Goal: Task Accomplishment & Management: Complete application form

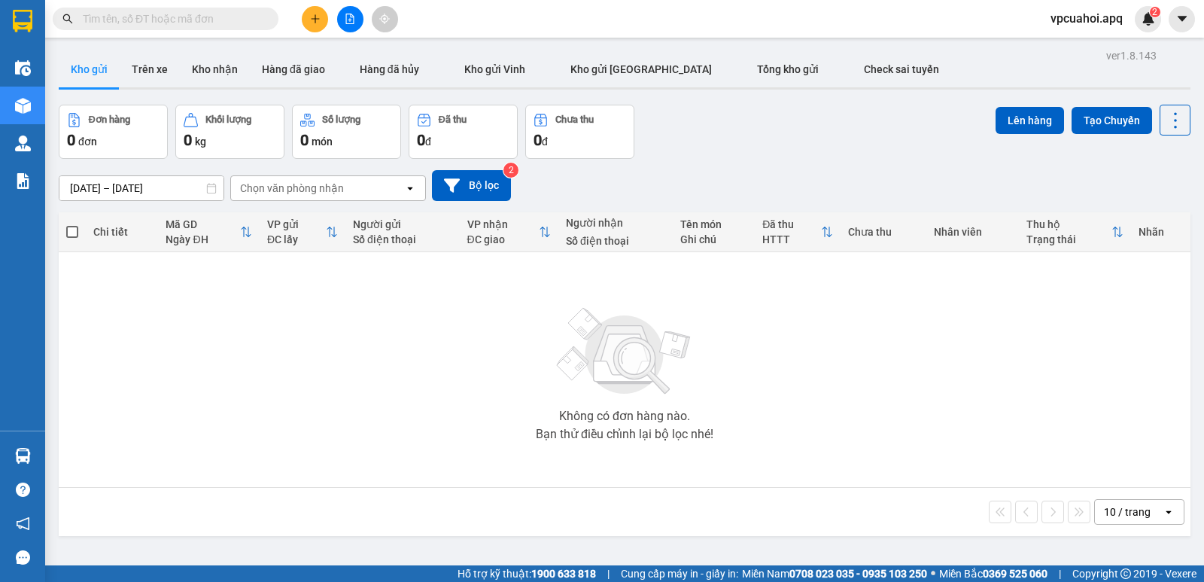
click at [371, 187] on div "Chọn văn phòng nhận" at bounding box center [317, 188] width 173 height 24
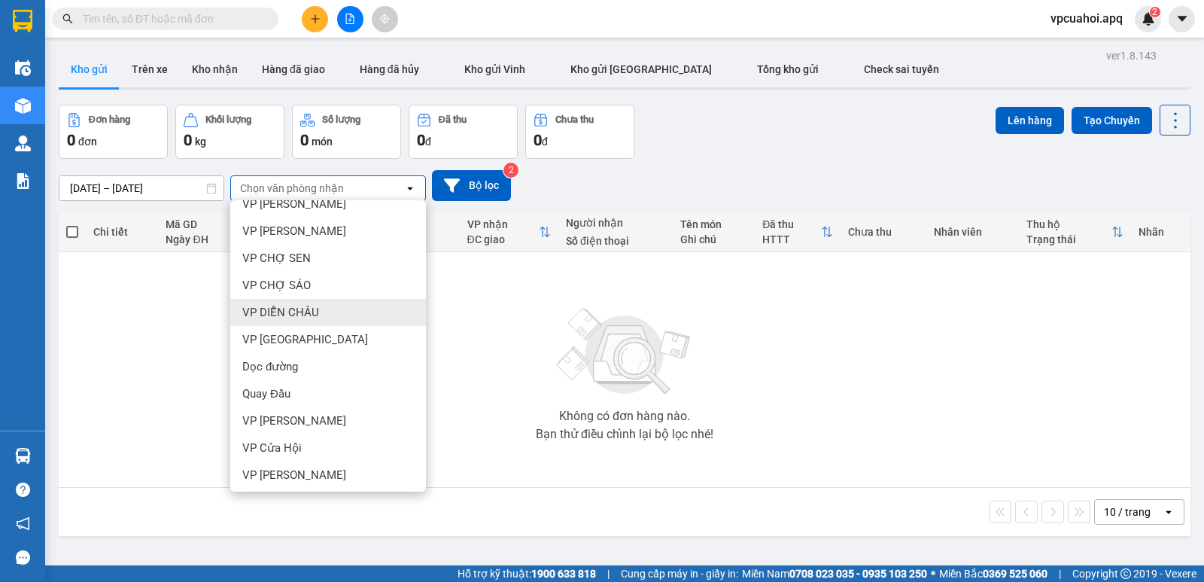
scroll to position [181, 0]
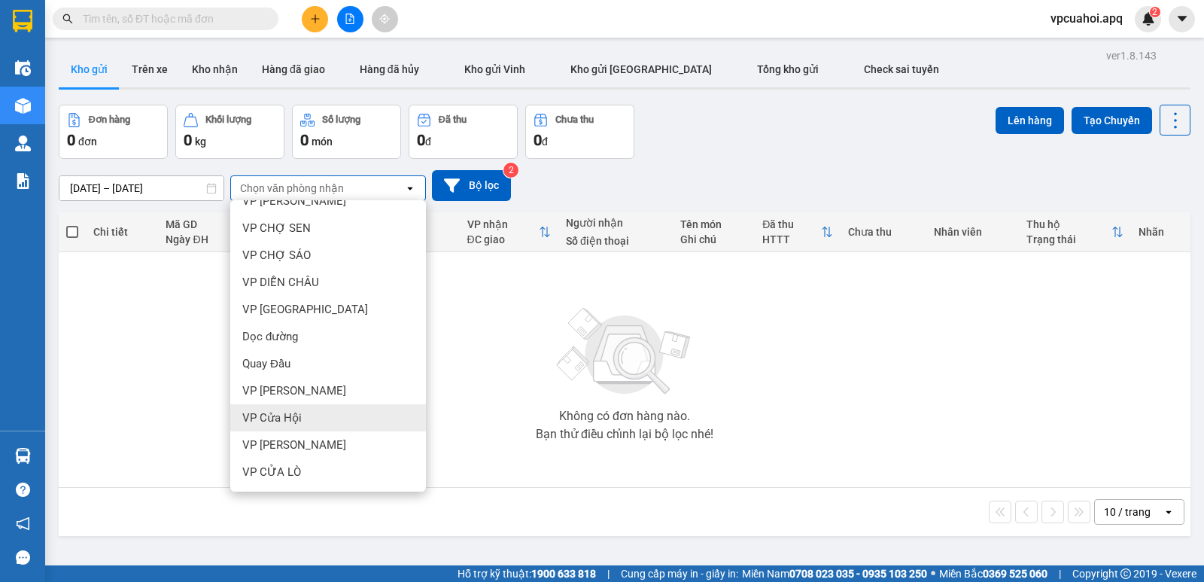
click at [281, 418] on span "VP Cửa Hội" at bounding box center [271, 417] width 59 height 15
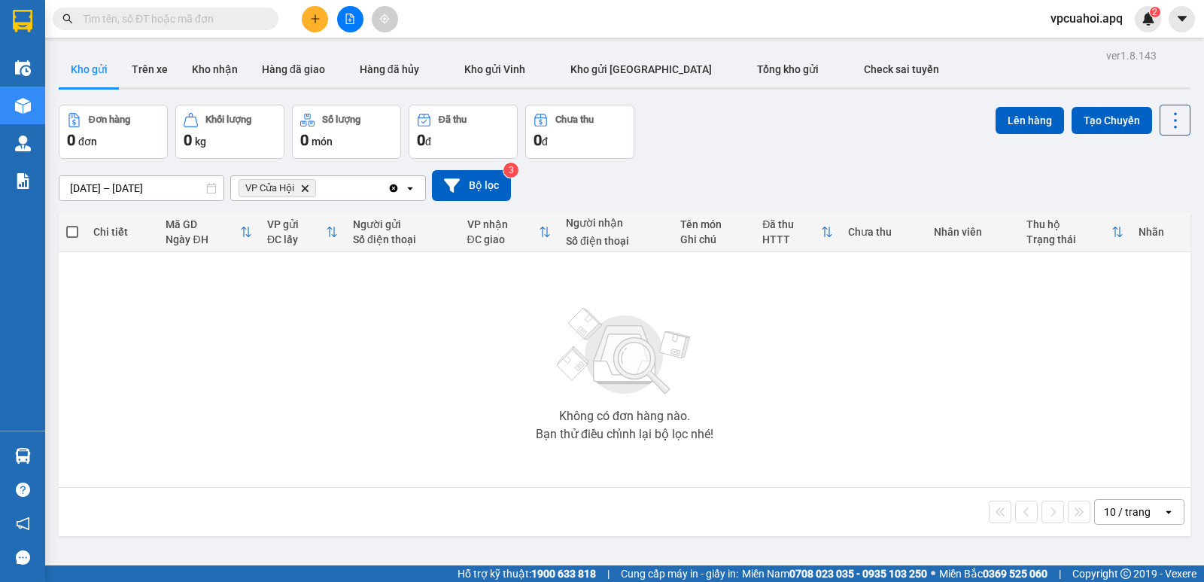
click at [304, 189] on icon "Delete" at bounding box center [304, 188] width 9 height 9
click at [312, 184] on div "Chọn văn phòng nhận" at bounding box center [292, 188] width 104 height 15
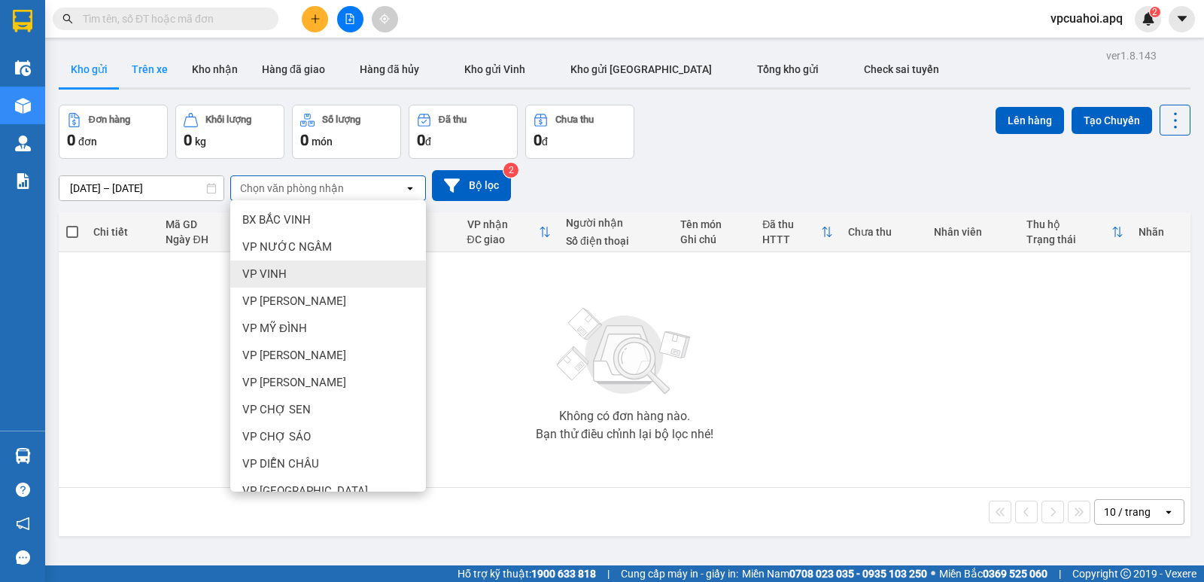
click at [157, 66] on button "Trên xe" at bounding box center [150, 69] width 60 height 36
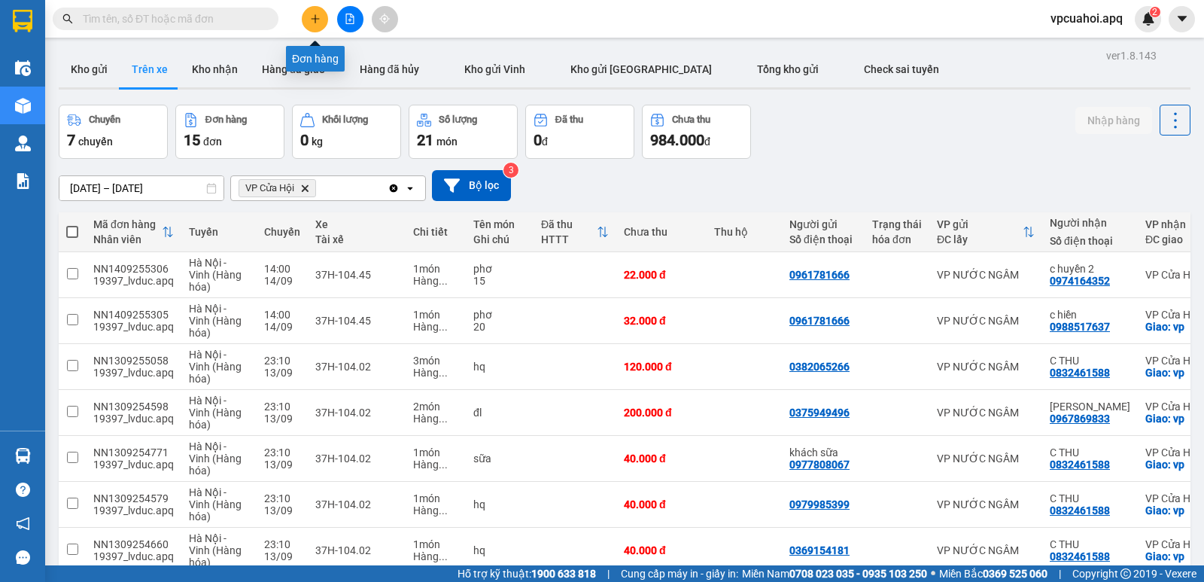
click at [322, 23] on button at bounding box center [315, 19] width 26 height 26
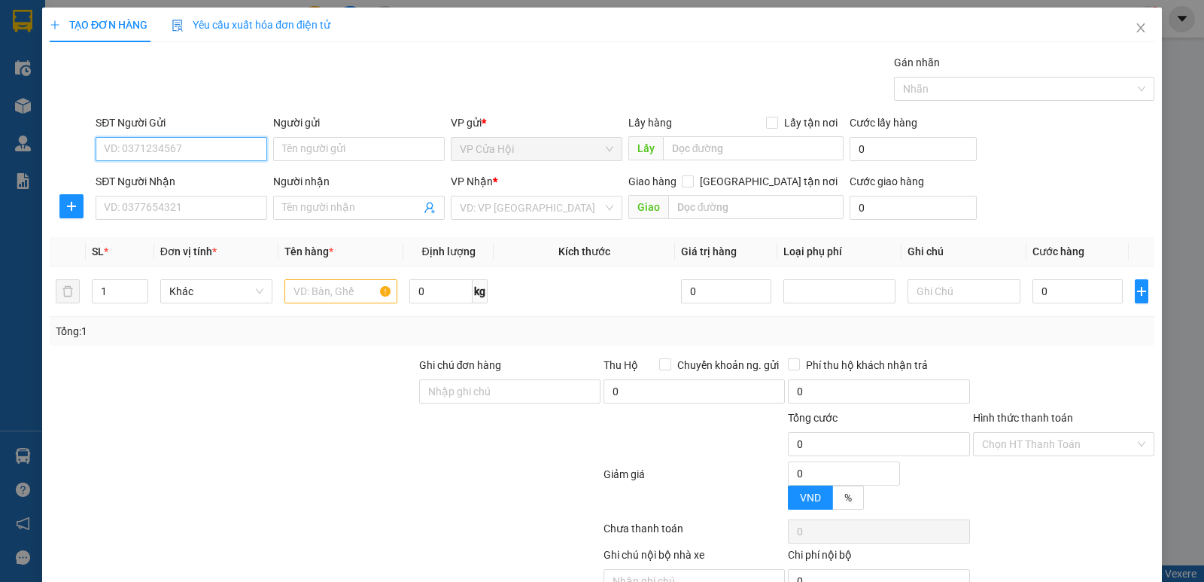
click at [140, 147] on input "SĐT Người Gửi" at bounding box center [182, 149] width 172 height 24
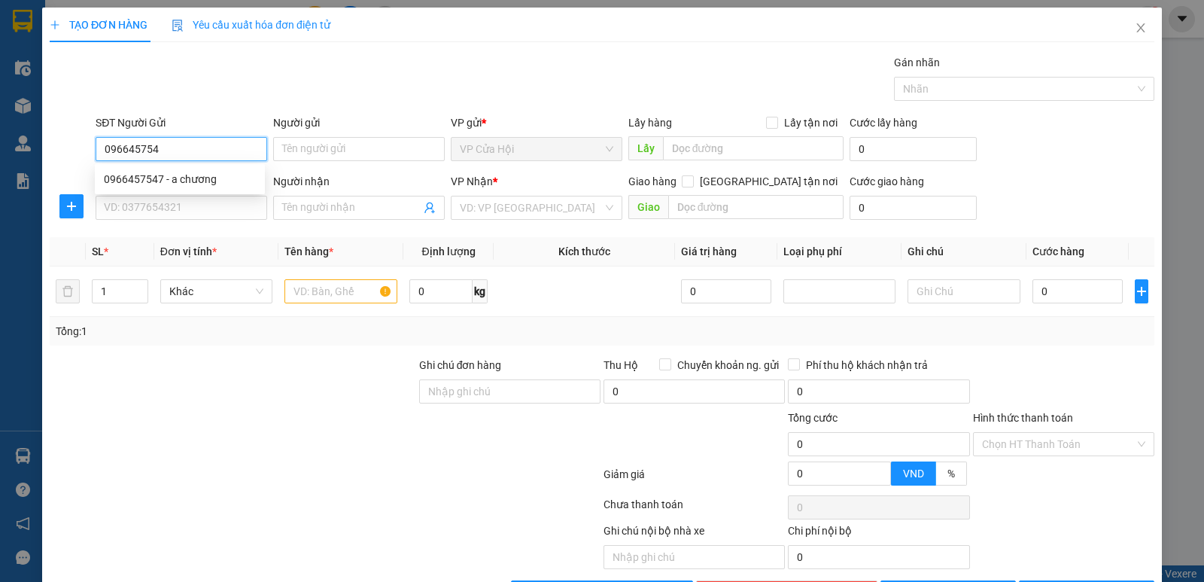
type input "0966457547"
click at [158, 181] on div "0966457547 - a chương" at bounding box center [180, 179] width 152 height 17
type input "a chương"
type input "0966457547"
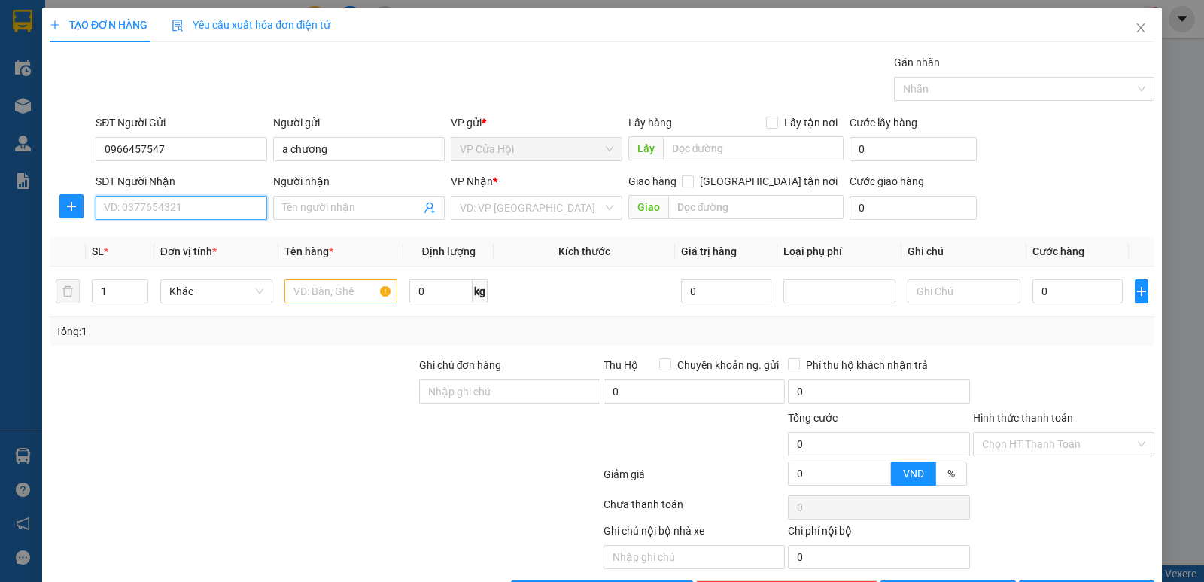
click at [159, 209] on input "SĐT Người Nhận" at bounding box center [182, 208] width 172 height 24
click at [156, 241] on div "0987966077 - c nga" at bounding box center [180, 238] width 152 height 17
type input "0987966077"
type input "c nga"
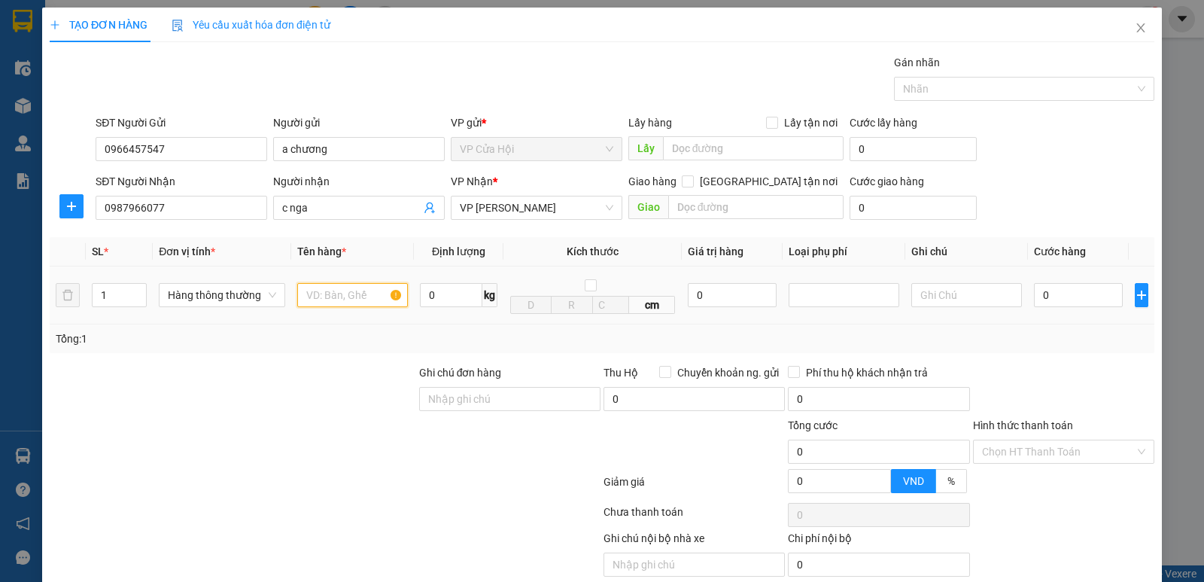
click at [321, 297] on input "text" at bounding box center [352, 295] width 111 height 24
click at [711, 441] on div at bounding box center [694, 443] width 184 height 53
click at [1103, 382] on div at bounding box center [1064, 390] width 184 height 53
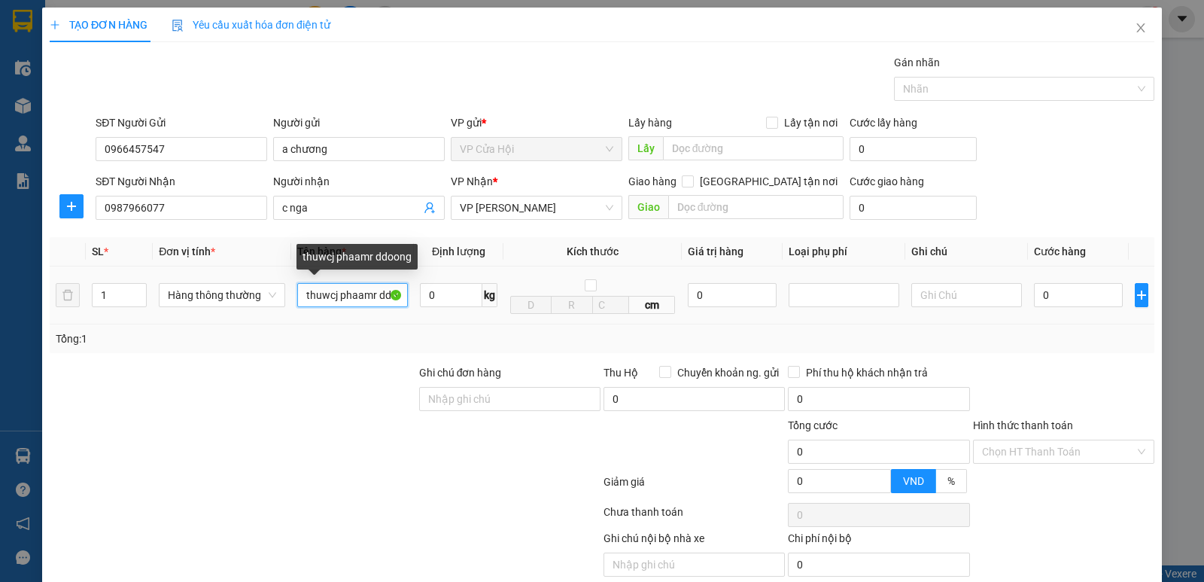
click at [397, 297] on input "thuwcj phaamr ddoong" at bounding box center [352, 295] width 111 height 24
click at [330, 297] on input "ong" at bounding box center [352, 295] width 111 height 24
type input "o"
type input "thực phẩm đông"
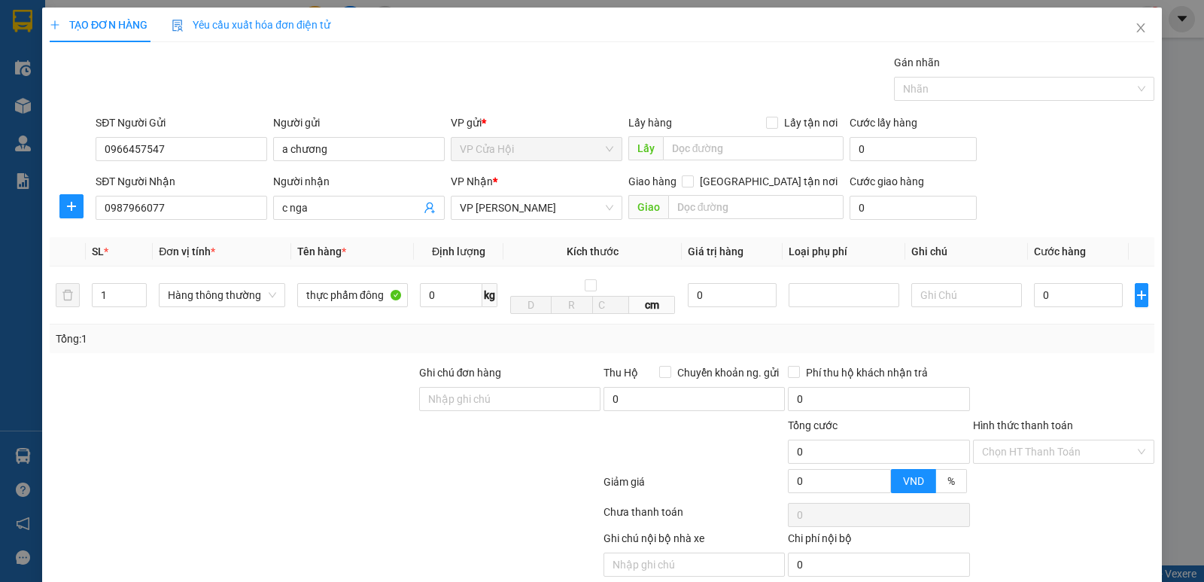
drag, startPoint x: 1028, startPoint y: 373, endPoint x: 1036, endPoint y: 345, distance: 28.1
click at [1029, 373] on div at bounding box center [1064, 390] width 184 height 53
click at [1047, 292] on input "0" at bounding box center [1078, 295] width 89 height 24
type input "4"
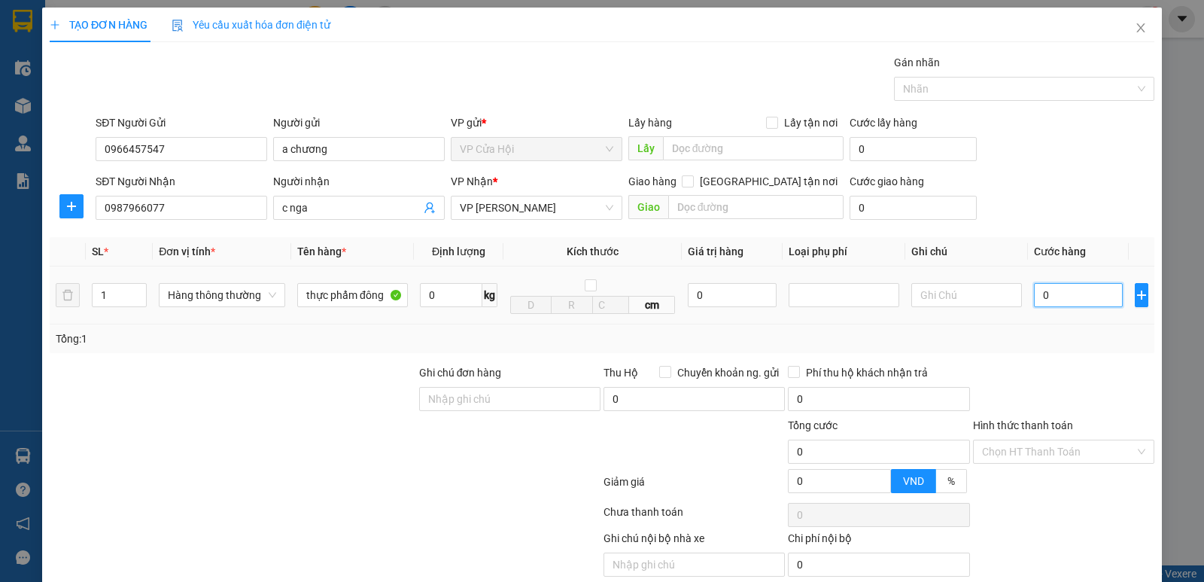
type input "4"
type input "40"
type input "40.000"
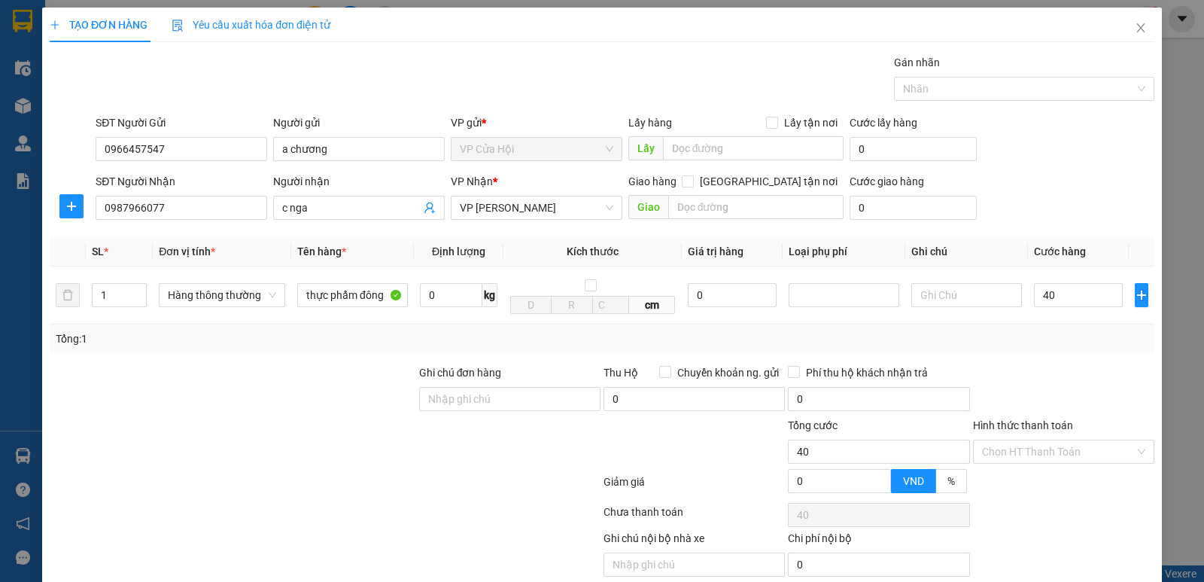
type input "40.000"
click at [1036, 345] on div "Tổng: 1" at bounding box center [602, 338] width 1093 height 17
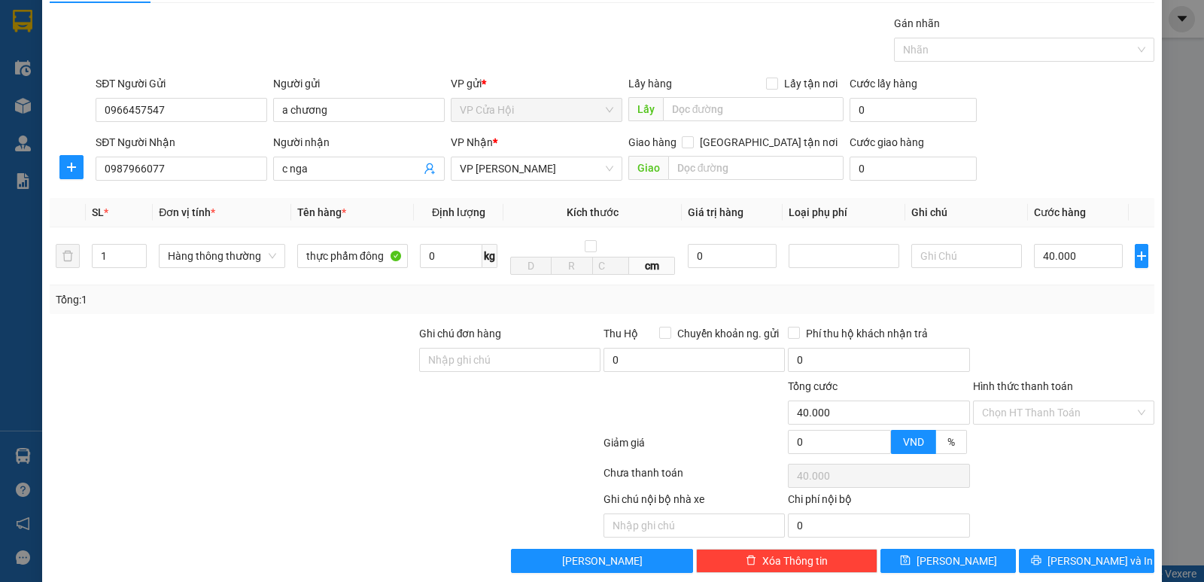
scroll to position [60, 0]
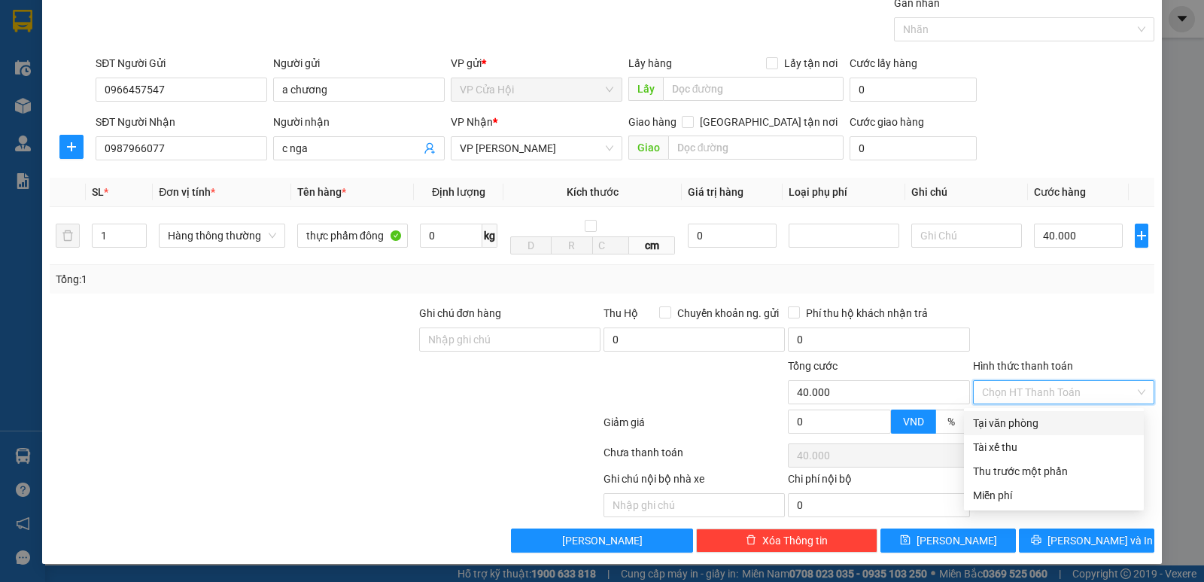
click at [1047, 390] on input "Hình thức thanh toán" at bounding box center [1058, 392] width 153 height 23
click at [1036, 426] on div "Tại văn phòng" at bounding box center [1054, 423] width 162 height 17
type input "0"
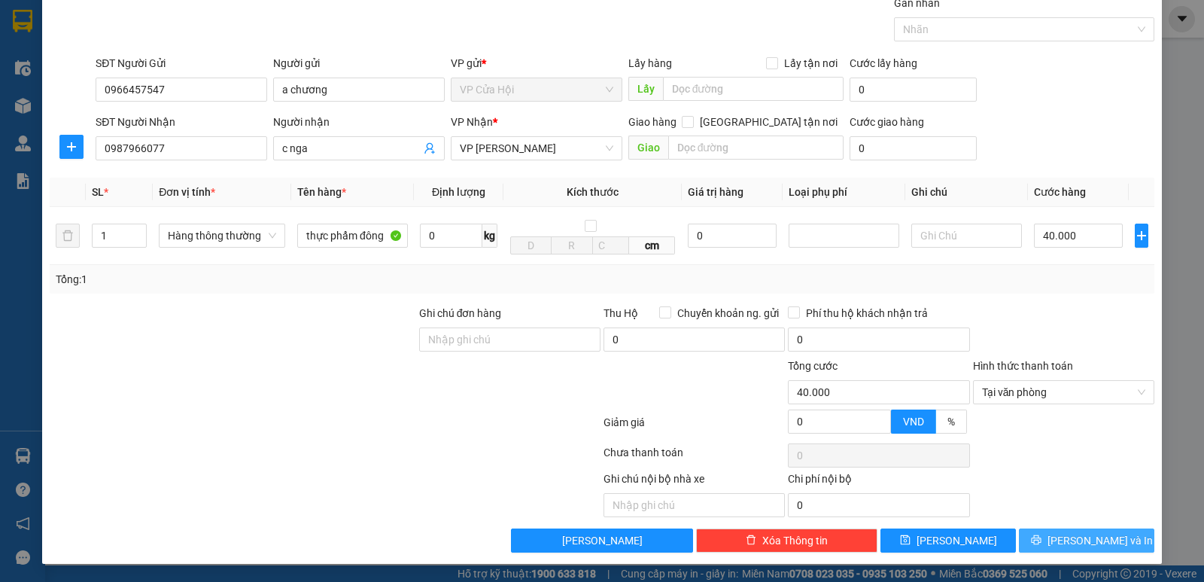
click at [1085, 541] on span "[PERSON_NAME] và In" at bounding box center [1100, 540] width 105 height 17
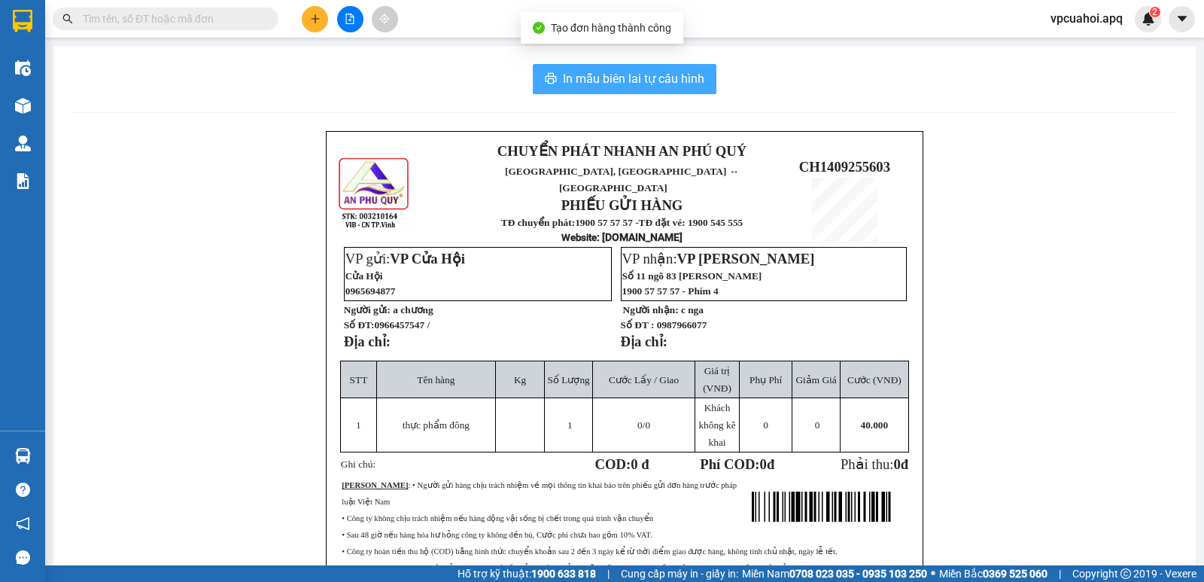
click at [670, 75] on span "In mẫu biên lai tự cấu hình" at bounding box center [633, 78] width 141 height 19
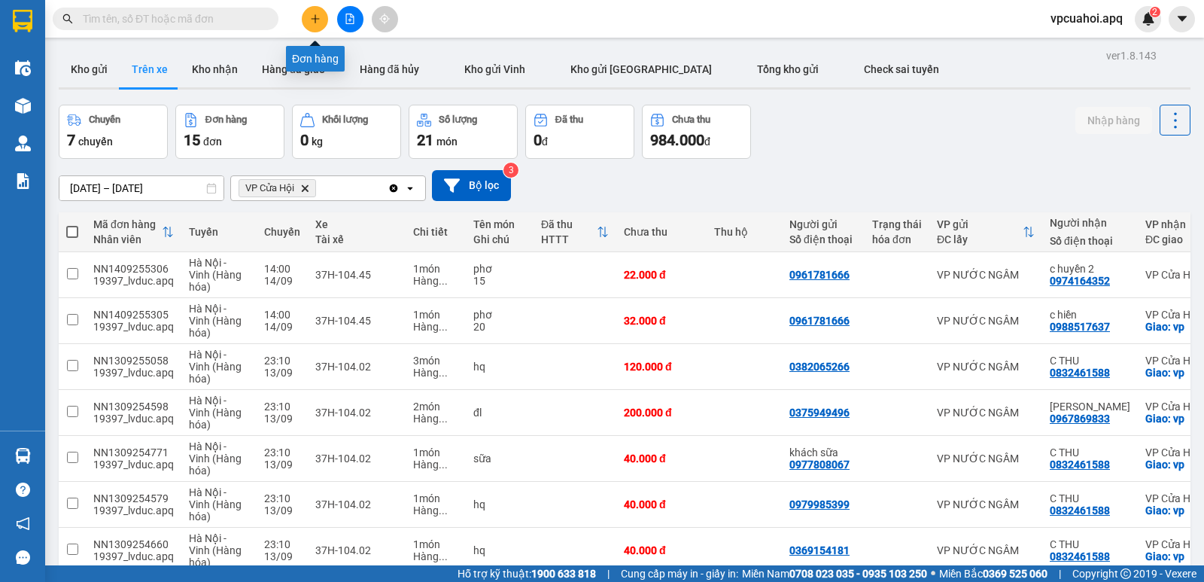
click at [320, 19] on icon "plus" at bounding box center [315, 19] width 11 height 11
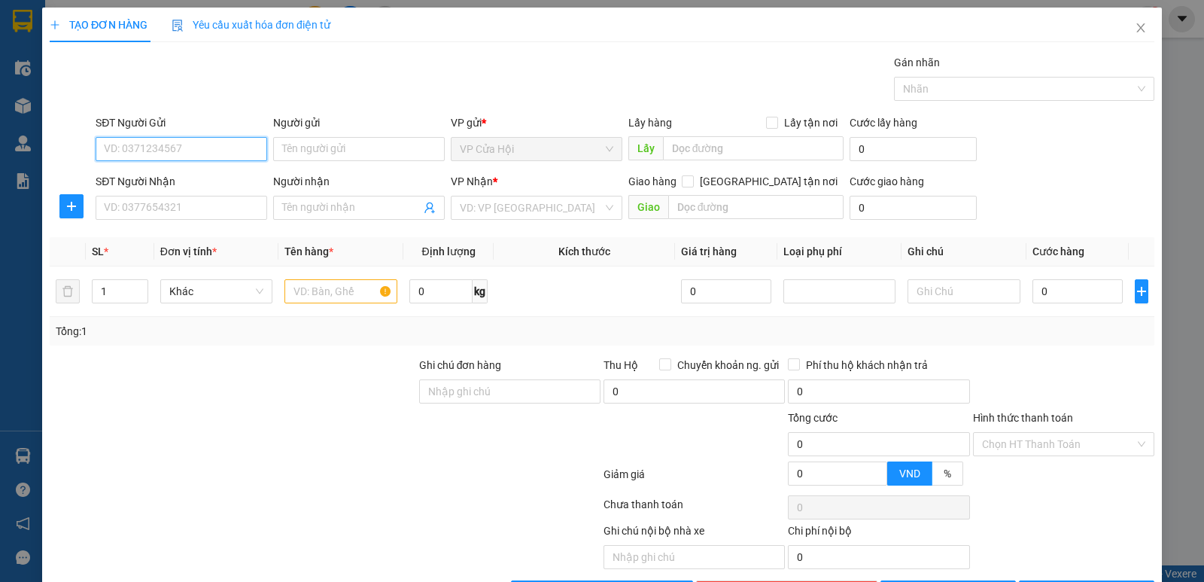
click at [128, 141] on input "SĐT Người Gửi" at bounding box center [182, 149] width 172 height 24
type input "0965282428"
click at [133, 181] on div "0965282428 - [PERSON_NAME]" at bounding box center [180, 179] width 152 height 17
type input "[PERSON_NAME]"
type input "0965282428"
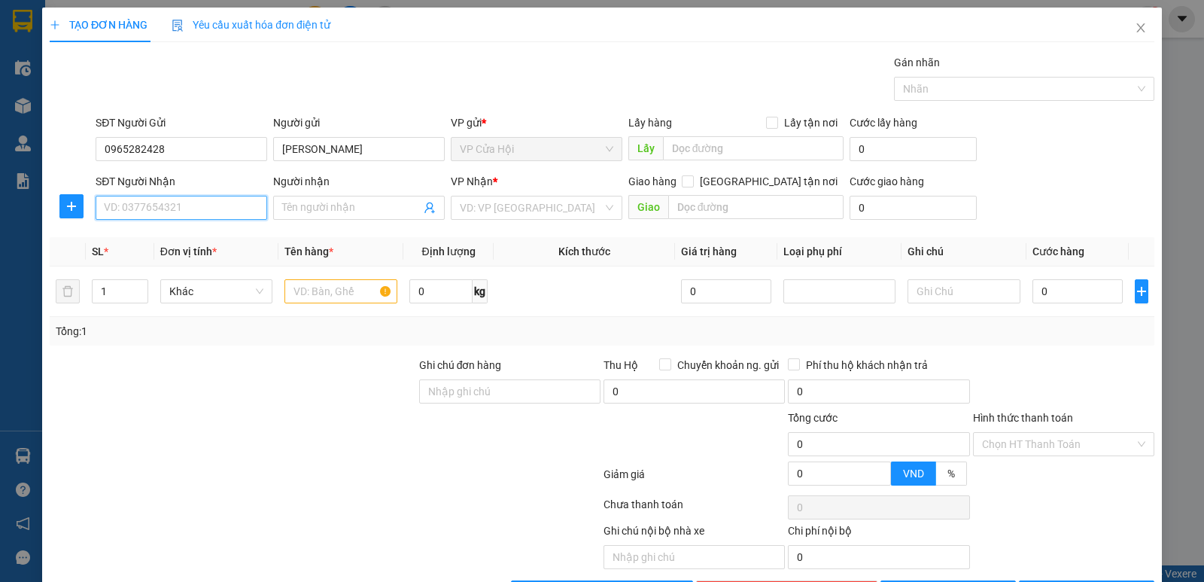
click at [153, 208] on input "SĐT Người Nhận" at bounding box center [182, 208] width 172 height 24
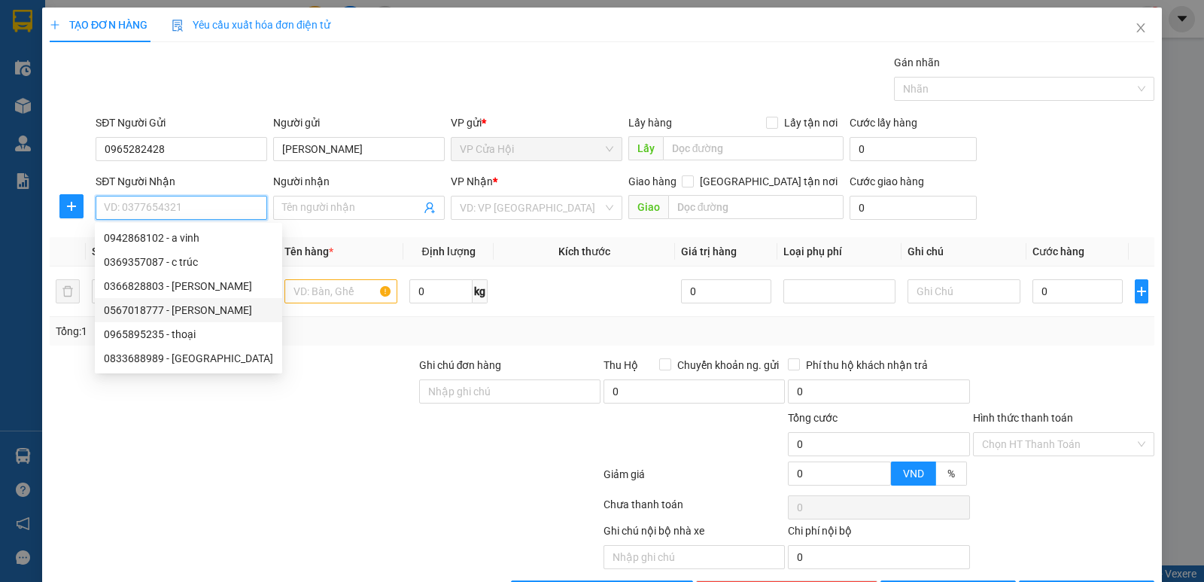
click at [150, 314] on div "0567018777 - [PERSON_NAME]" at bounding box center [188, 310] width 169 height 17
type input "0567018777"
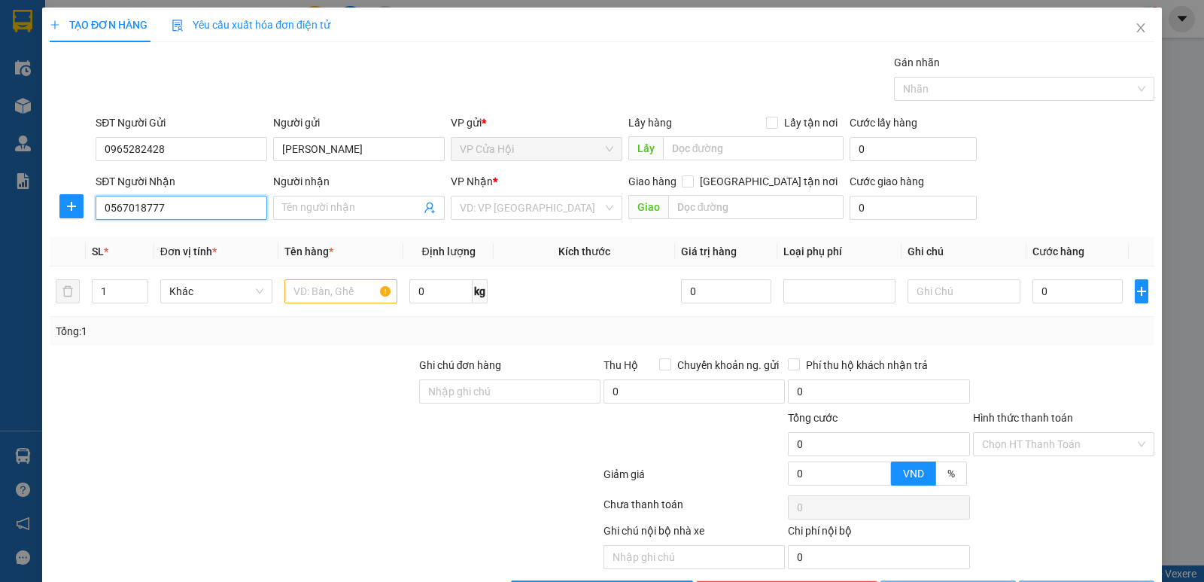
type input "[PERSON_NAME]"
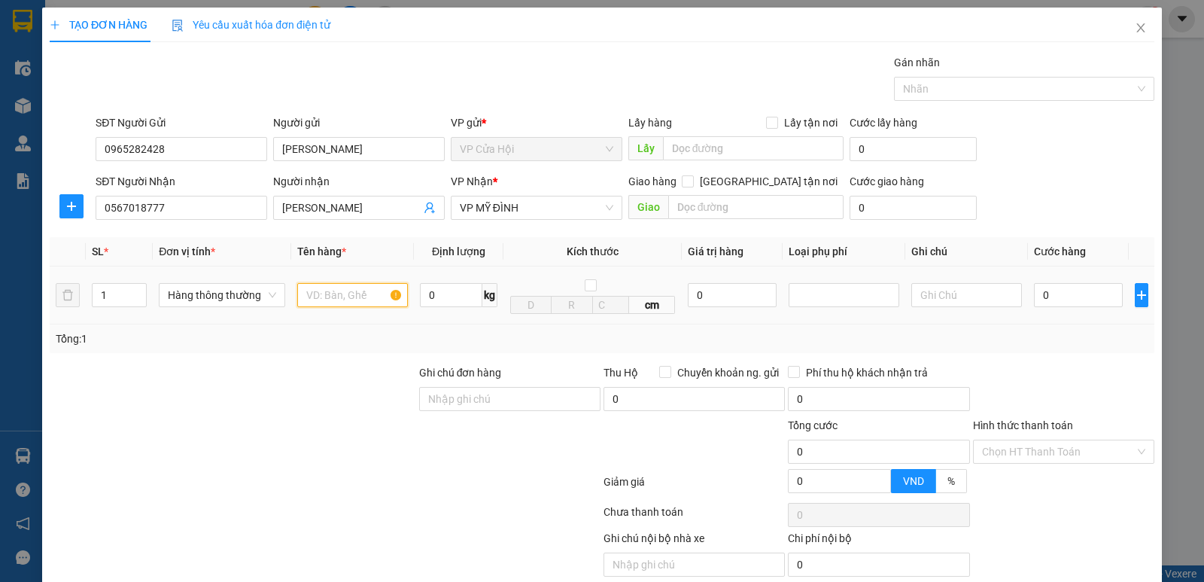
click at [313, 297] on input "text" at bounding box center [352, 295] width 111 height 24
type input "thực phẩm khô"
click at [629, 66] on div "Gói vận chuyển * Tiêu chuẩn Gán nhãn Nhãn" at bounding box center [625, 80] width 1065 height 53
click at [1052, 293] on input "0" at bounding box center [1078, 295] width 89 height 24
type input "4"
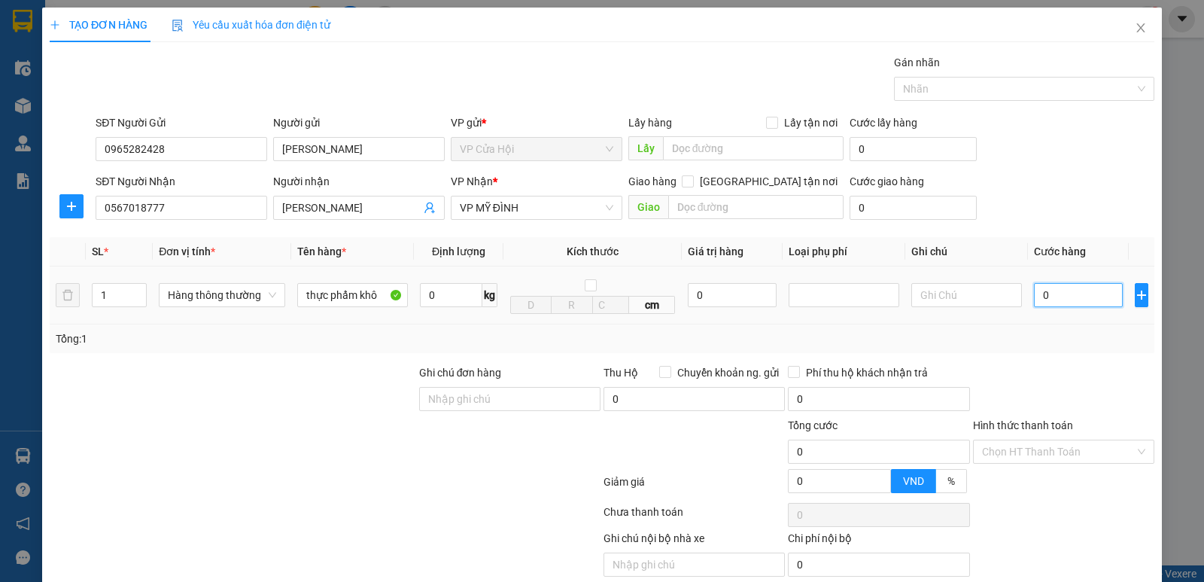
type input "4"
type input "40"
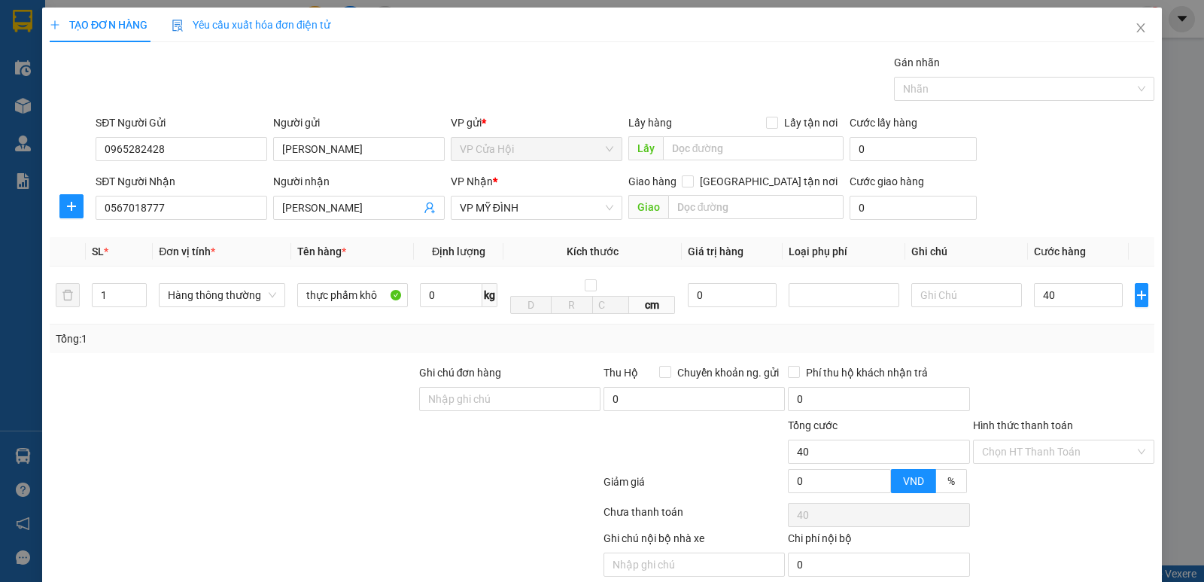
type input "40.000"
click at [1036, 347] on div "Tổng: 1" at bounding box center [602, 338] width 1093 height 17
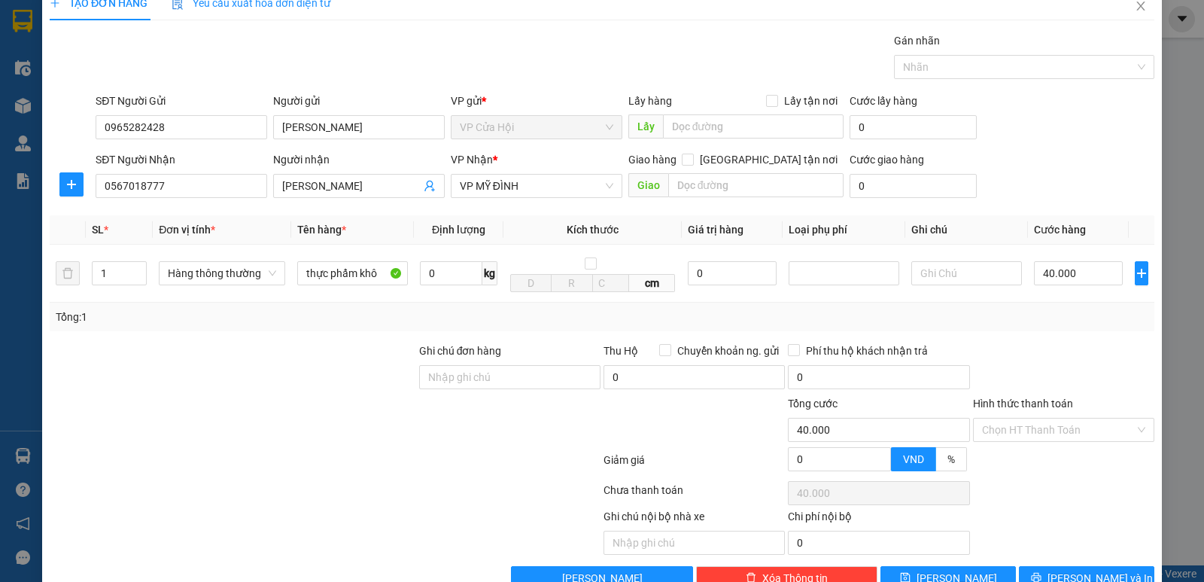
scroll to position [60, 0]
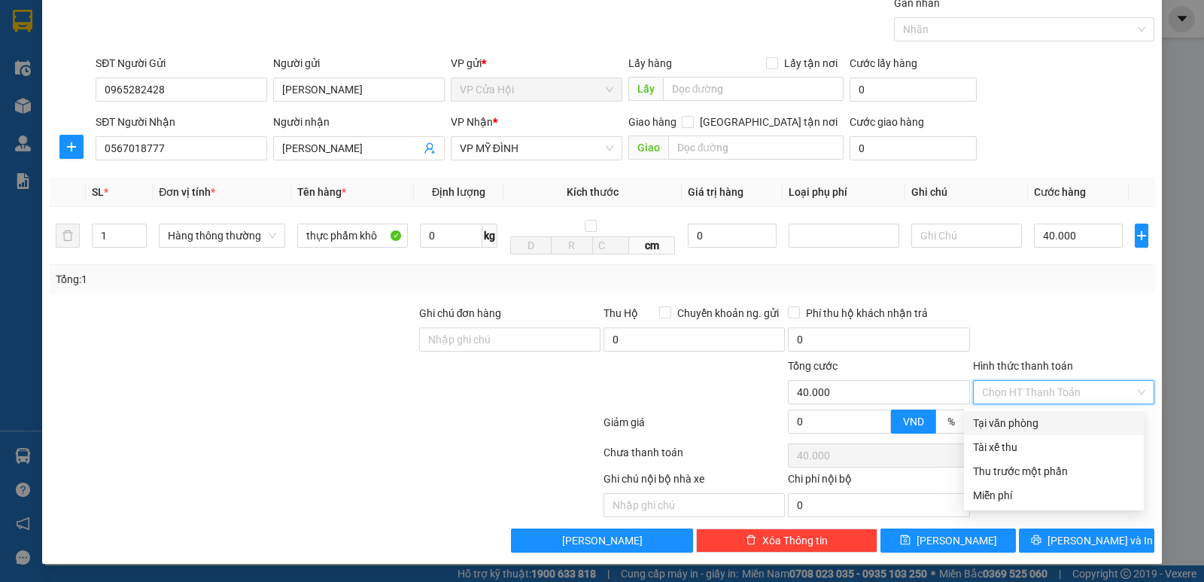
click at [1046, 385] on input "Hình thức thanh toán" at bounding box center [1058, 392] width 153 height 23
click at [1044, 424] on div "Tại văn phòng" at bounding box center [1054, 423] width 162 height 17
type input "0"
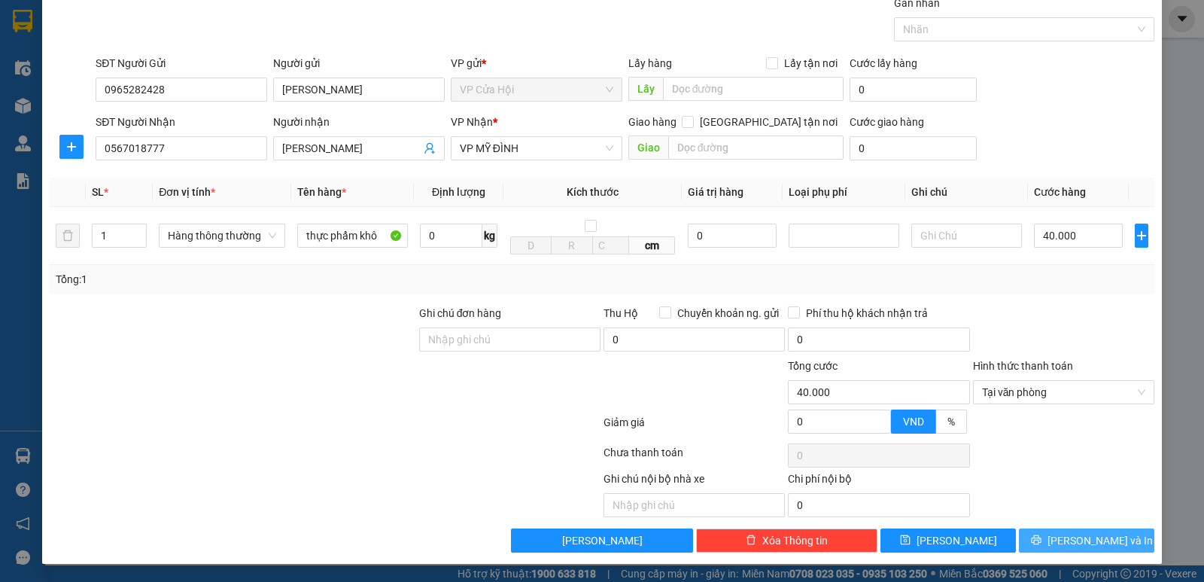
click at [1096, 542] on span "[PERSON_NAME] và In" at bounding box center [1100, 540] width 105 height 17
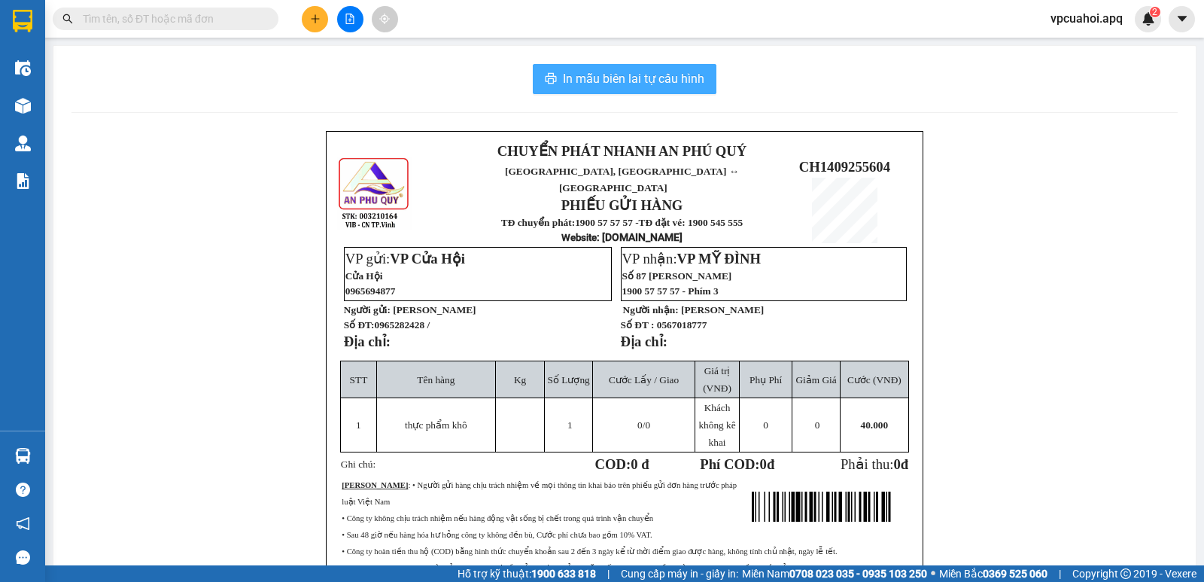
click at [648, 78] on span "In mẫu biên lai tự cấu hình" at bounding box center [633, 78] width 141 height 19
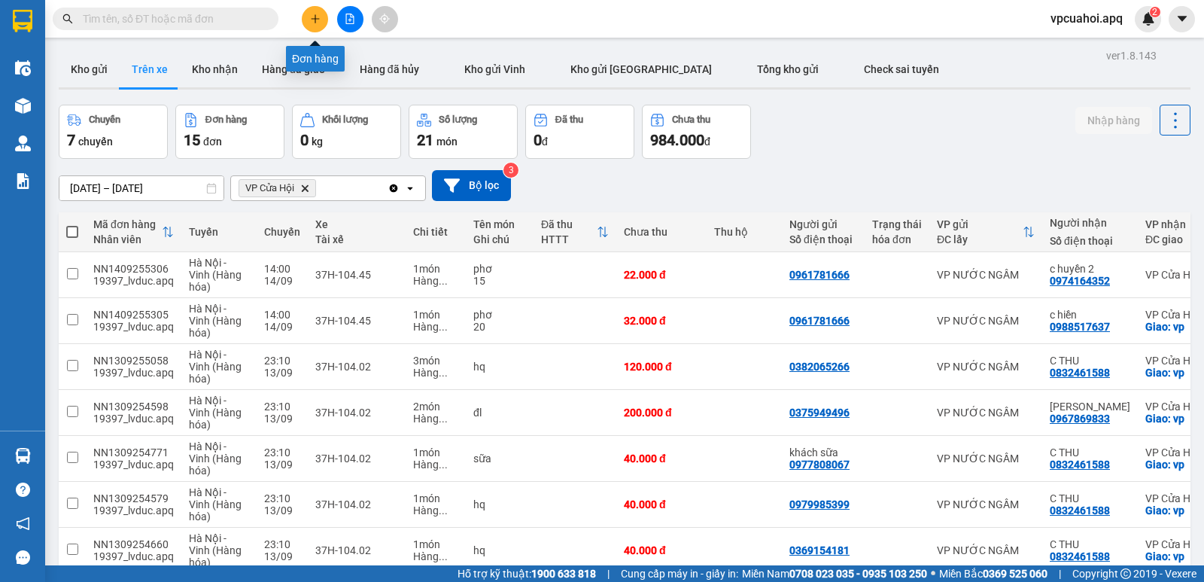
click at [314, 17] on icon "plus" at bounding box center [315, 19] width 11 height 11
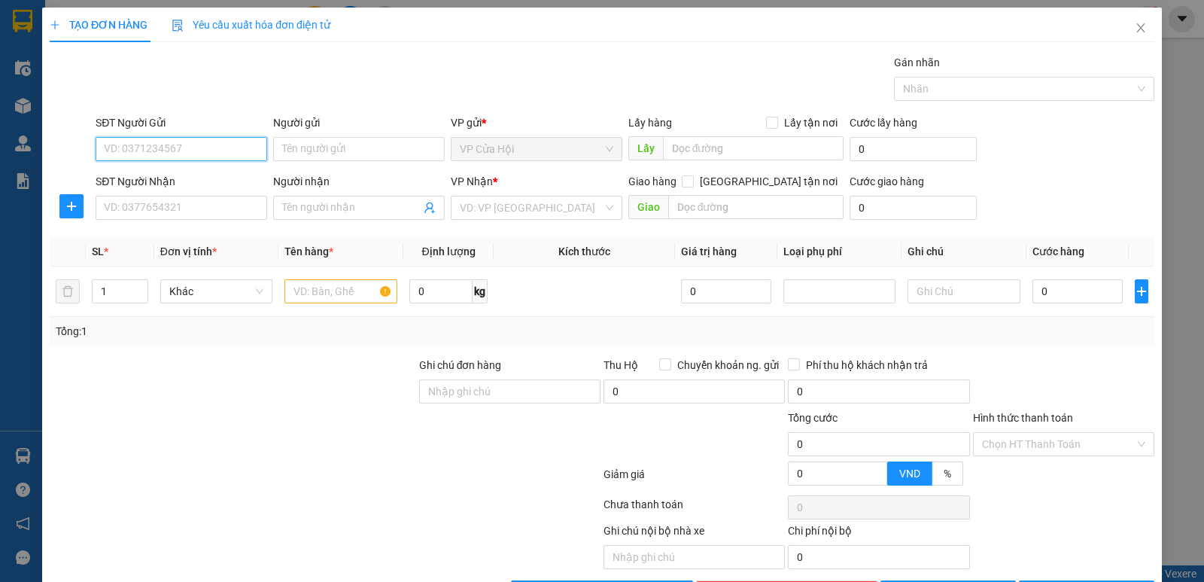
click at [125, 151] on input "SĐT Người Gửi" at bounding box center [182, 149] width 172 height 24
type input "0974908134"
click at [149, 180] on div "0974908134 - [PERSON_NAME]" at bounding box center [180, 179] width 152 height 17
type input "c chung"
type input "0974908134"
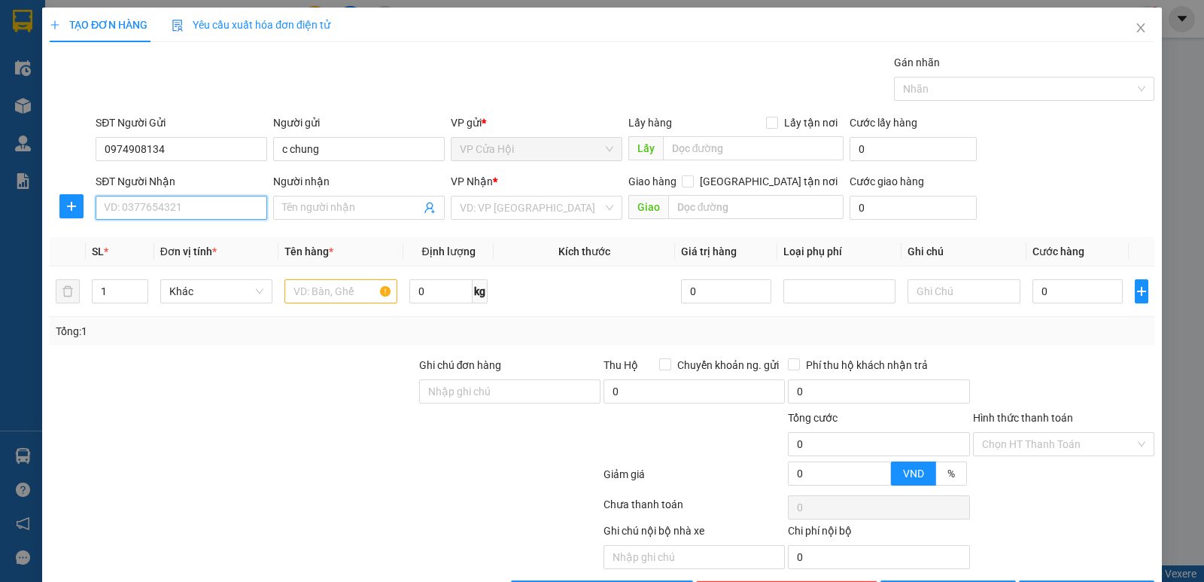
click at [156, 205] on input "SĐT Người Nhận" at bounding box center [182, 208] width 172 height 24
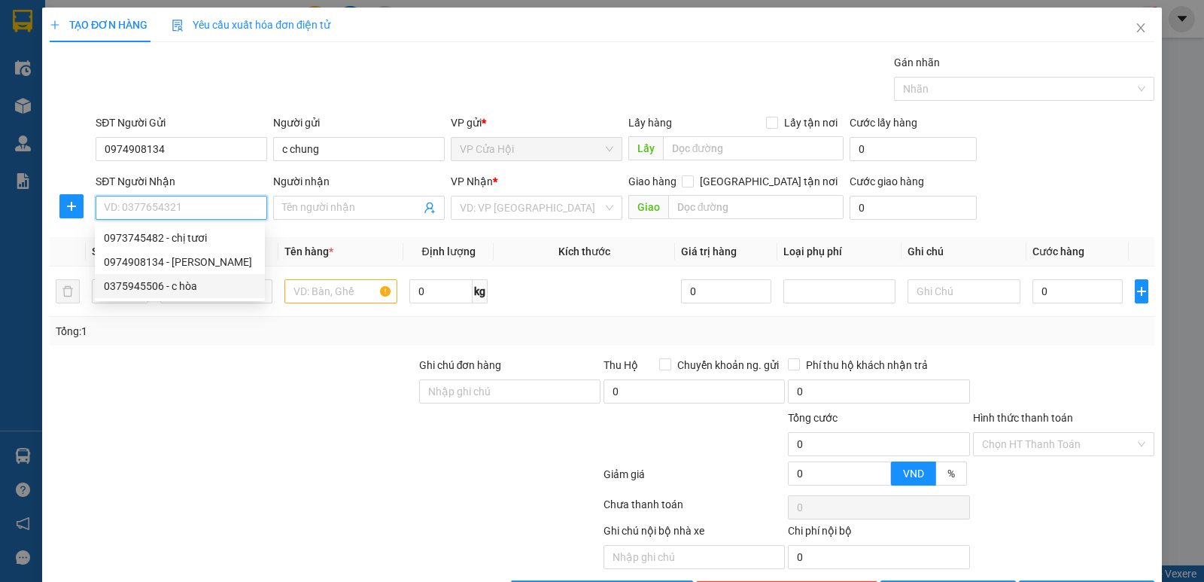
click at [151, 288] on div "0375945506 - c hòa" at bounding box center [180, 286] width 152 height 17
type input "0375945506"
type input "c hòa"
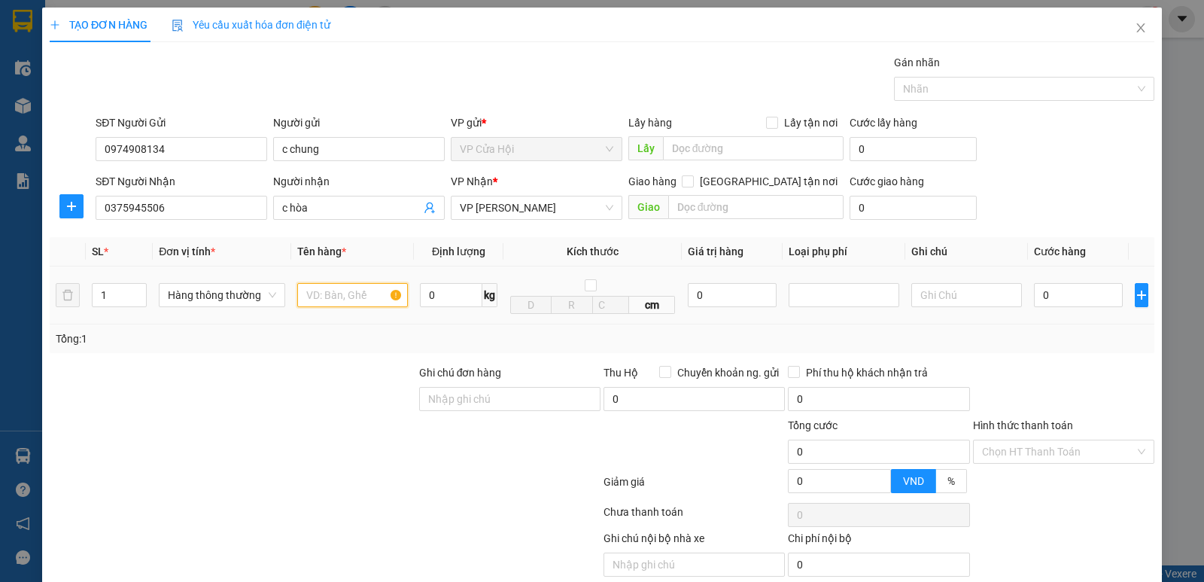
click at [309, 295] on input "text" at bounding box center [352, 295] width 111 height 24
type input "thực phẩm đông"
click at [290, 379] on div at bounding box center [233, 390] width 370 height 53
click at [451, 399] on input "Ghi chú đơn hàng" at bounding box center [509, 399] width 181 height 24
type input "hàng dễ vỡ xin nhẹ tay"
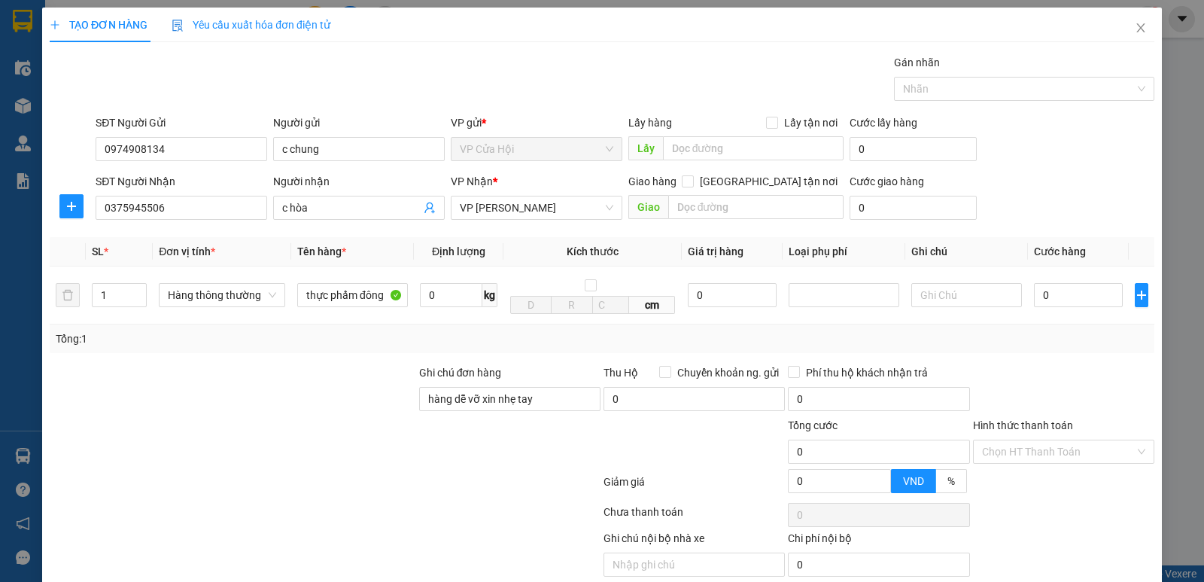
click at [497, 461] on div at bounding box center [510, 443] width 184 height 53
click at [1061, 297] on input "0" at bounding box center [1078, 295] width 89 height 24
type input "6"
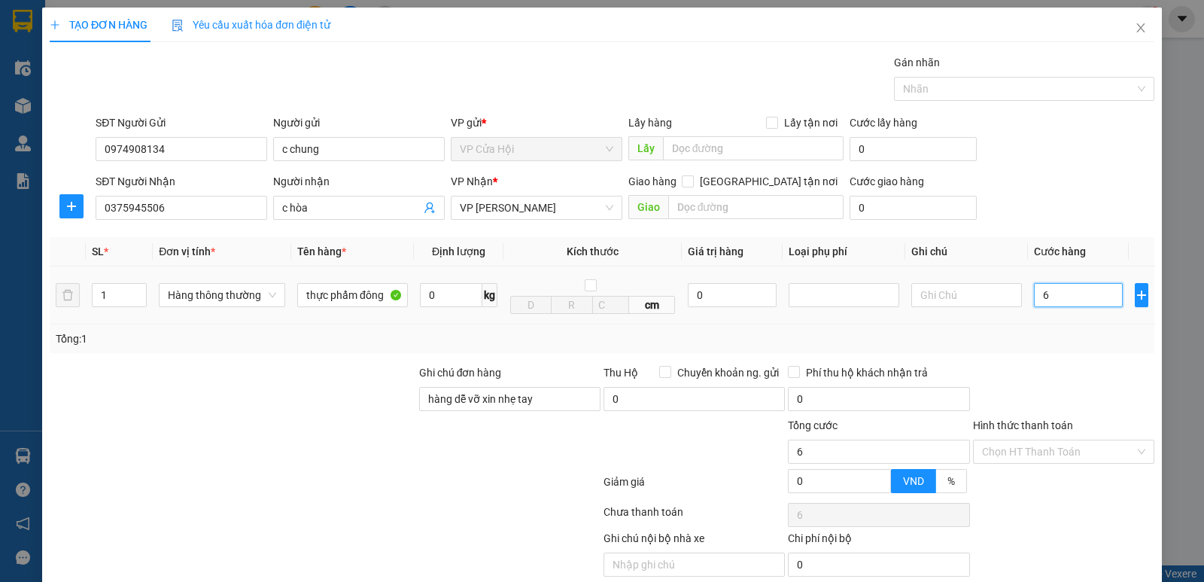
type input "60"
type input "60.000"
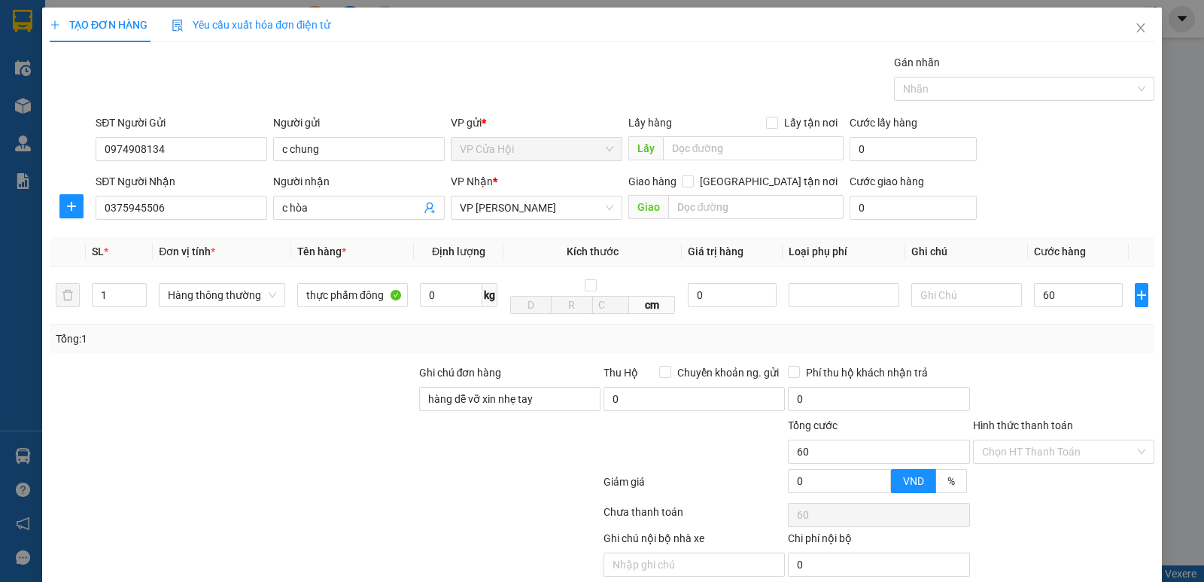
type input "60.000"
click at [1060, 379] on div at bounding box center [1064, 390] width 184 height 53
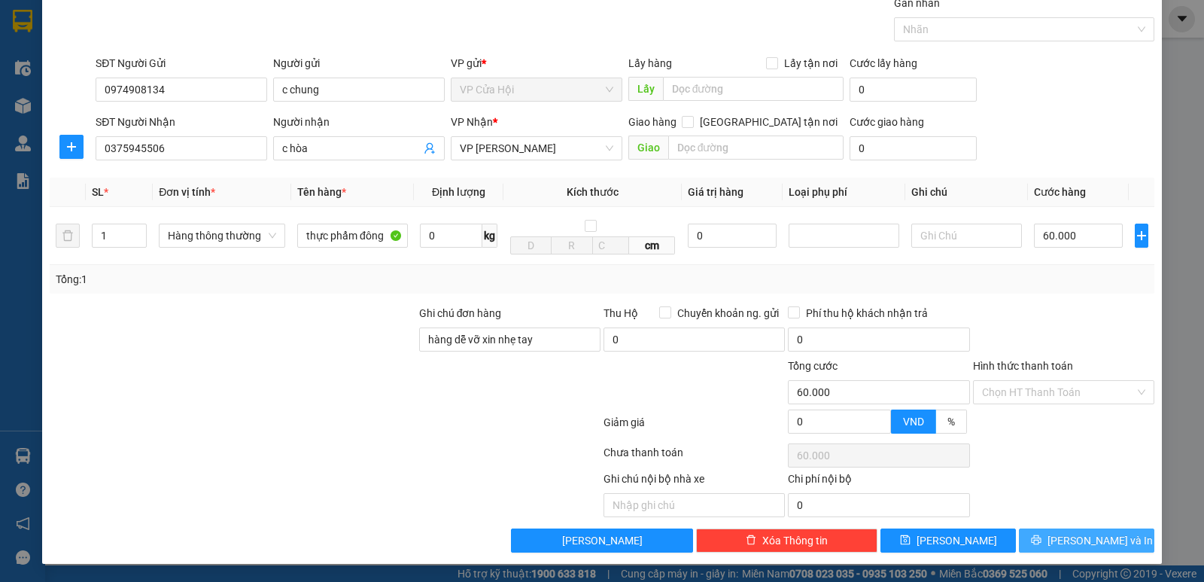
click at [1041, 539] on icon "printer" at bounding box center [1036, 540] width 10 height 10
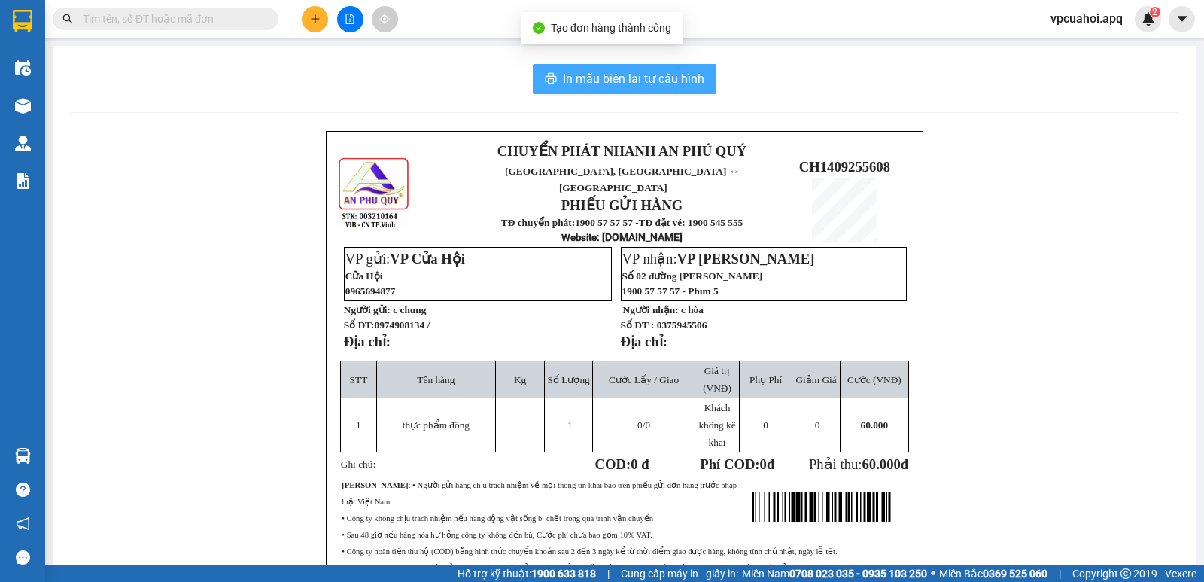
click at [604, 84] on span "In mẫu biên lai tự cấu hình" at bounding box center [633, 78] width 141 height 19
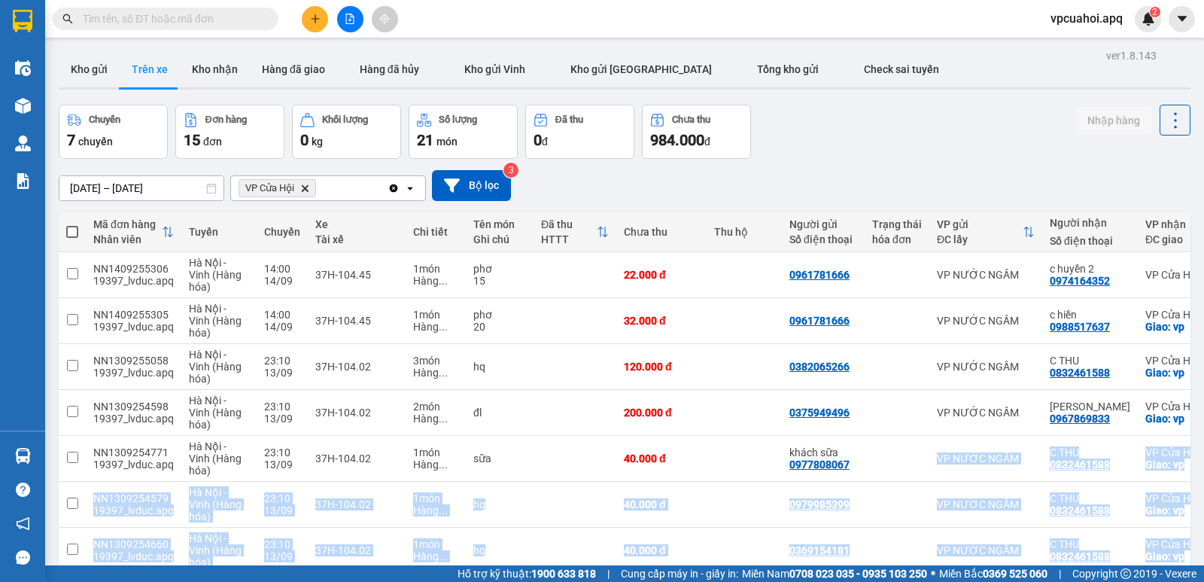
drag, startPoint x: 752, startPoint y: 611, endPoint x: 0, endPoint y: 611, distance: 751.8
click at [0, 581] on html "Kết quả tìm kiếm ( 0 ) Bộ lọc No Data vpcuahoi.apq 2 Điều hành xe Kho hàng mới …" at bounding box center [602, 291] width 1204 height 582
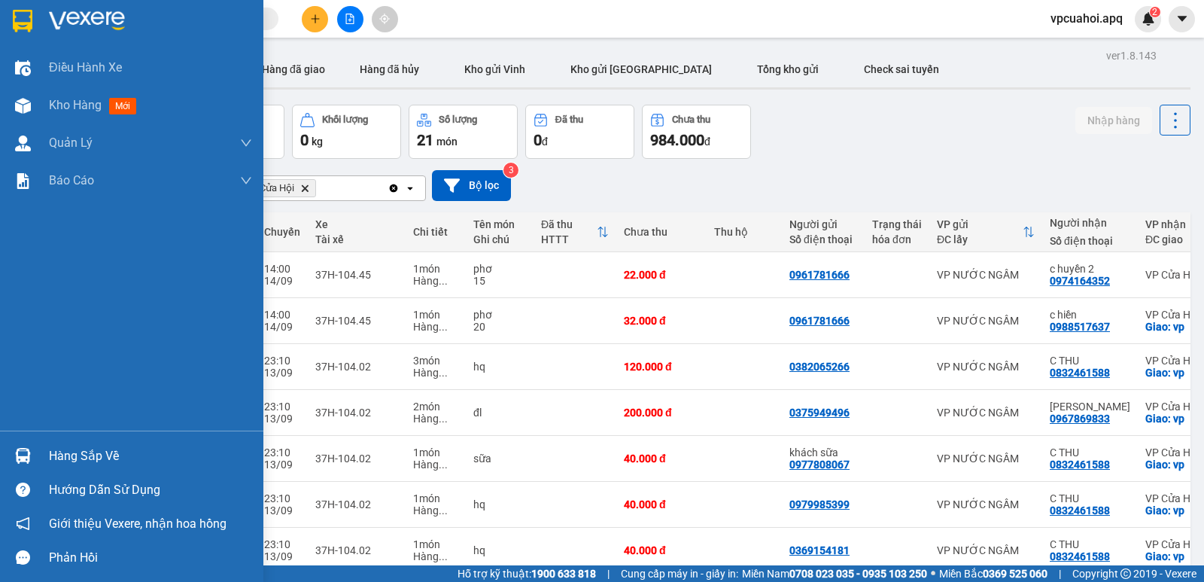
click at [0, 573] on div "Phản hồi" at bounding box center [131, 557] width 263 height 34
click at [0, 570] on div "Phản hồi" at bounding box center [131, 557] width 263 height 34
click at [0, 569] on div "Phản hồi" at bounding box center [131, 557] width 263 height 34
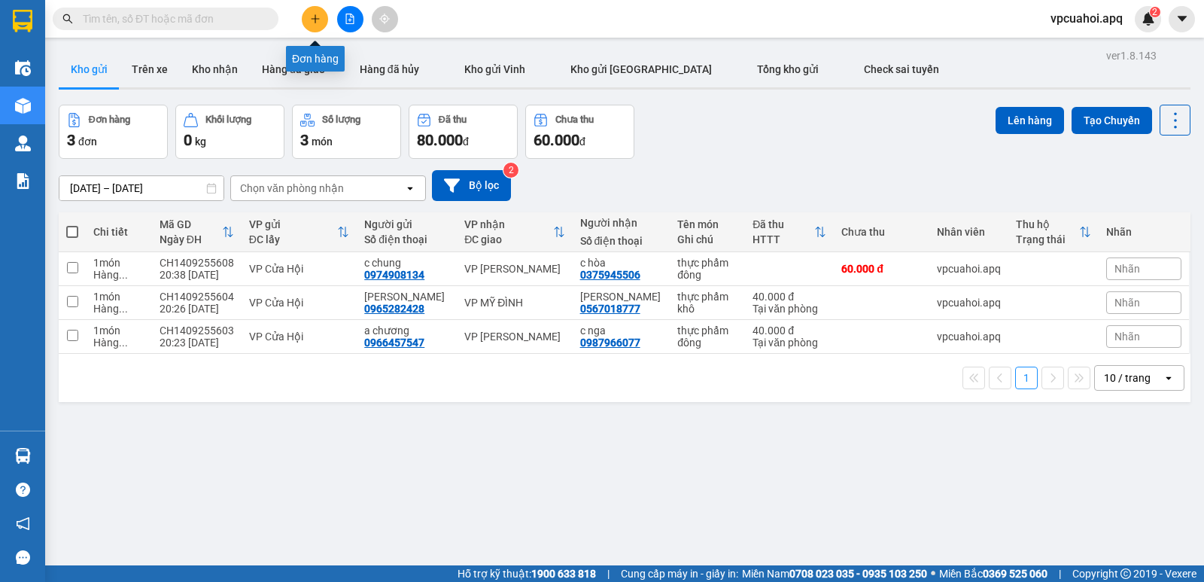
click at [315, 21] on icon "plus" at bounding box center [315, 19] width 11 height 11
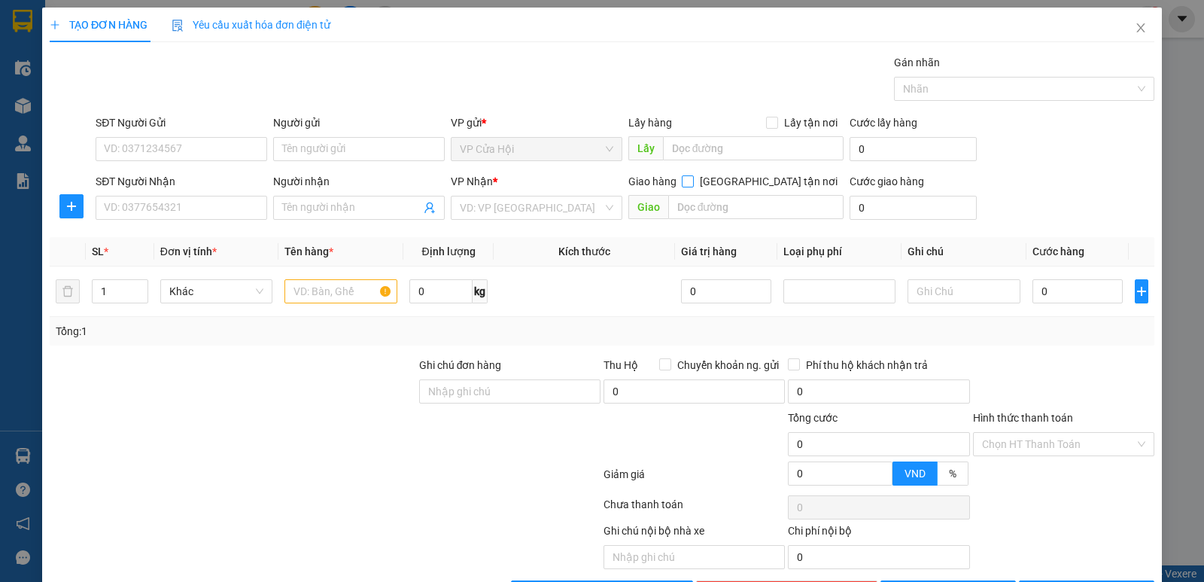
click at [692, 184] on input "[GEOGRAPHIC_DATA] tận nơi" at bounding box center [687, 180] width 11 height 11
checkbox input "true"
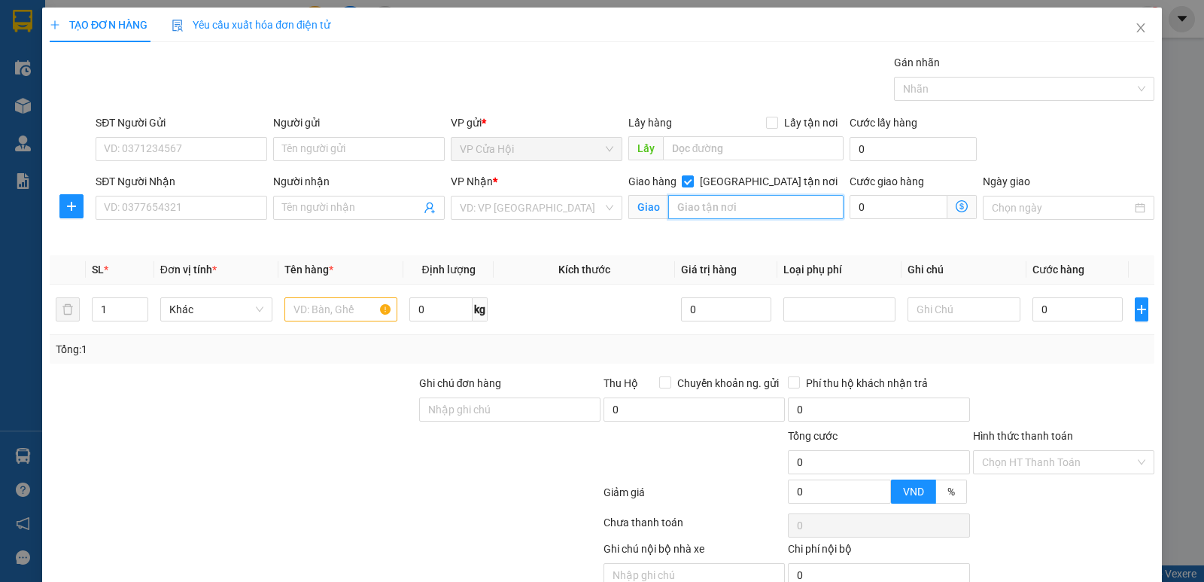
click at [671, 211] on input "text" at bounding box center [756, 207] width 176 height 24
click at [668, 210] on input "text" at bounding box center [756, 207] width 176 height 24
type input "phùng khoang nguyễn trãi"
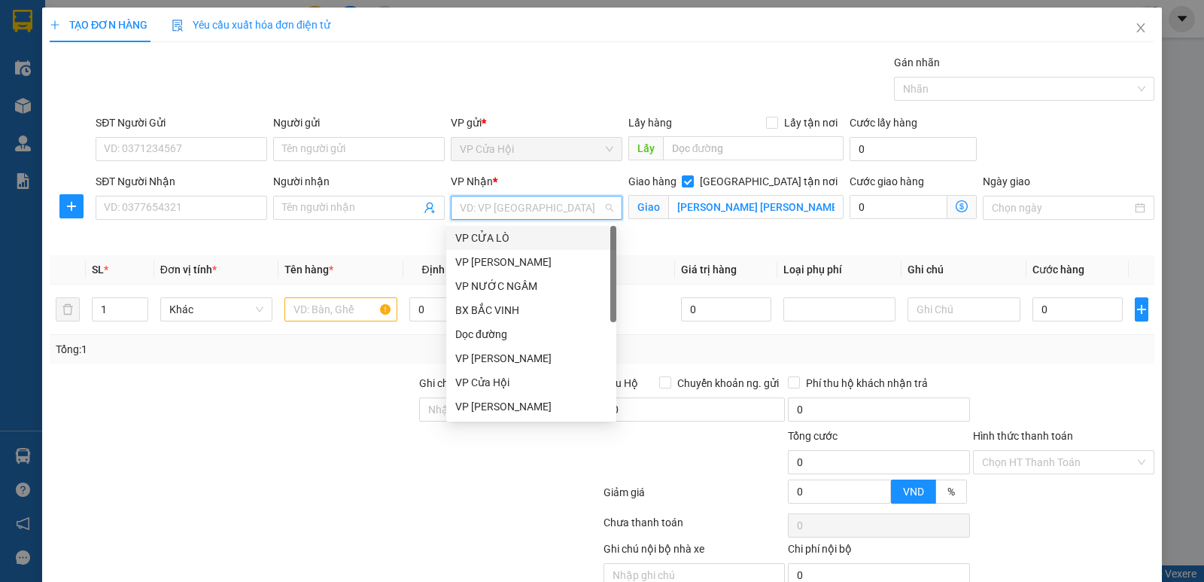
click at [537, 202] on input "search" at bounding box center [531, 207] width 143 height 23
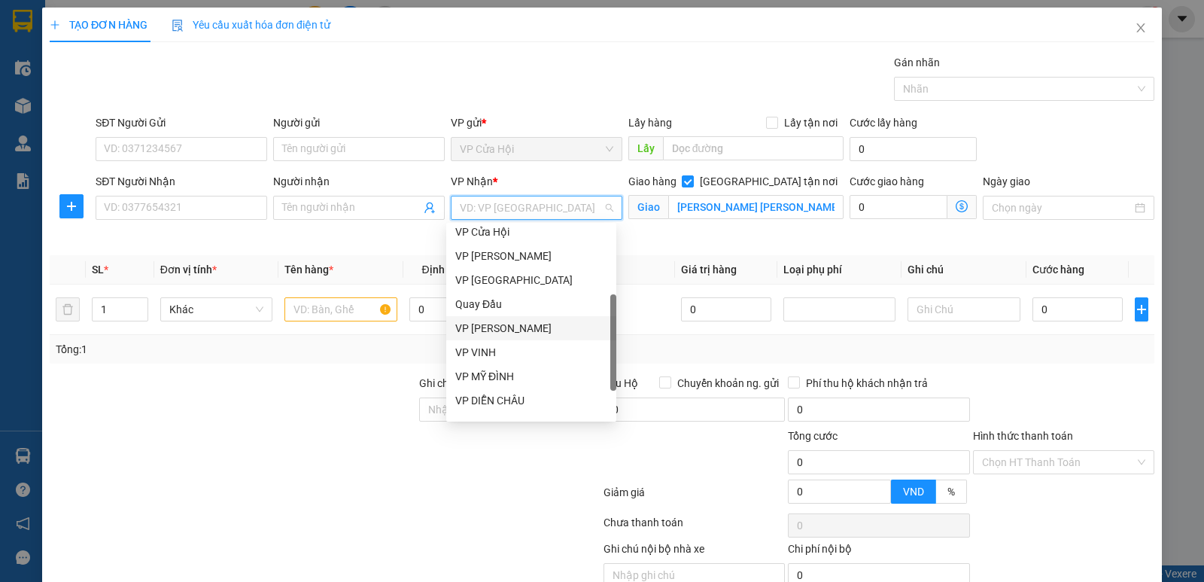
drag, startPoint x: 503, startPoint y: 329, endPoint x: 531, endPoint y: 327, distance: 27.1
click at [504, 329] on div "VP [PERSON_NAME]" at bounding box center [531, 328] width 152 height 17
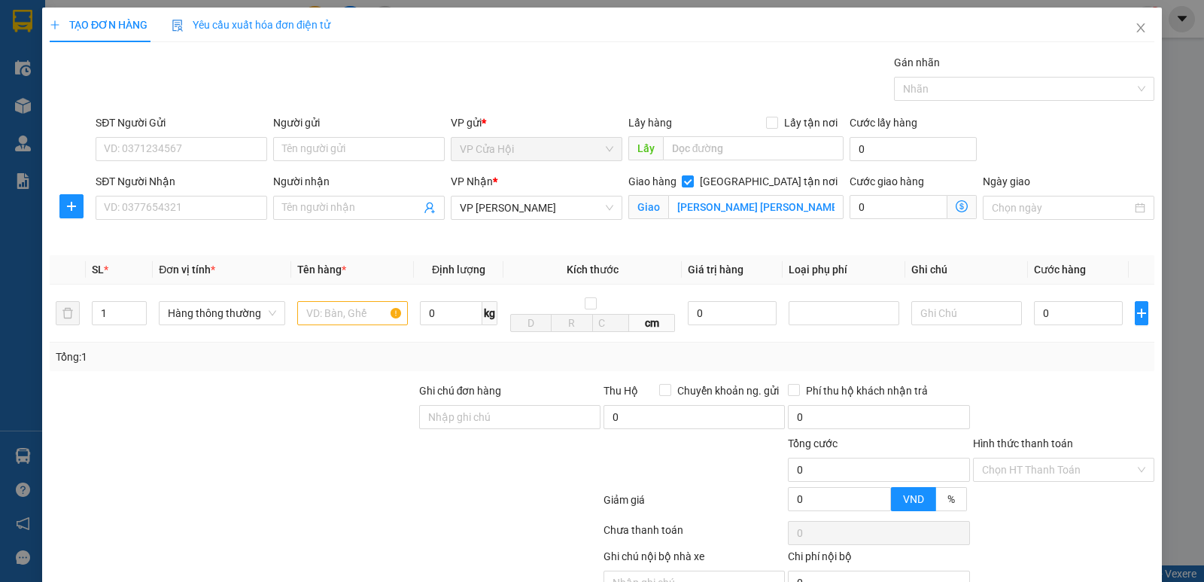
click at [956, 205] on icon "dollar-circle" at bounding box center [962, 206] width 12 height 12
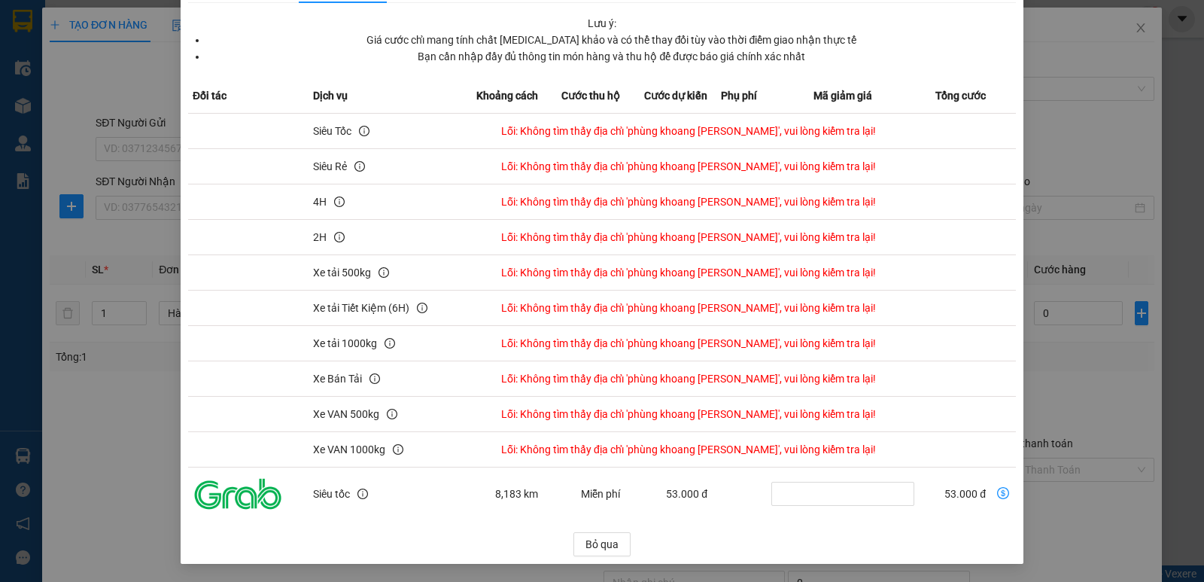
scroll to position [0, 0]
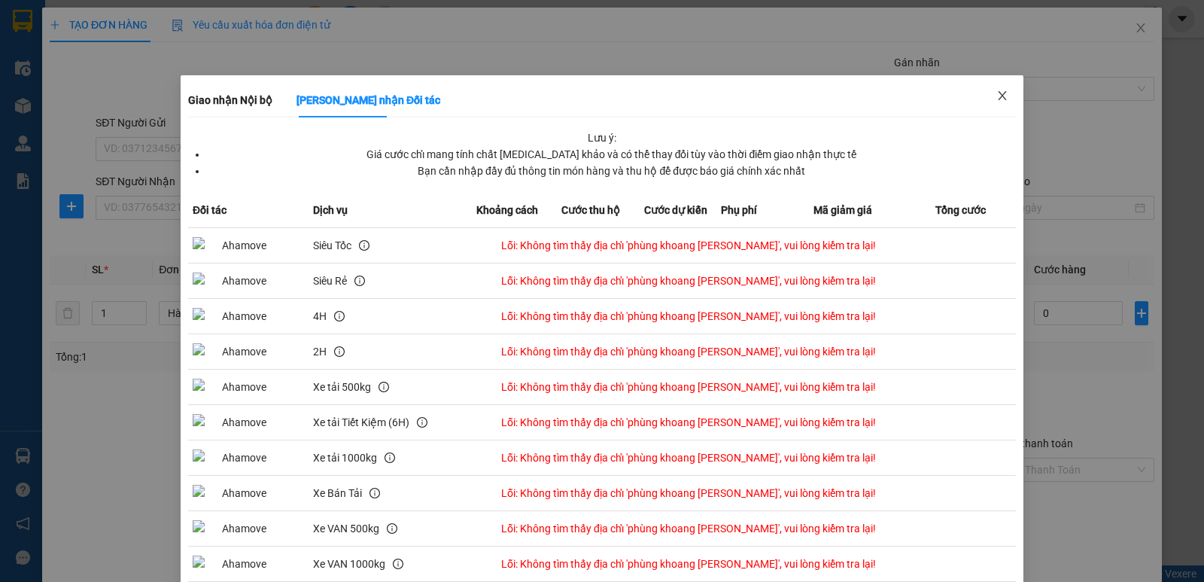
click at [997, 97] on icon "close" at bounding box center [1002, 96] width 12 height 12
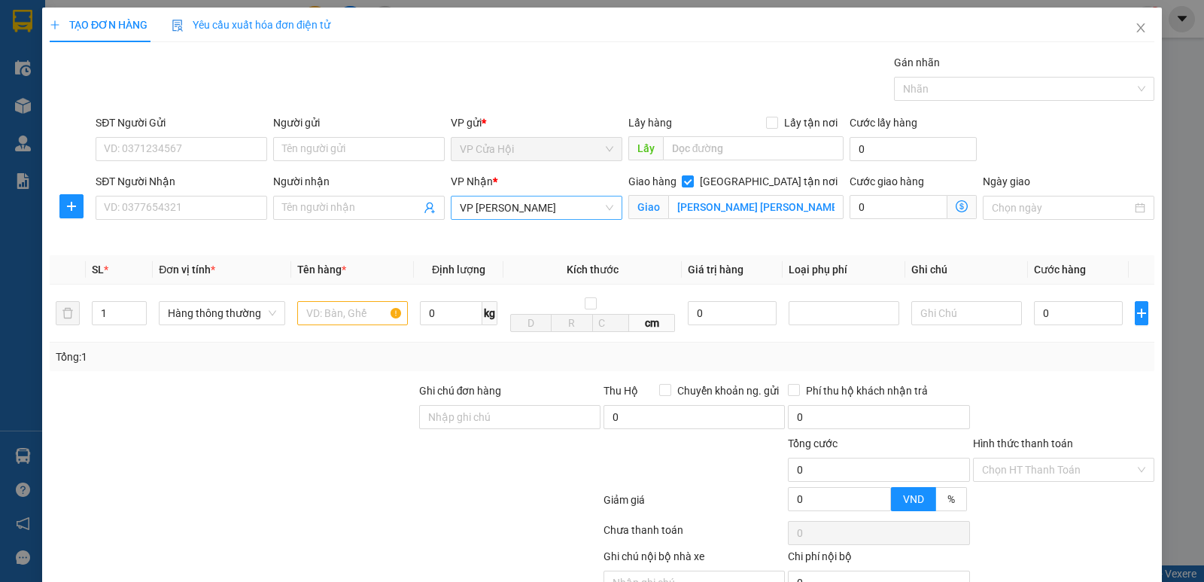
click at [552, 204] on span "VP [PERSON_NAME]" at bounding box center [537, 207] width 154 height 23
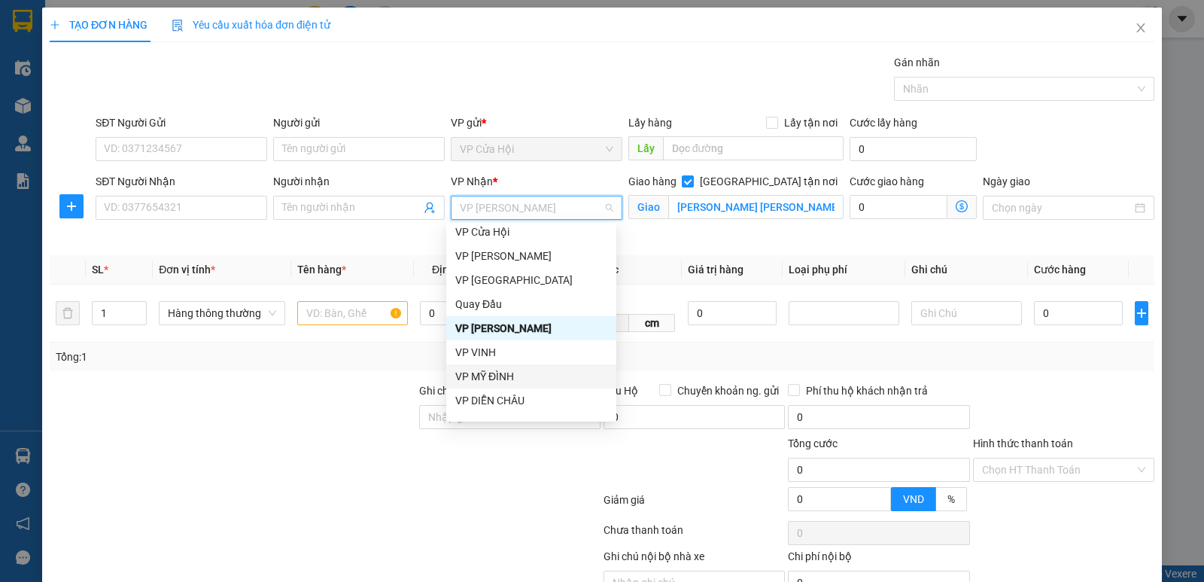
click at [512, 379] on div "VP MỸ ĐÌNH" at bounding box center [531, 376] width 152 height 17
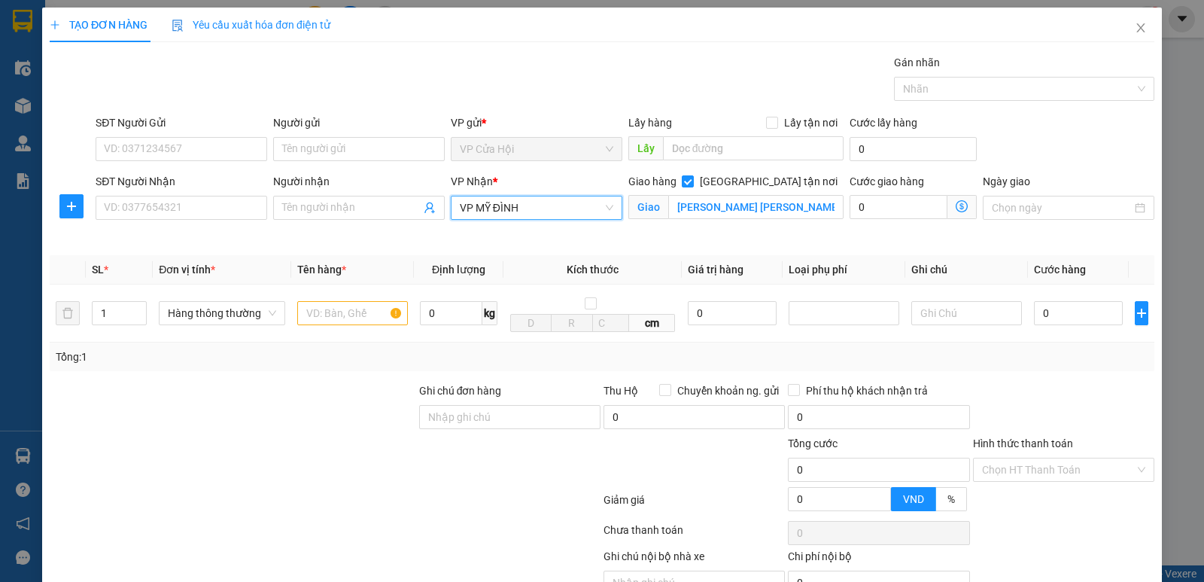
click at [956, 202] on icon "dollar-circle" at bounding box center [962, 206] width 12 height 12
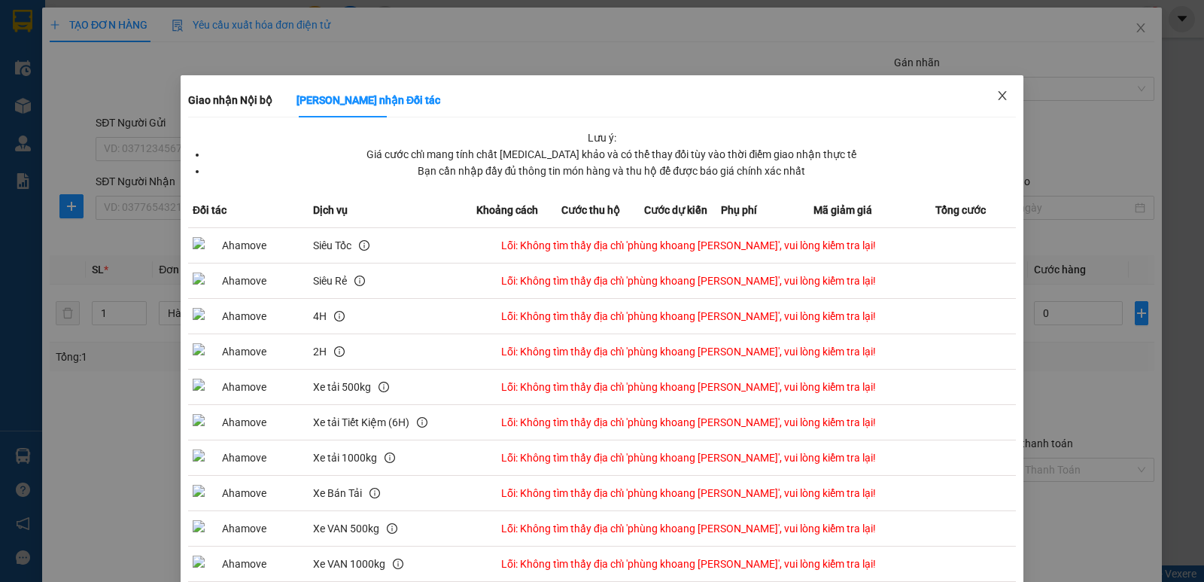
click at [998, 95] on icon "close" at bounding box center [1002, 95] width 8 height 9
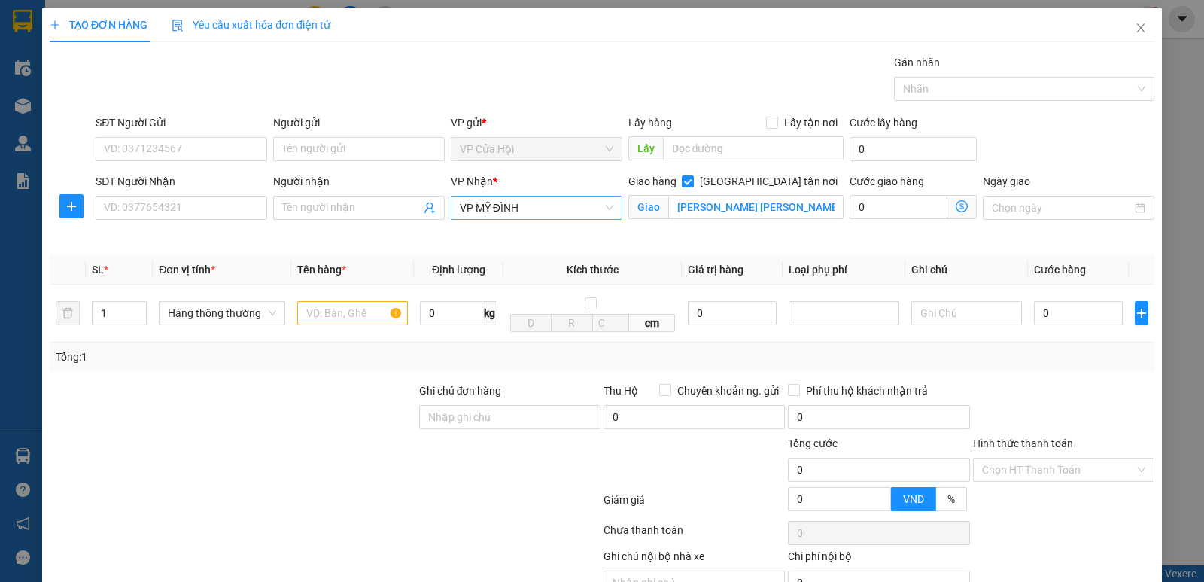
click at [543, 204] on span "VP MỸ ĐÌNH" at bounding box center [537, 207] width 154 height 23
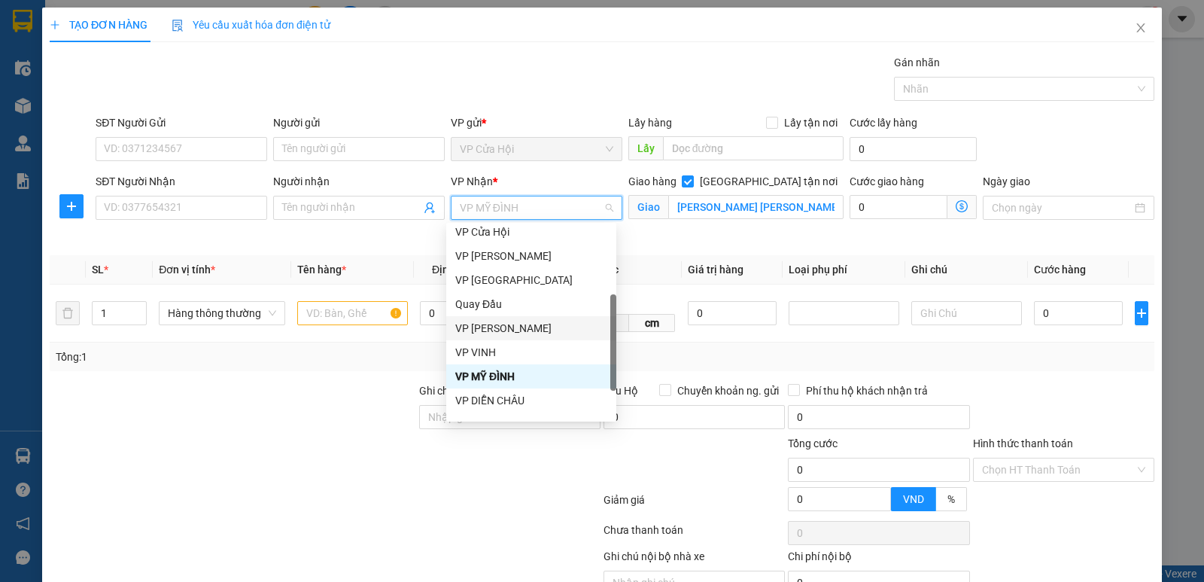
scroll to position [211, 0]
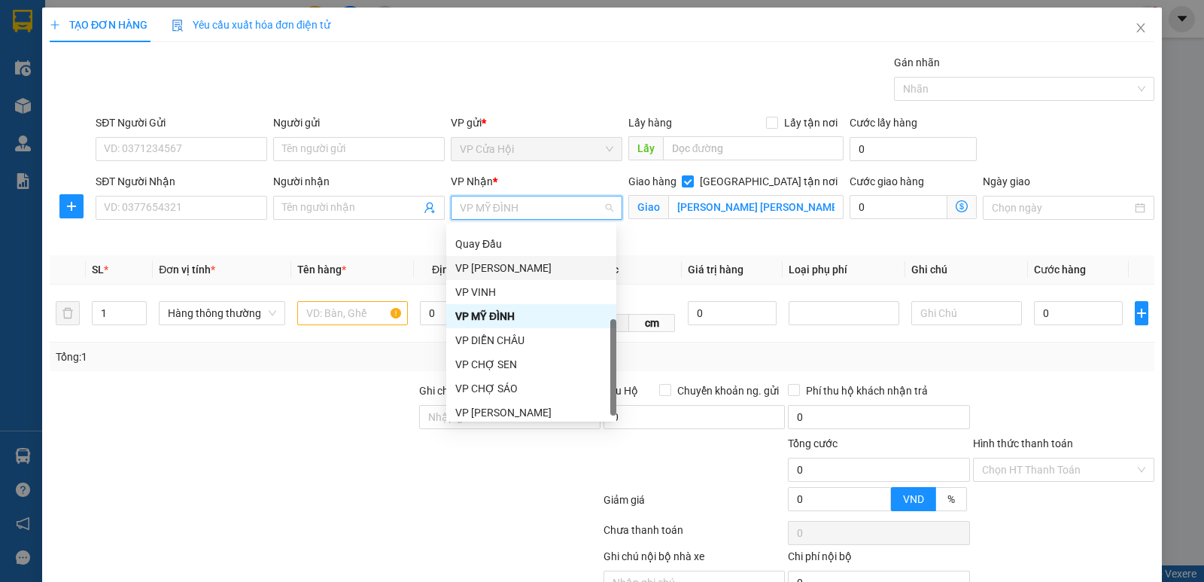
click at [512, 266] on div "VP [PERSON_NAME]" at bounding box center [531, 268] width 152 height 17
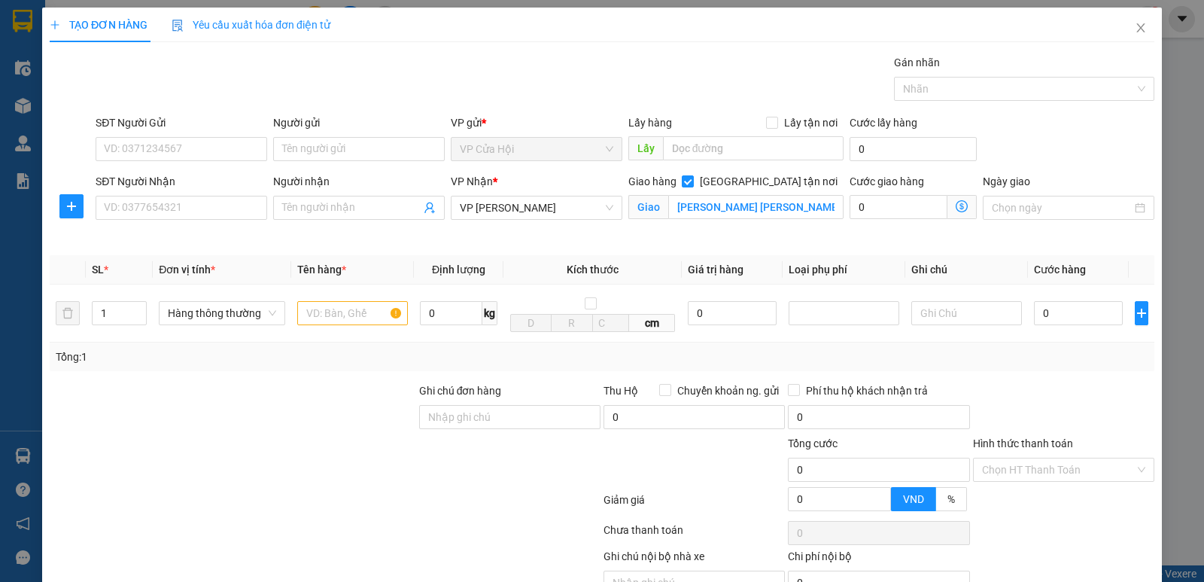
click at [956, 202] on icon "dollar-circle" at bounding box center [962, 206] width 12 height 12
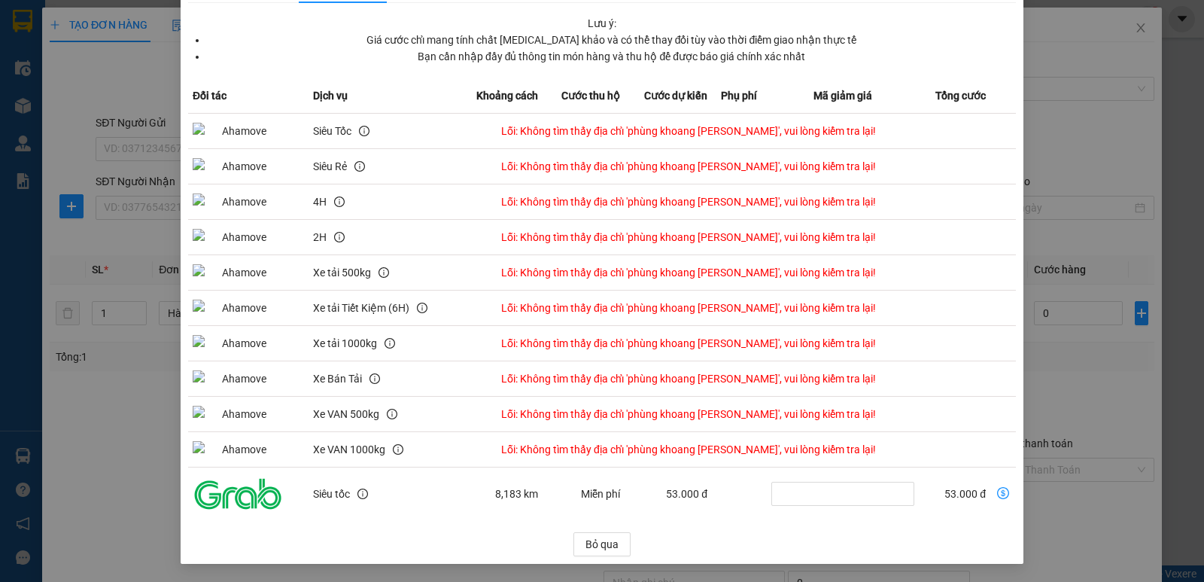
scroll to position [0, 0]
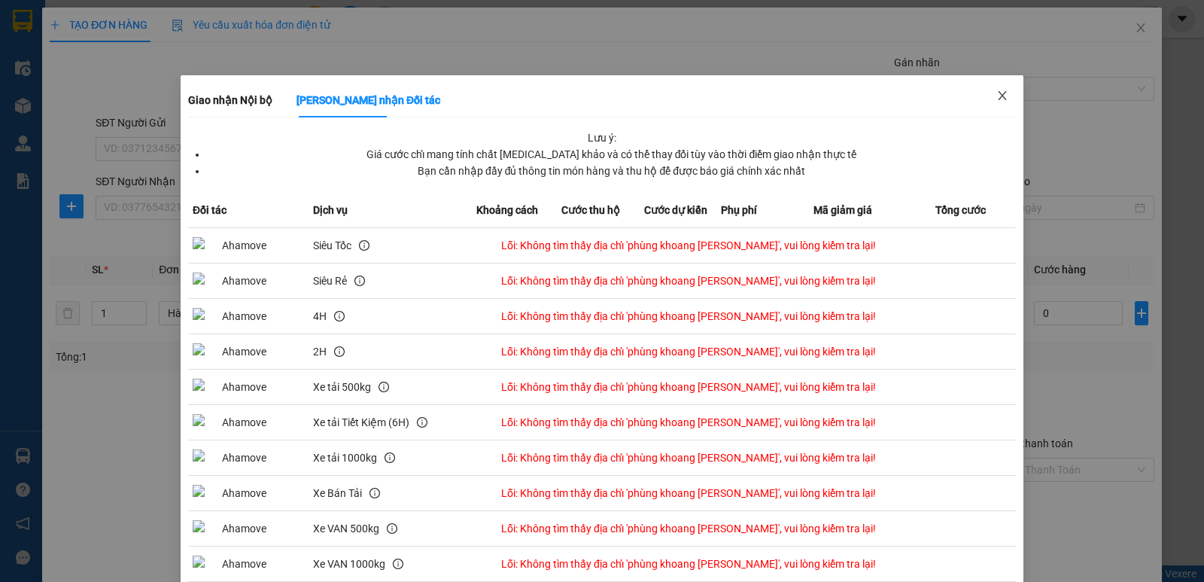
click at [996, 93] on icon "close" at bounding box center [1002, 96] width 12 height 12
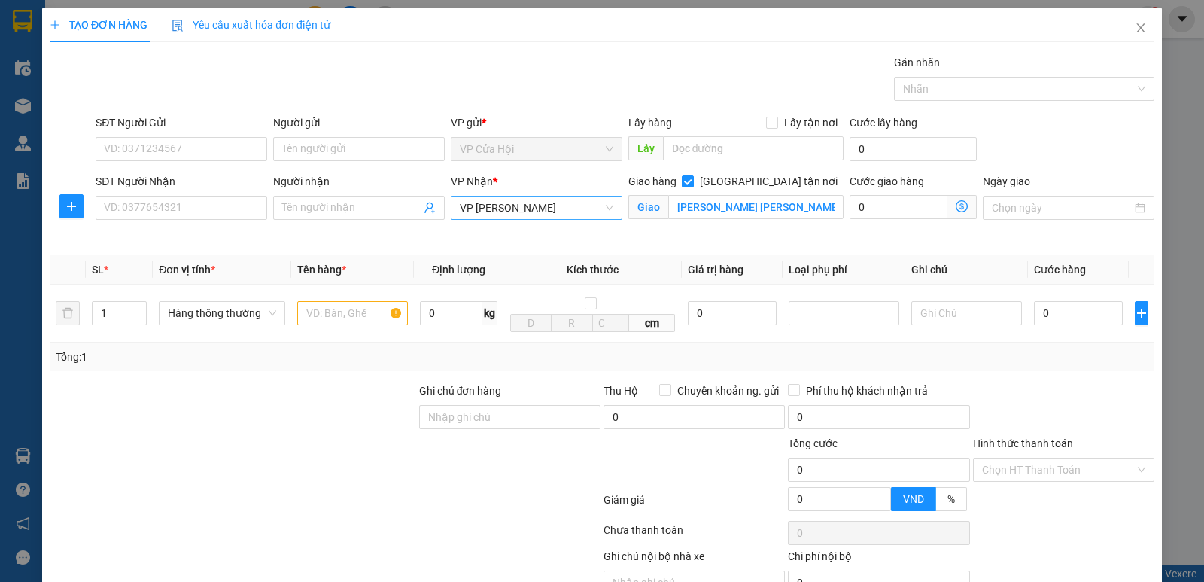
click at [541, 203] on span "VP [PERSON_NAME]" at bounding box center [537, 207] width 154 height 23
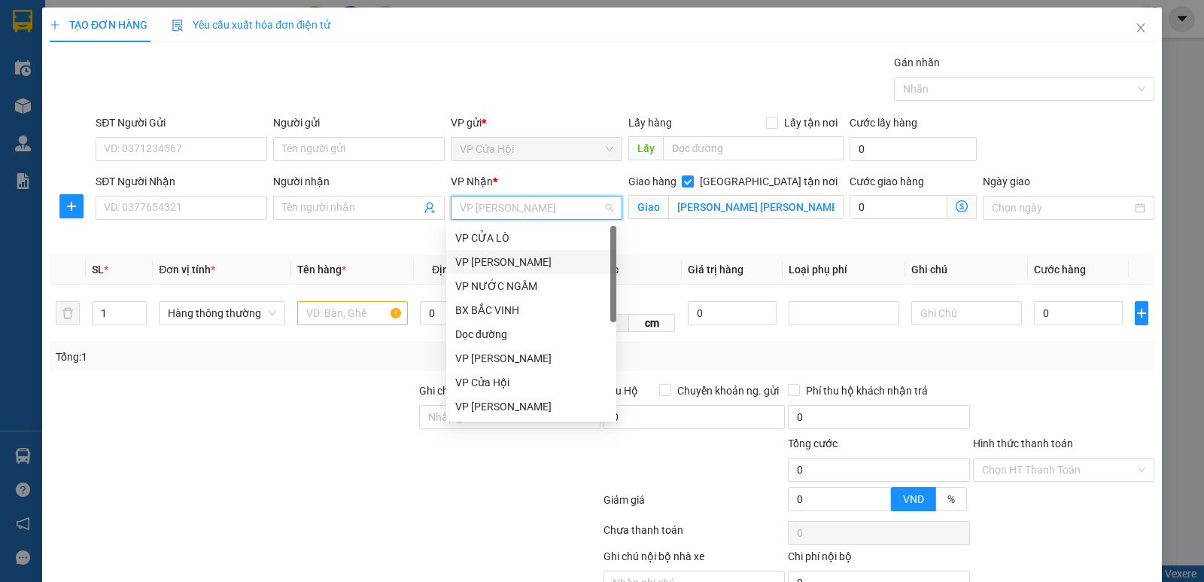
click at [506, 257] on div "VP [PERSON_NAME]" at bounding box center [531, 262] width 152 height 17
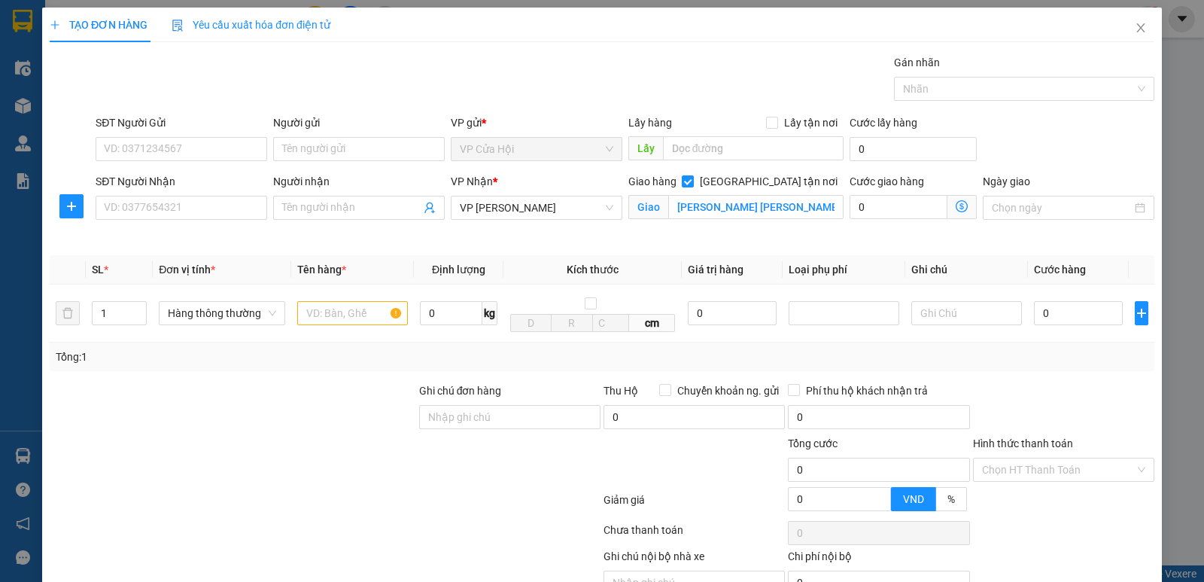
click at [956, 207] on icon "dollar-circle" at bounding box center [962, 206] width 12 height 12
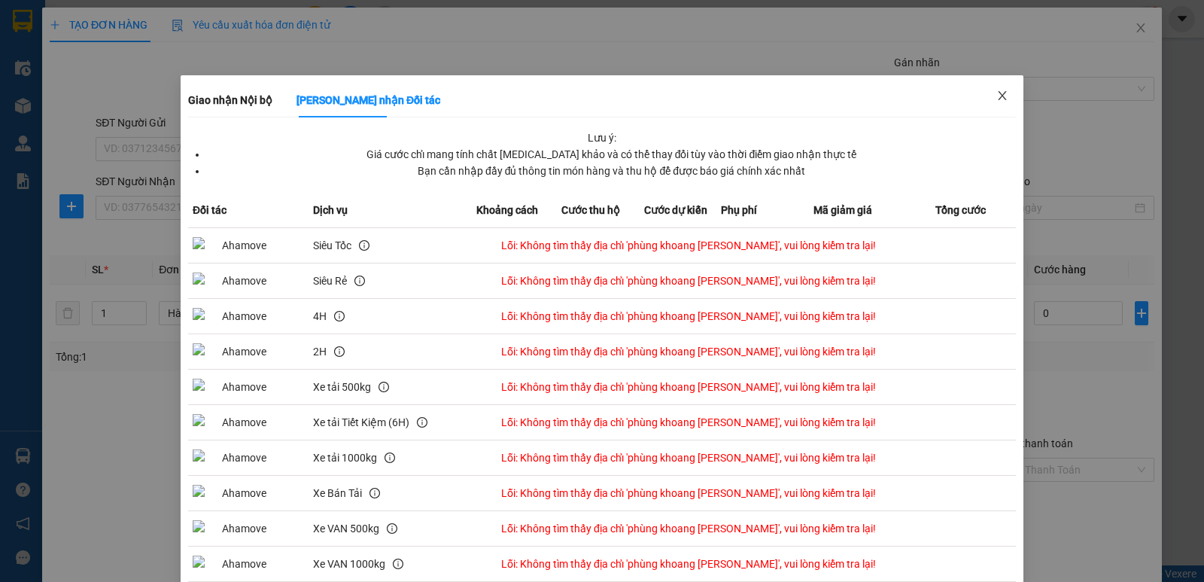
click at [996, 93] on icon "close" at bounding box center [1002, 96] width 12 height 12
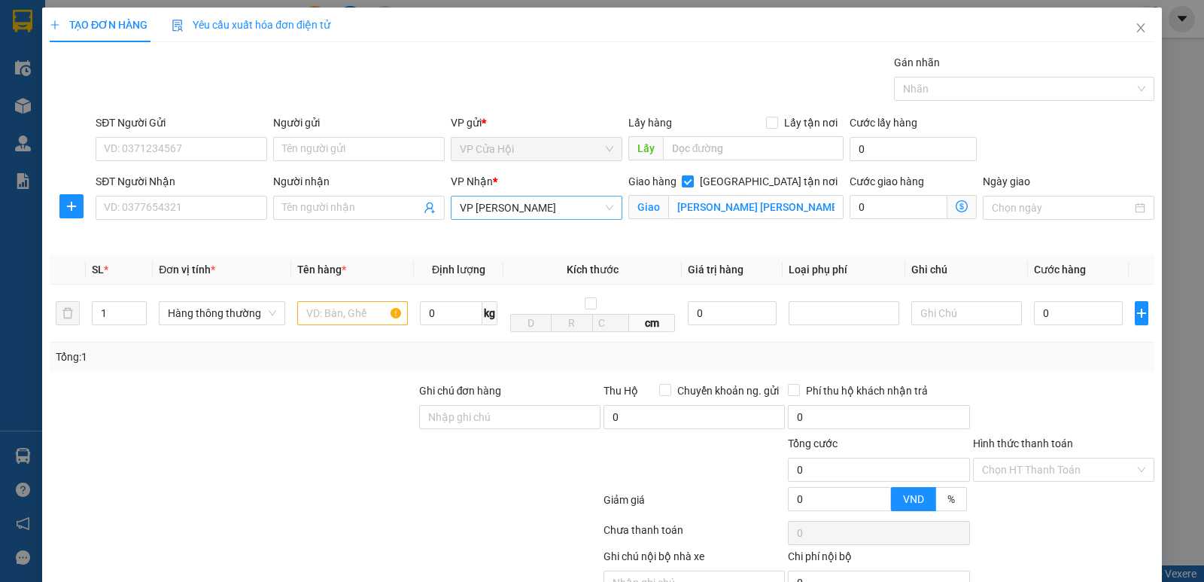
click at [541, 205] on span "VP [PERSON_NAME]" at bounding box center [537, 207] width 154 height 23
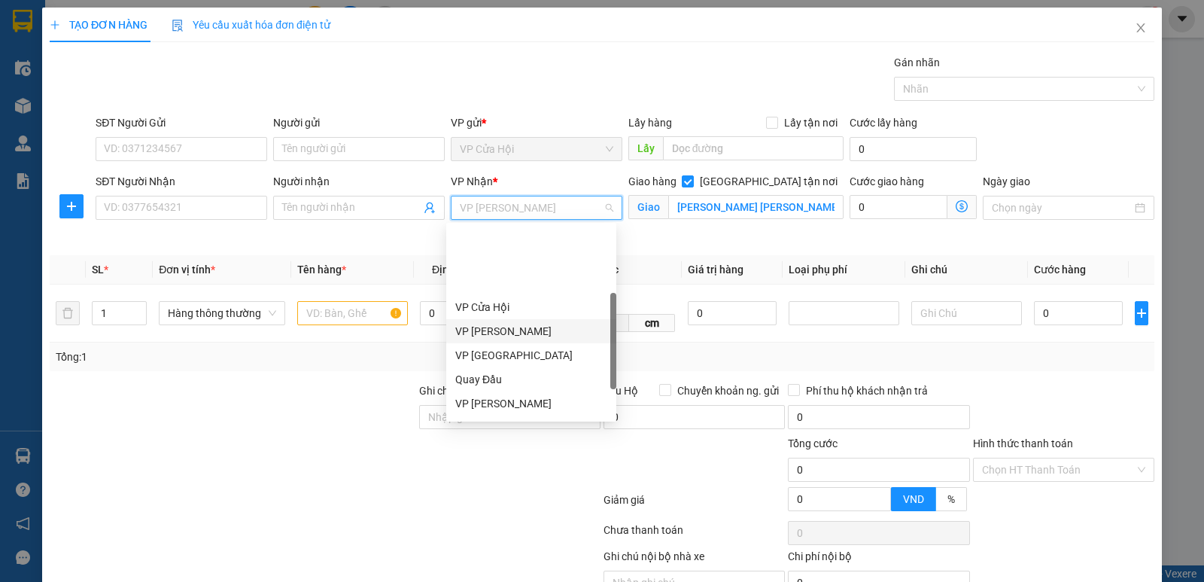
scroll to position [217, 0]
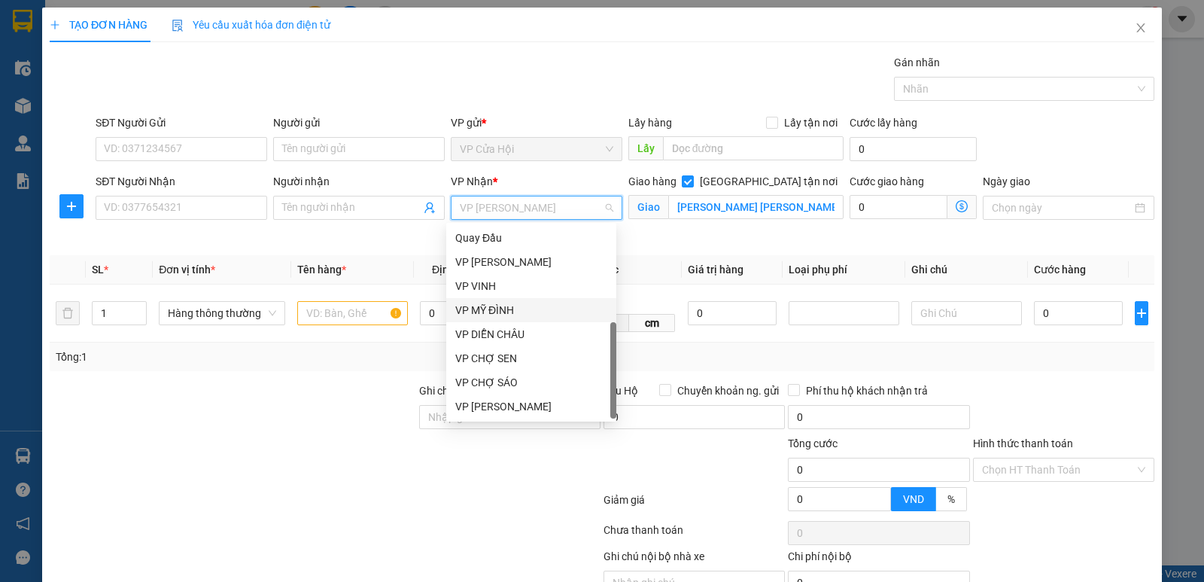
click at [498, 310] on div "VP MỸ ĐÌNH" at bounding box center [531, 310] width 152 height 17
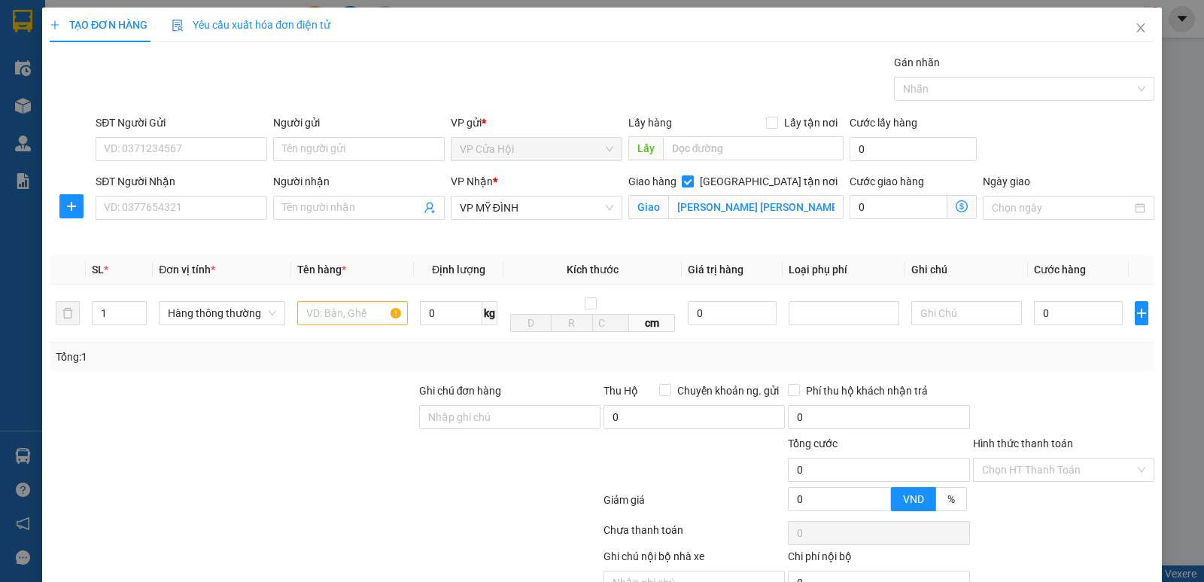
click at [956, 206] on icon "dollar-circle" at bounding box center [962, 206] width 12 height 12
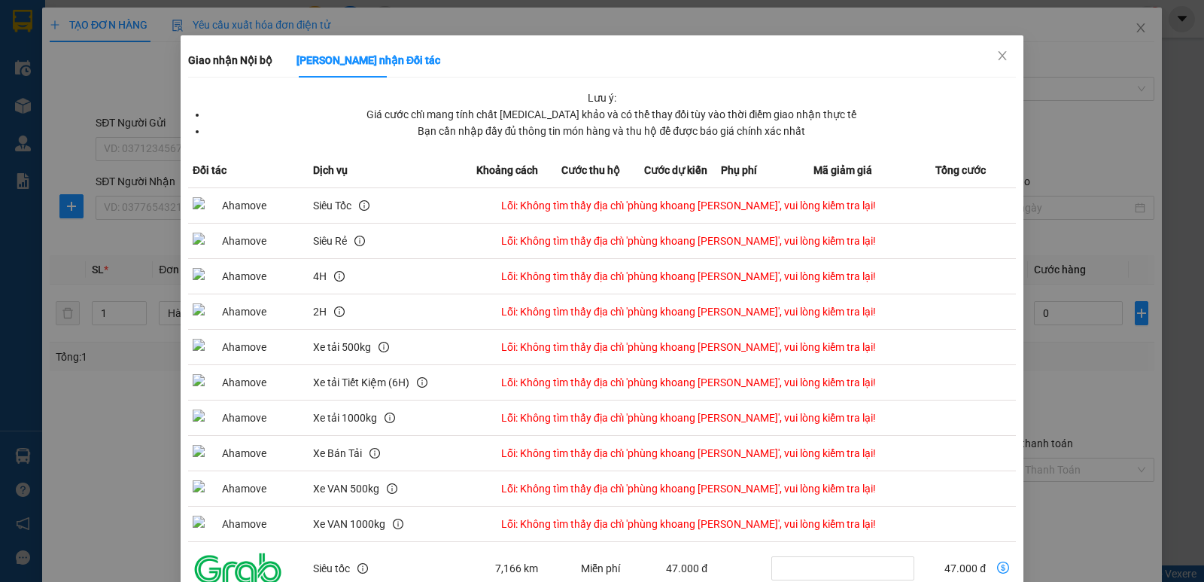
scroll to position [114, 0]
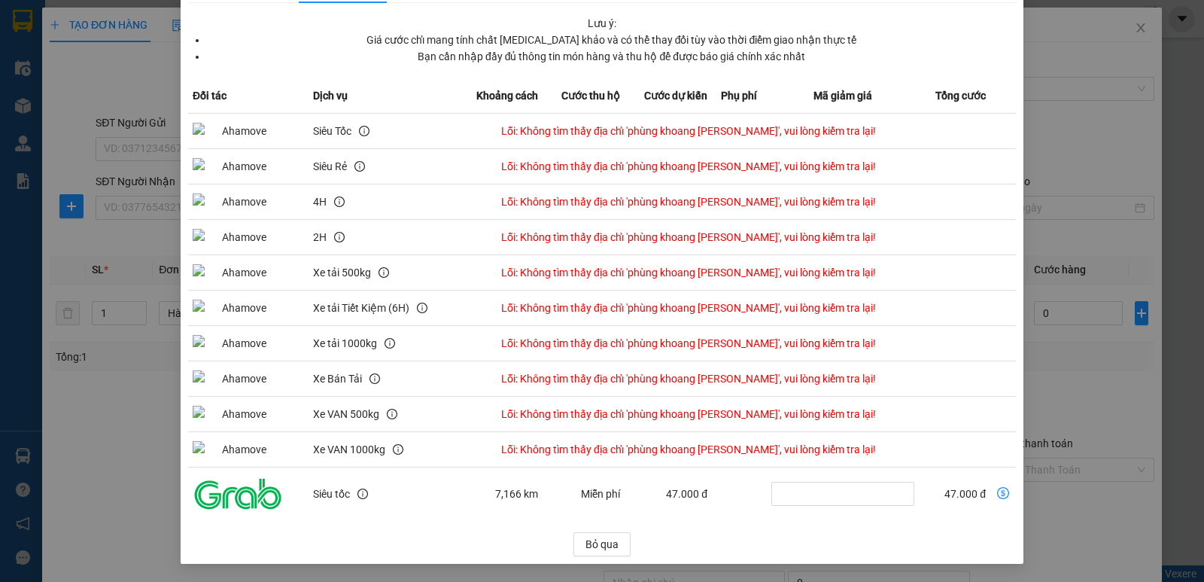
click at [1016, 81] on div "Giao nhận Nội bộ Giao nhận Đối tác Lưu ý: Giá cước chỉ mang tính chất tham khảo…" at bounding box center [602, 291] width 1204 height 582
drag, startPoint x: 1016, startPoint y: 75, endPoint x: 1010, endPoint y: 64, distance: 12.8
click at [1016, 73] on div "Giao nhận Nội bộ Giao nhận Đối tác Lưu ý: Giá cước chỉ mang tính chất tham khảo…" at bounding box center [602, 291] width 1204 height 582
click at [1010, 64] on div "Giao nhận Nội bộ Giao nhận Đối tác Lưu ý: Giá cước chỉ mang tính chất tham khảo…" at bounding box center [602, 262] width 843 height 603
click at [1000, 81] on div "Lưu ý: Giá cước chỉ mang tính chất tham khảo và có thể thay đổi tùy vào thời đi…" at bounding box center [602, 285] width 828 height 541
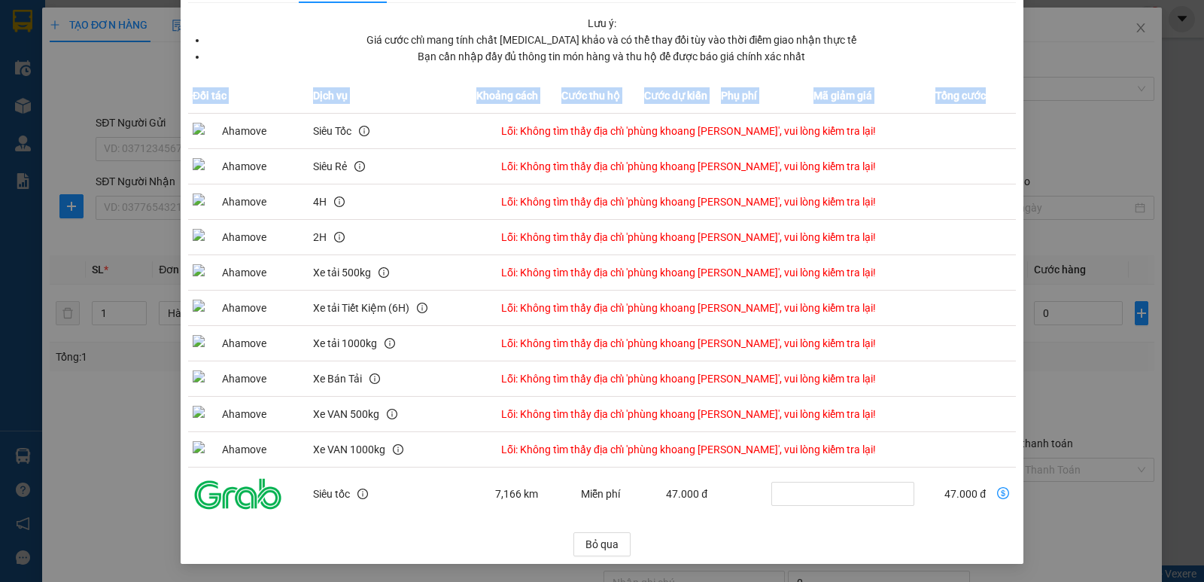
click at [996, 75] on div "Lưu ý: Giá cước chỉ mang tính chất tham khảo và có thể thay đổi tùy vào thời đi…" at bounding box center [602, 285] width 828 height 541
click at [1011, 65] on div "Giao nhận Nội bộ Giao nhận Đối tác Lưu ý: Giá cước chỉ mang tính chất tham khảo…" at bounding box center [602, 262] width 843 height 603
click at [1011, 64] on div "Giao nhận Nội bộ Giao nhận Đối tác Lưu ý: Giá cước chỉ mang tính chất tham khảo…" at bounding box center [602, 262] width 843 height 603
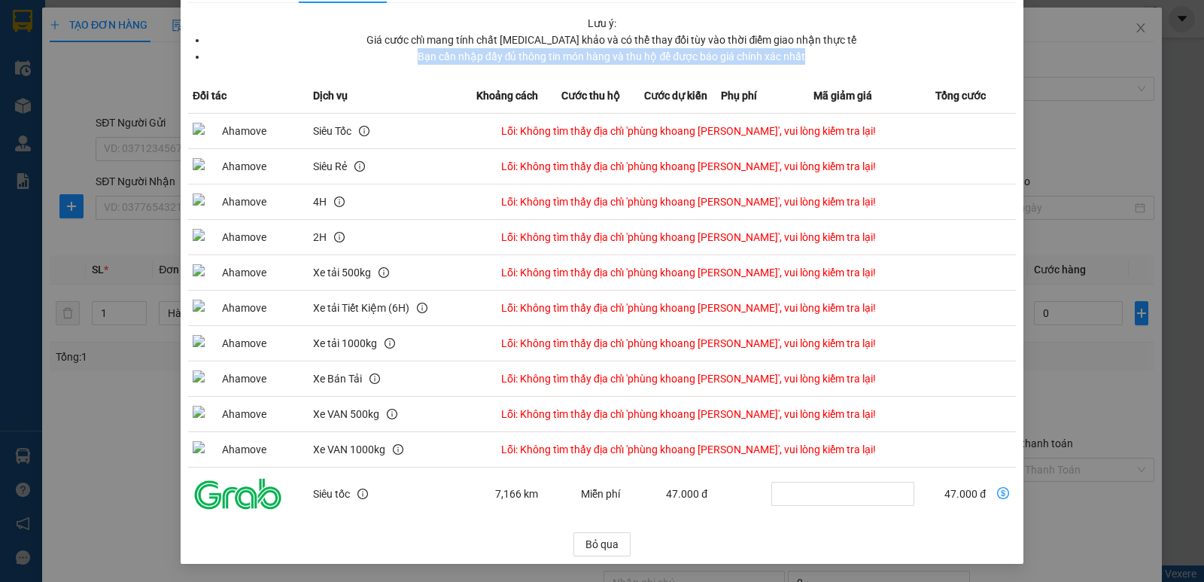
click at [1011, 64] on div "Giao nhận Nội bộ Giao nhận Đối tác Lưu ý: Giá cước chỉ mang tính chất tham khảo…" at bounding box center [602, 262] width 843 height 603
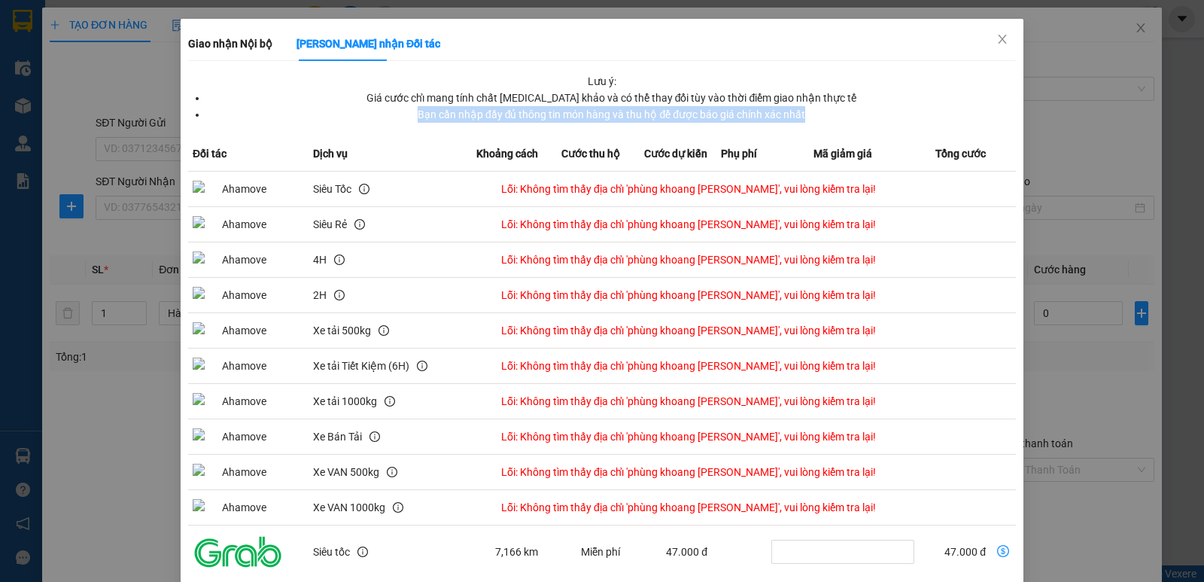
scroll to position [0, 0]
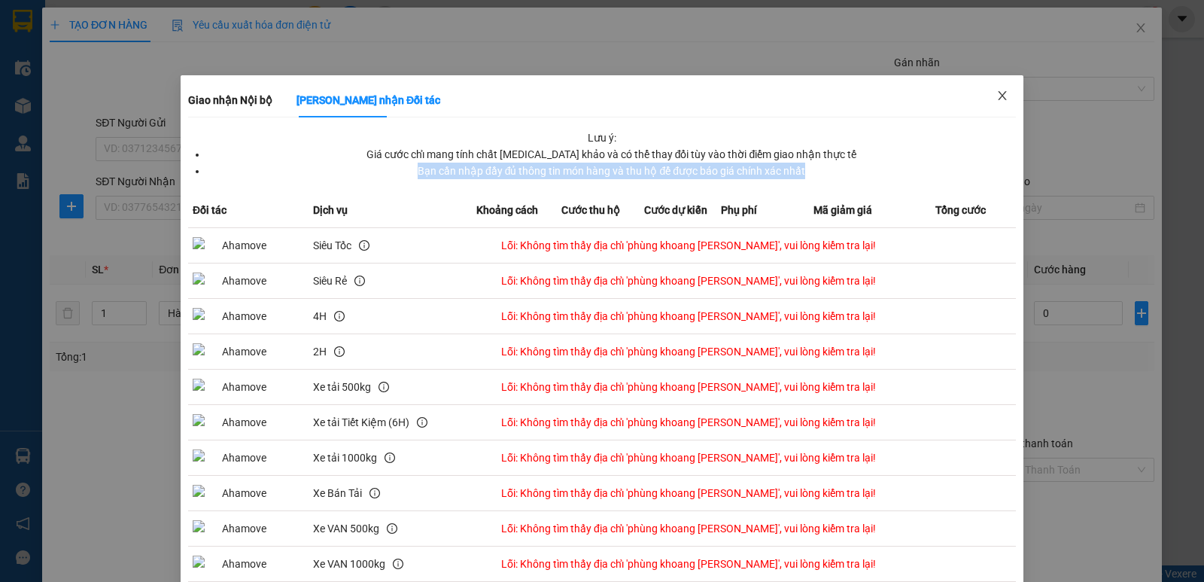
click at [998, 98] on icon "close" at bounding box center [1002, 96] width 12 height 12
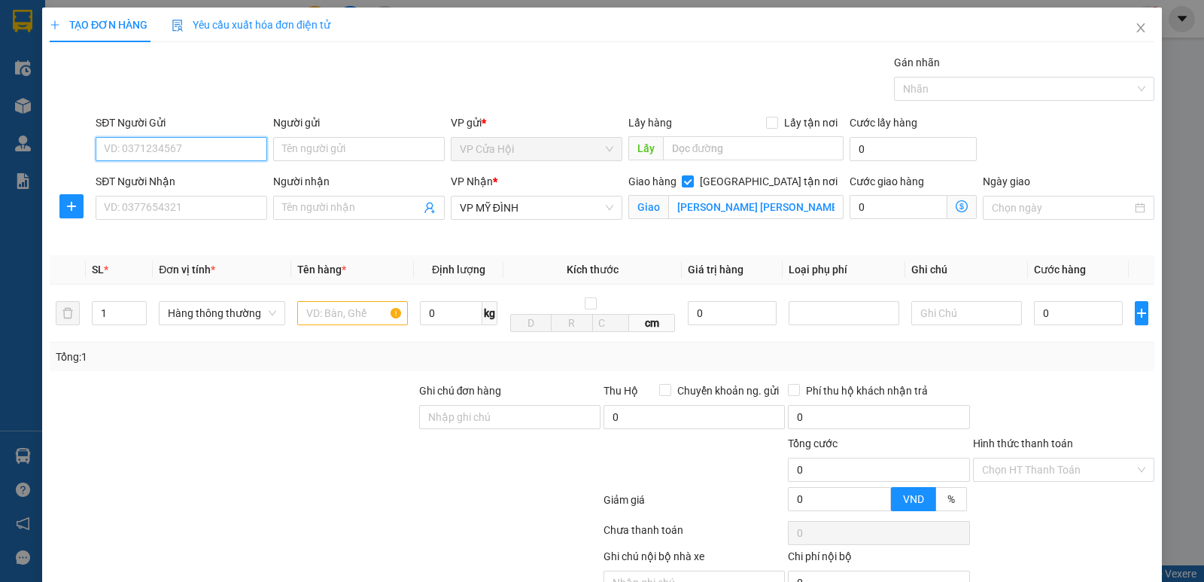
click at [136, 151] on input "SĐT Người Gửi" at bounding box center [182, 149] width 172 height 24
click at [118, 144] on input "SĐT Người Gửi" at bounding box center [182, 149] width 172 height 24
type input "0"
click at [189, 151] on input "0865125757" at bounding box center [182, 149] width 172 height 24
type input "0"
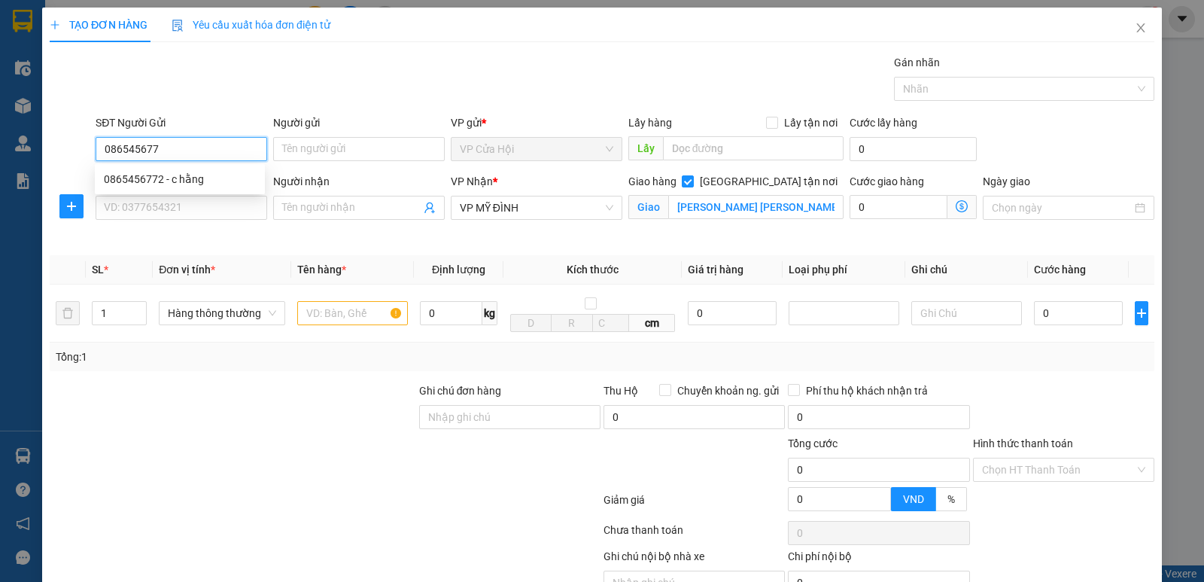
type input "0865456772"
click at [189, 178] on div "0865456772 - c hằng" at bounding box center [180, 179] width 152 height 17
type input "c hằng"
type input "0865456772"
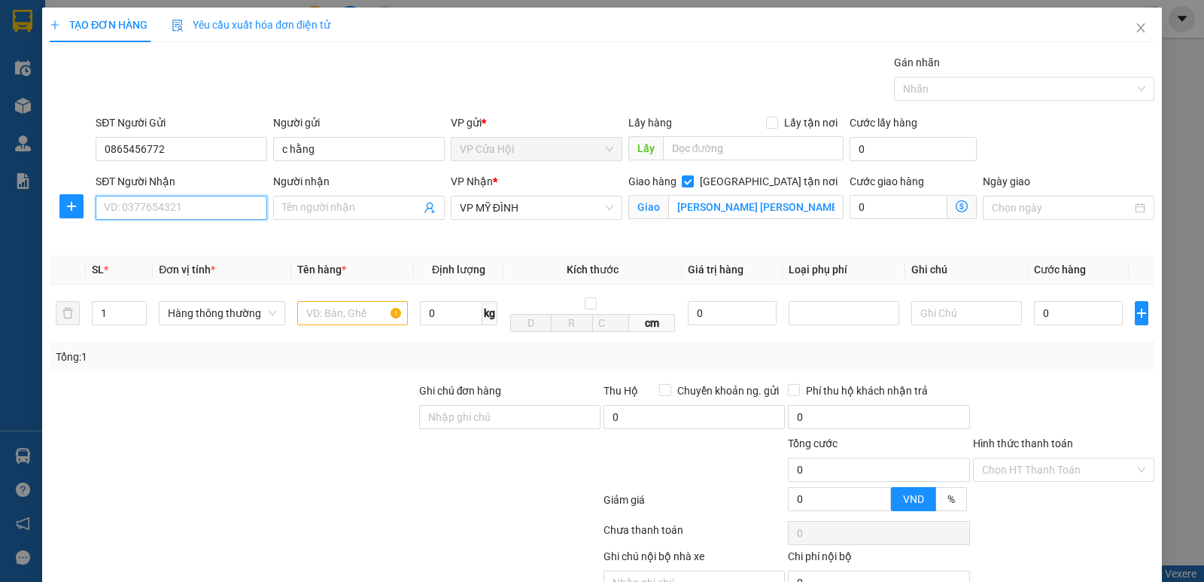
click at [181, 205] on input "SĐT Người Nhận" at bounding box center [182, 208] width 172 height 24
click at [159, 239] on div "0335012773 - linh fb huyền diệu" at bounding box center [180, 238] width 152 height 17
type input "0335012773"
type input "linh fb huyền diệu"
type input "vp"
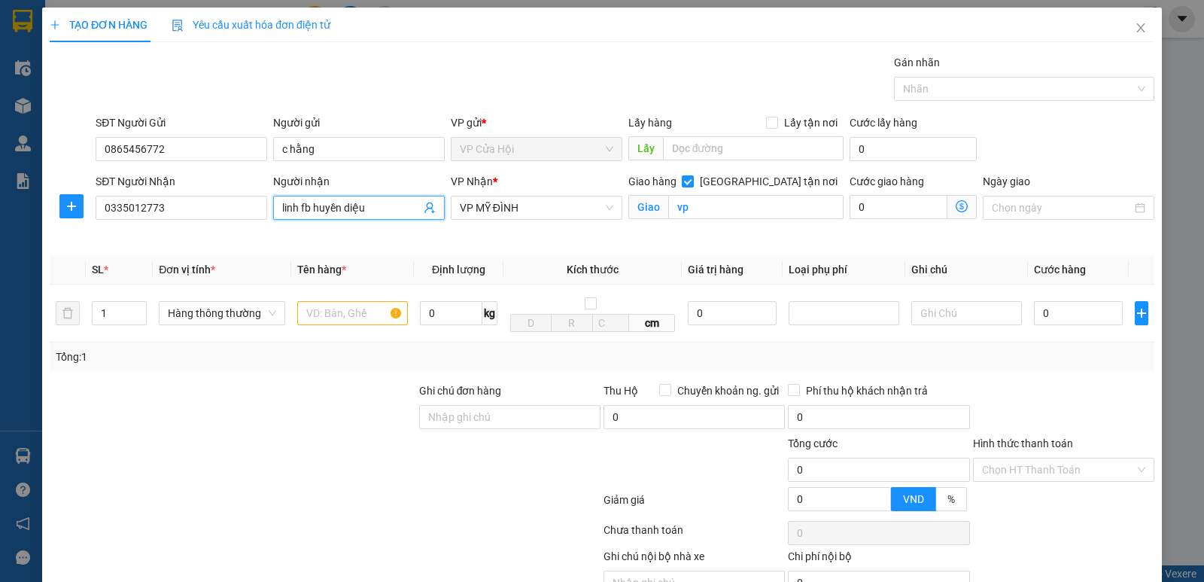
click at [380, 205] on input "linh fb huyền diệu" at bounding box center [351, 207] width 138 height 17
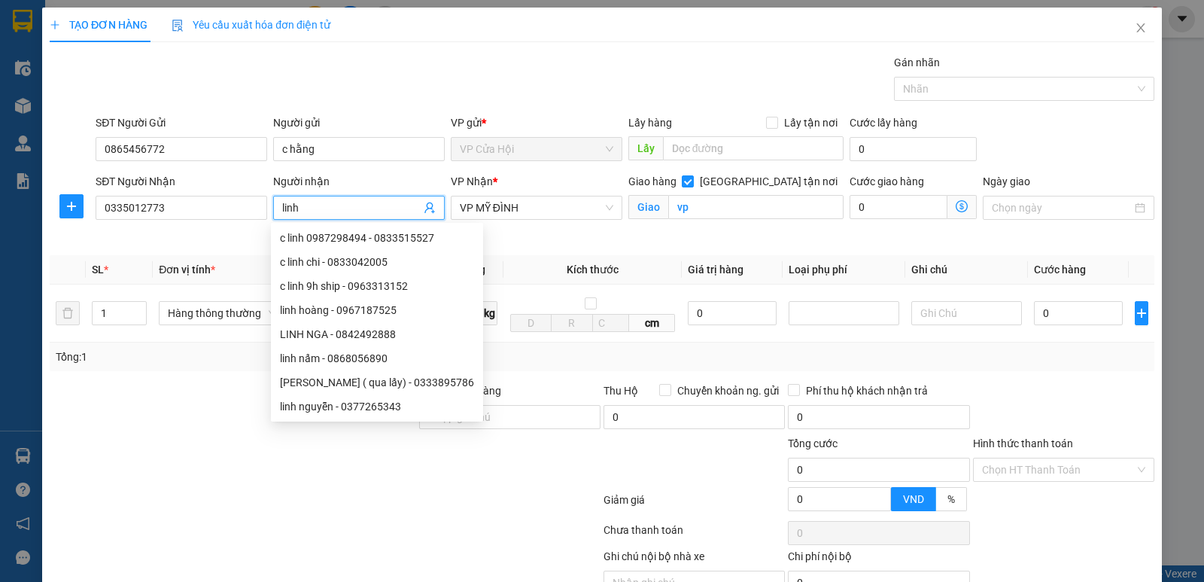
type input "linh"
click at [684, 80] on div "Gói vận chuyển * Tiêu chuẩn Gán nhãn Nhãn" at bounding box center [625, 80] width 1065 height 53
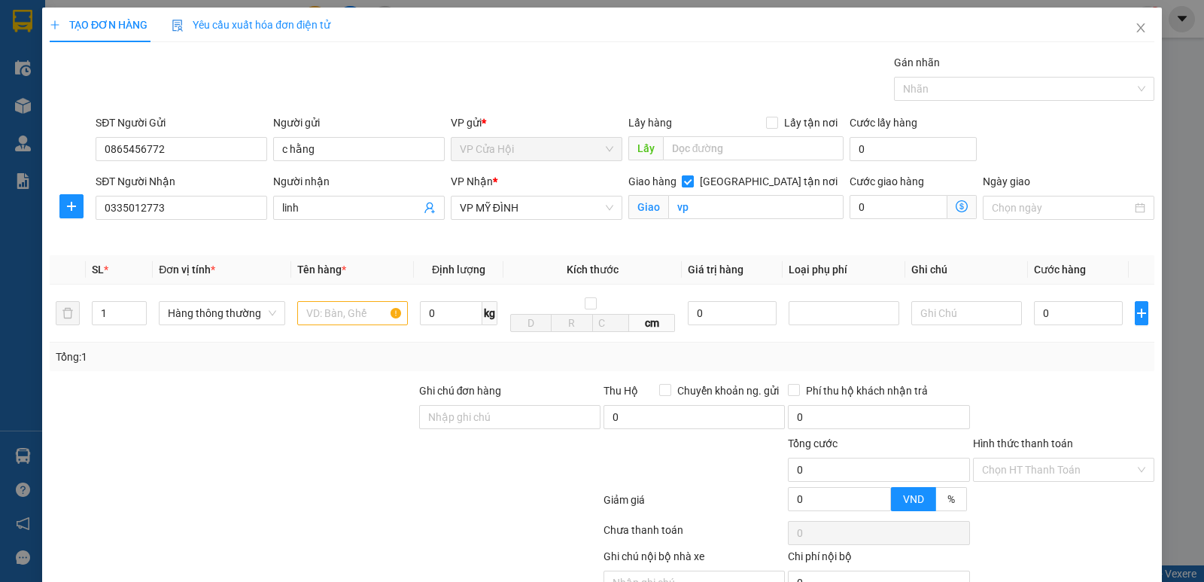
click at [692, 178] on input "[GEOGRAPHIC_DATA] tận nơi" at bounding box center [687, 180] width 11 height 11
checkbox input "false"
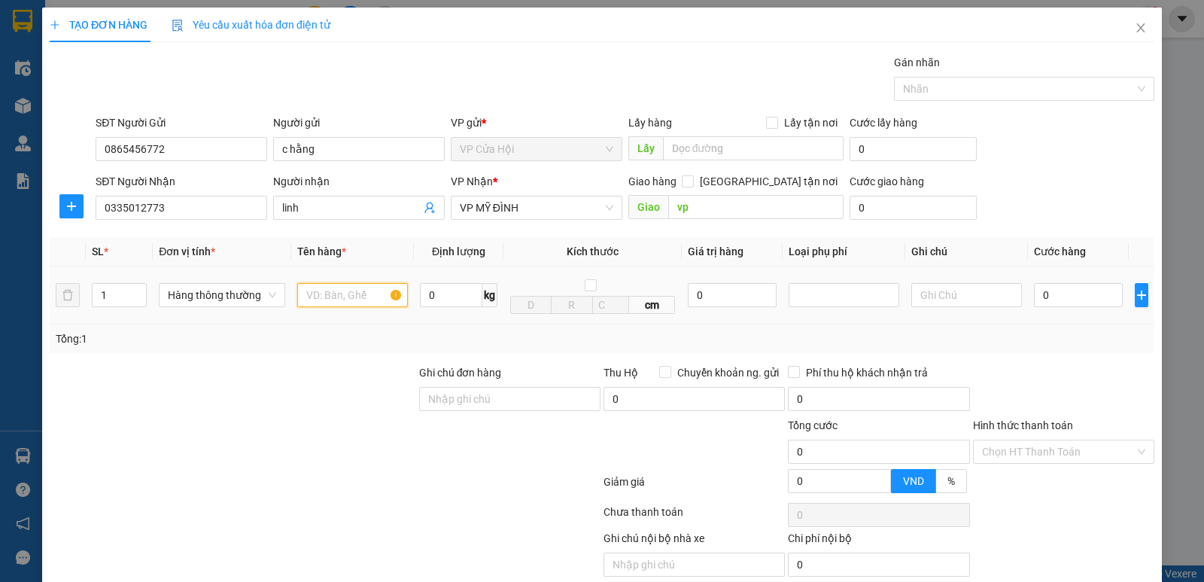
click at [327, 298] on input "text" at bounding box center [352, 295] width 111 height 24
click at [330, 150] on input "c hằng" at bounding box center [359, 149] width 172 height 24
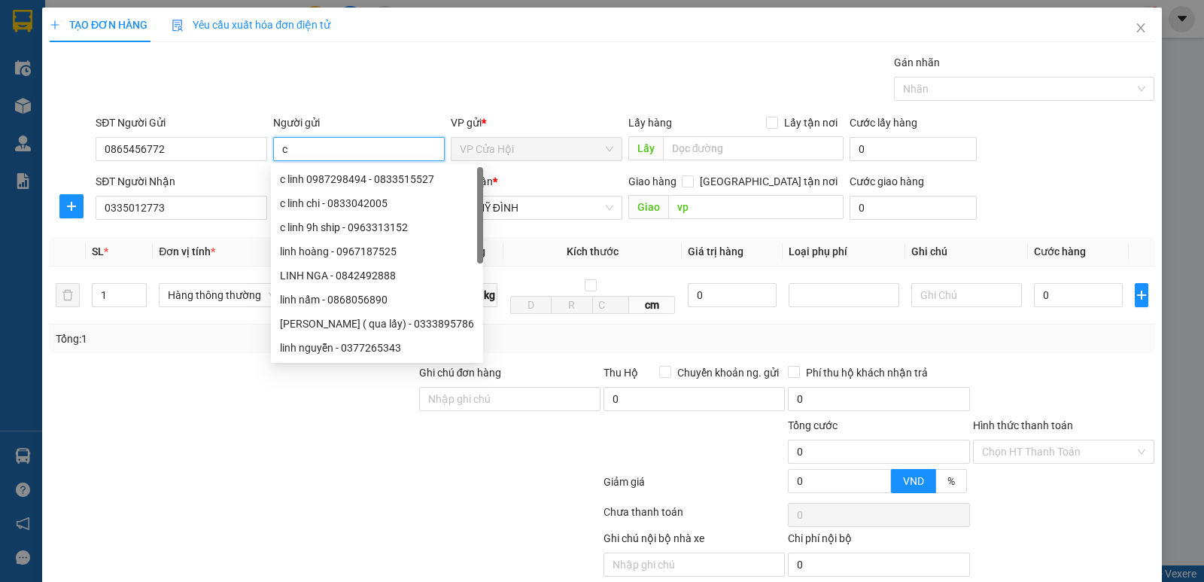
type input "c"
click at [278, 154] on input "Người gửi" at bounding box center [359, 149] width 172 height 24
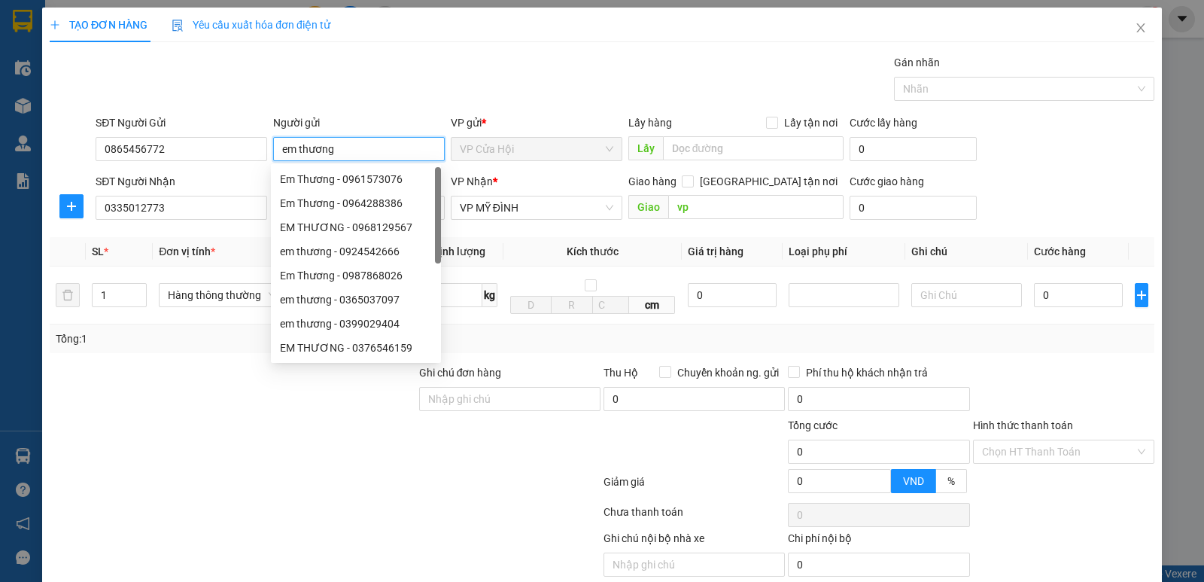
type input "em thương"
click at [290, 87] on div "Gói vận chuyển * Tiêu chuẩn Gán nhãn Nhãn" at bounding box center [625, 80] width 1065 height 53
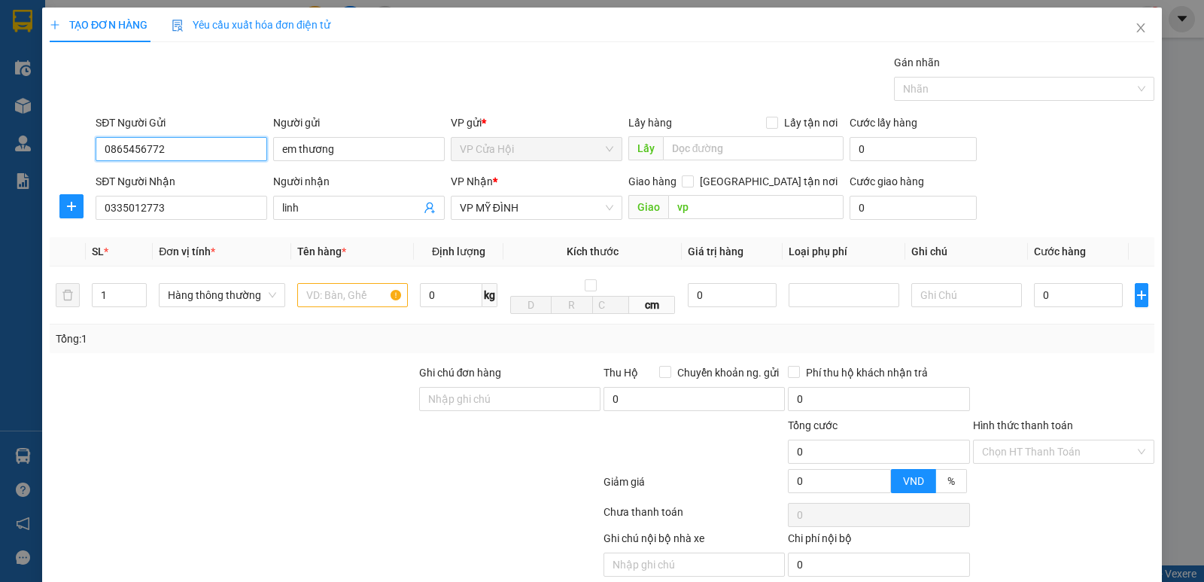
click at [179, 147] on input "0865456772" at bounding box center [182, 149] width 172 height 24
type input "0"
type input "0865125757"
click at [262, 88] on div "Gói vận chuyển * Tiêu chuẩn Gán nhãn Nhãn" at bounding box center [625, 80] width 1065 height 53
click at [321, 296] on input "text" at bounding box center [352, 295] width 111 height 24
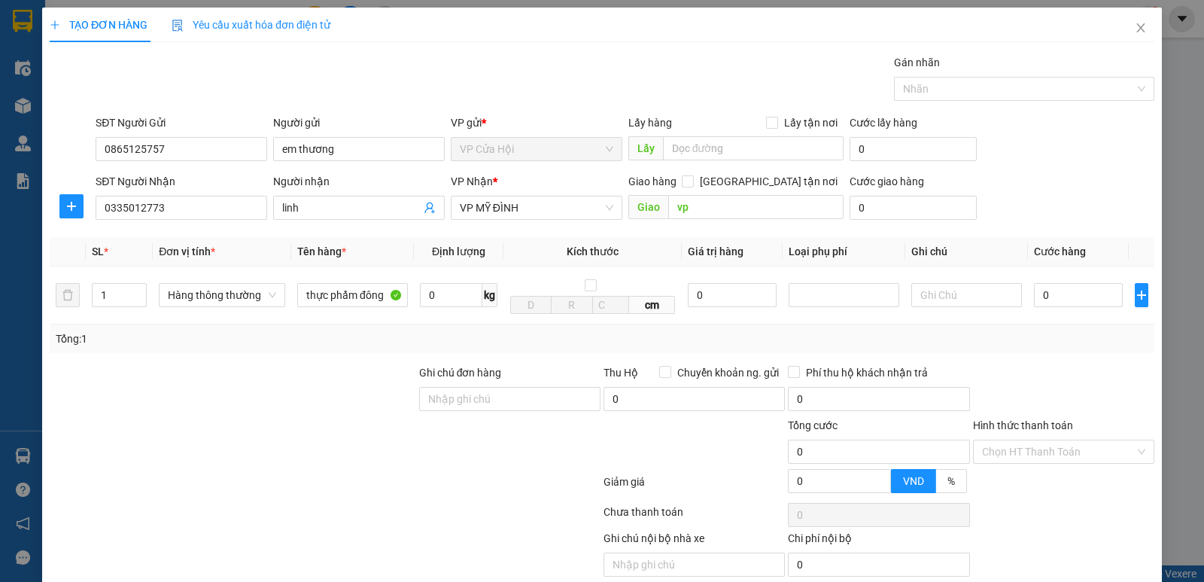
click at [482, 57] on div "Gói vận chuyển * Tiêu chuẩn Gán nhãn Nhãn" at bounding box center [625, 80] width 1065 height 53
click at [388, 297] on input "thực phẩm đông" at bounding box center [352, 295] width 111 height 24
type input "thực phẩm khô"
drag, startPoint x: 1084, startPoint y: 205, endPoint x: 1067, endPoint y: 245, distance: 43.5
click at [1078, 224] on div "SĐT Người Nhận 0335012773 Người nhận linh VP Nhận * VP MỸ ĐÌNH Giao hàng Giao t…" at bounding box center [625, 199] width 1065 height 53
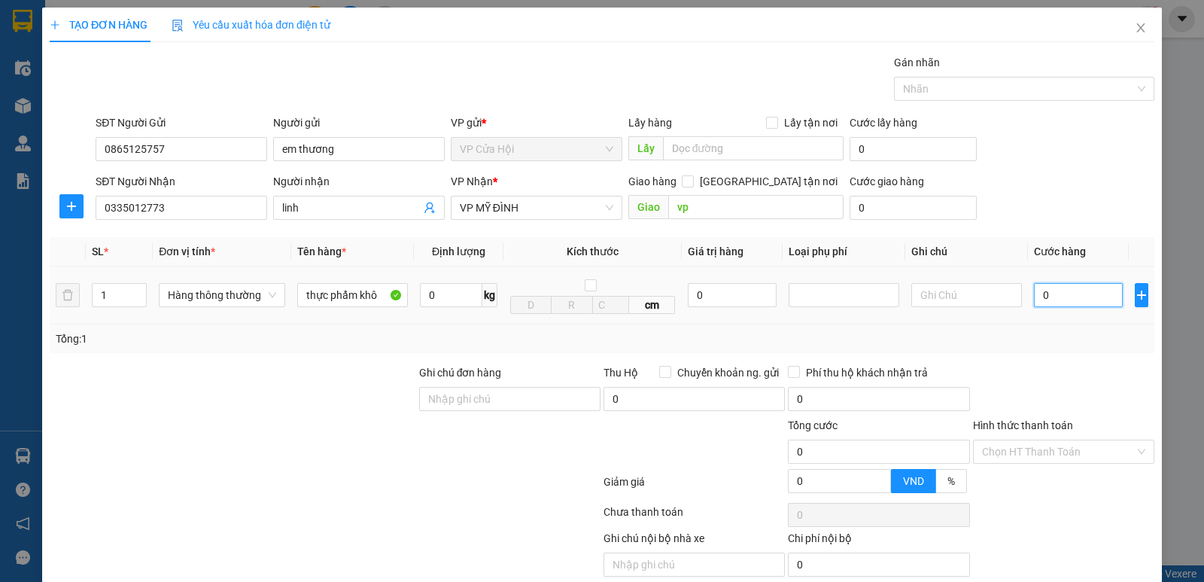
click at [1057, 295] on input "0" at bounding box center [1078, 295] width 89 height 24
type input "4"
type input "40"
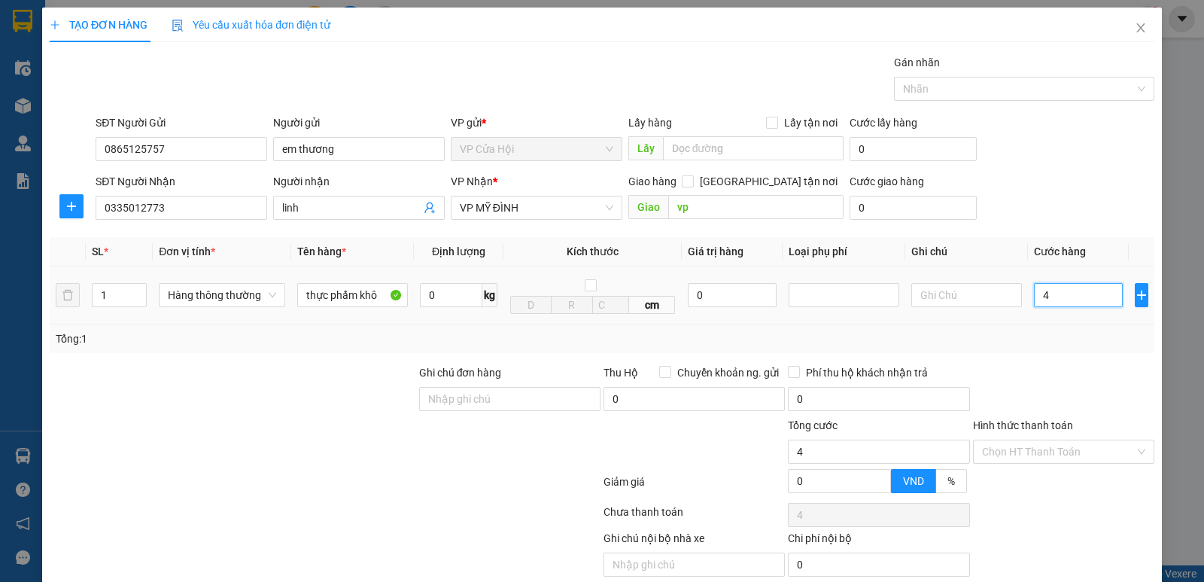
type input "40"
type input "40.000"
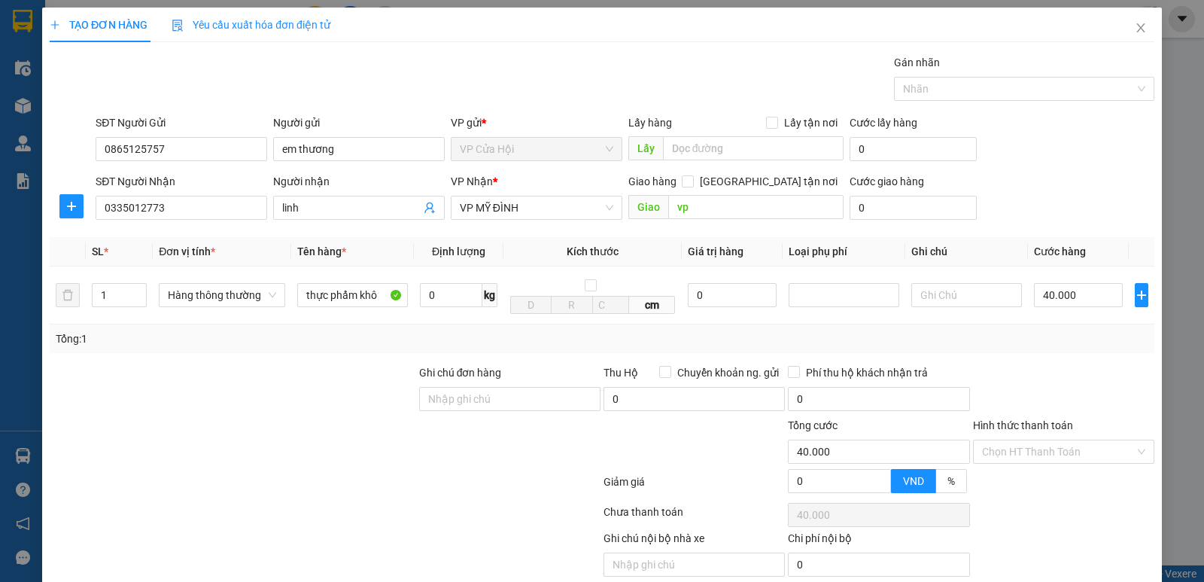
click at [1053, 328] on div "Tổng: 1" at bounding box center [602, 338] width 1105 height 29
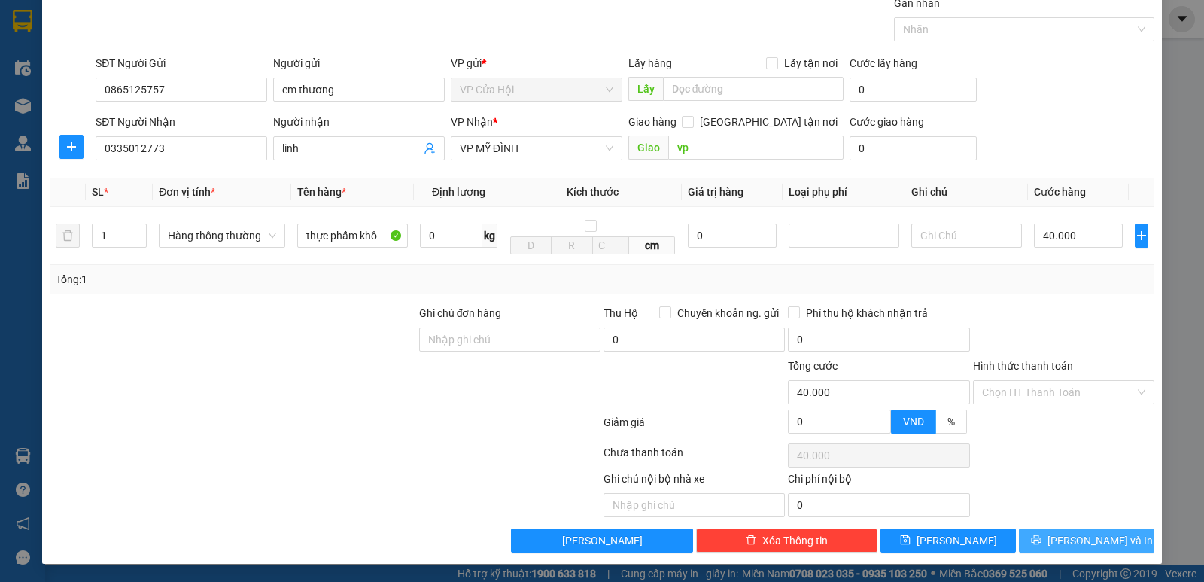
click at [1040, 537] on button "[PERSON_NAME] và In" at bounding box center [1086, 540] width 135 height 24
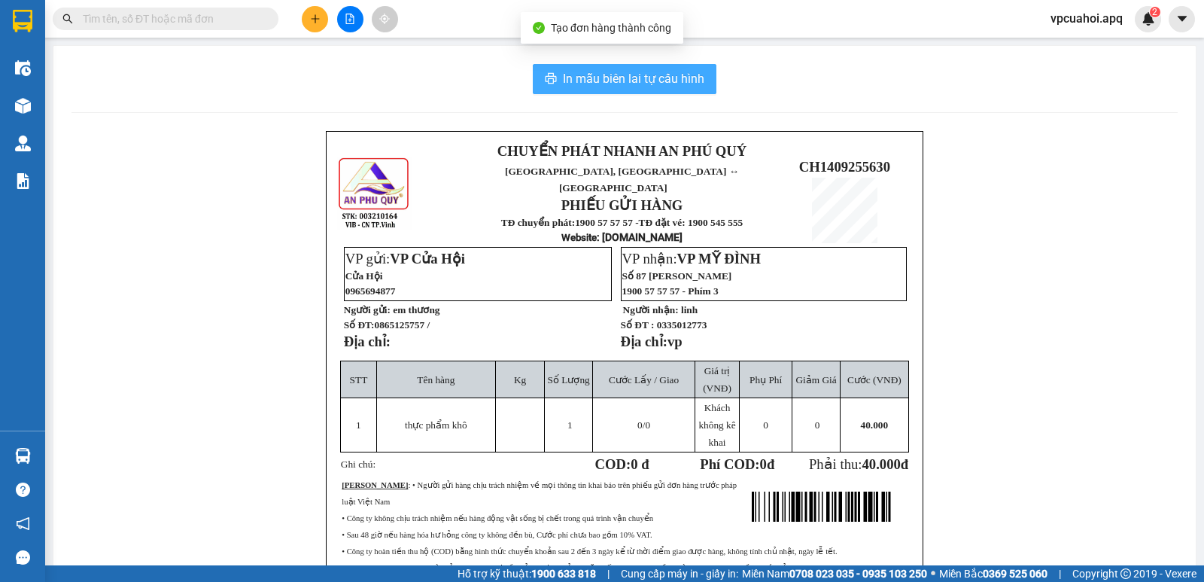
click at [612, 81] on span "In mẫu biên lai tự cấu hình" at bounding box center [633, 78] width 141 height 19
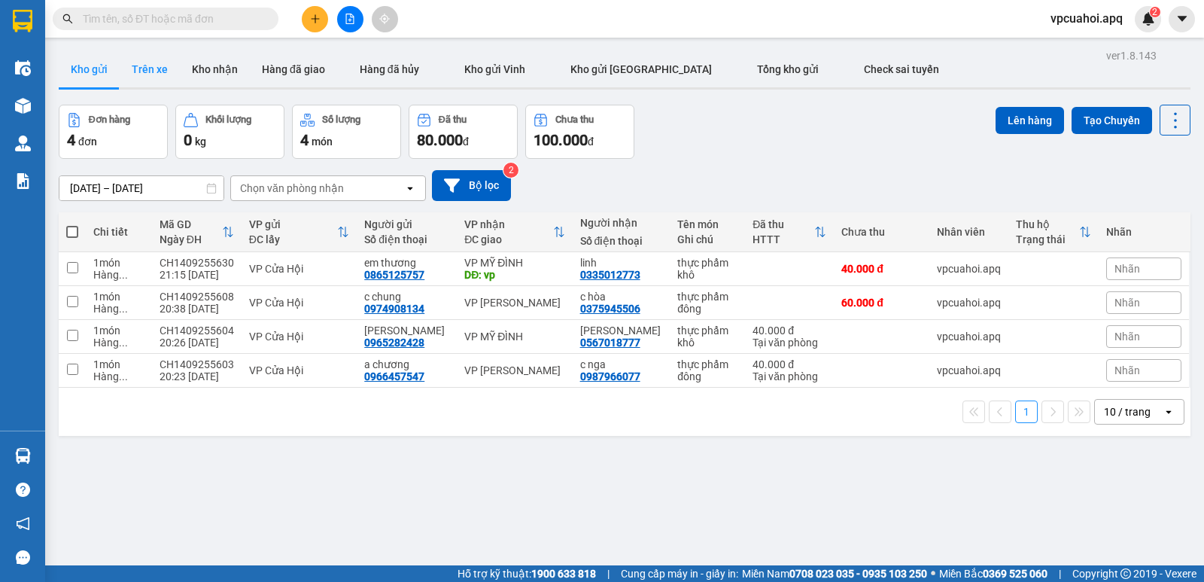
click at [155, 67] on button "Trên xe" at bounding box center [150, 69] width 60 height 36
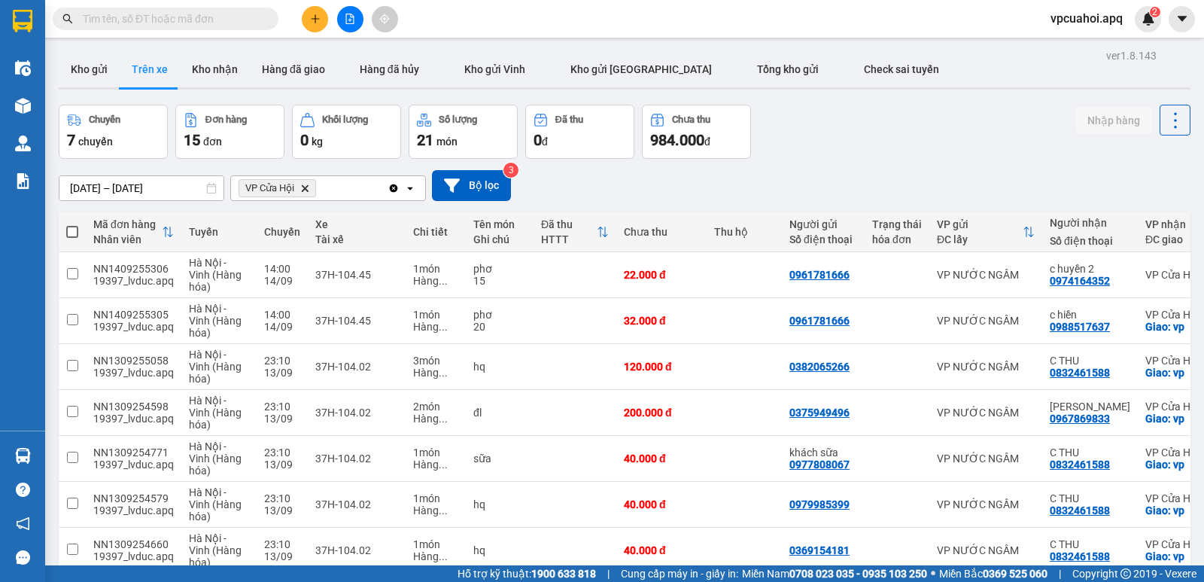
click at [309, 190] on icon "Delete" at bounding box center [304, 188] width 9 height 9
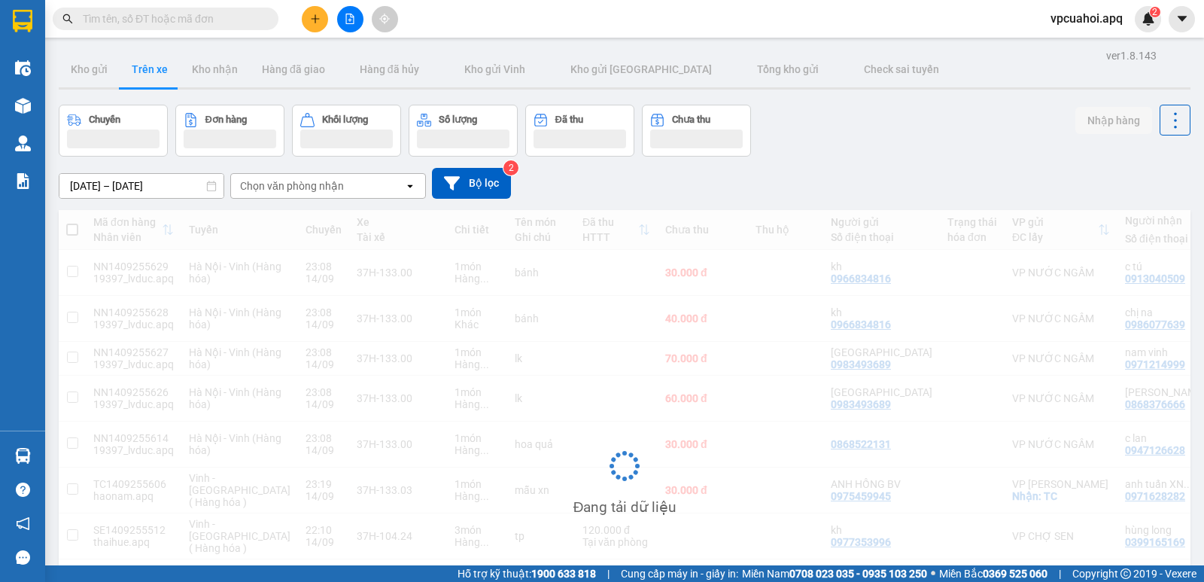
click at [310, 186] on div "Chọn văn phòng nhận" at bounding box center [292, 185] width 104 height 15
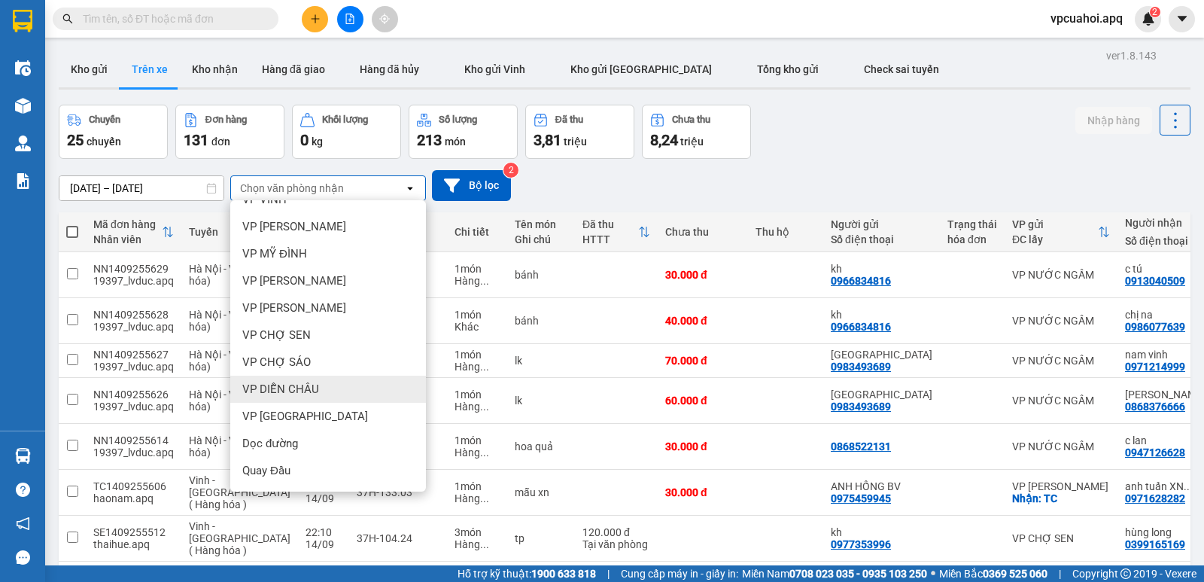
scroll to position [181, 0]
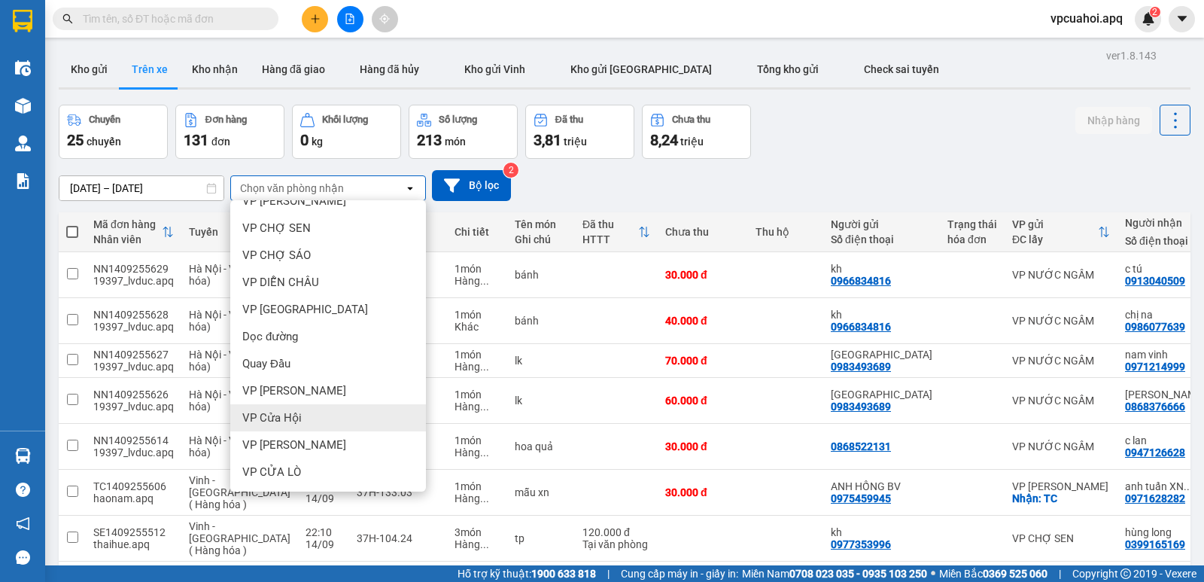
click at [295, 416] on span "VP Cửa Hội" at bounding box center [271, 417] width 59 height 15
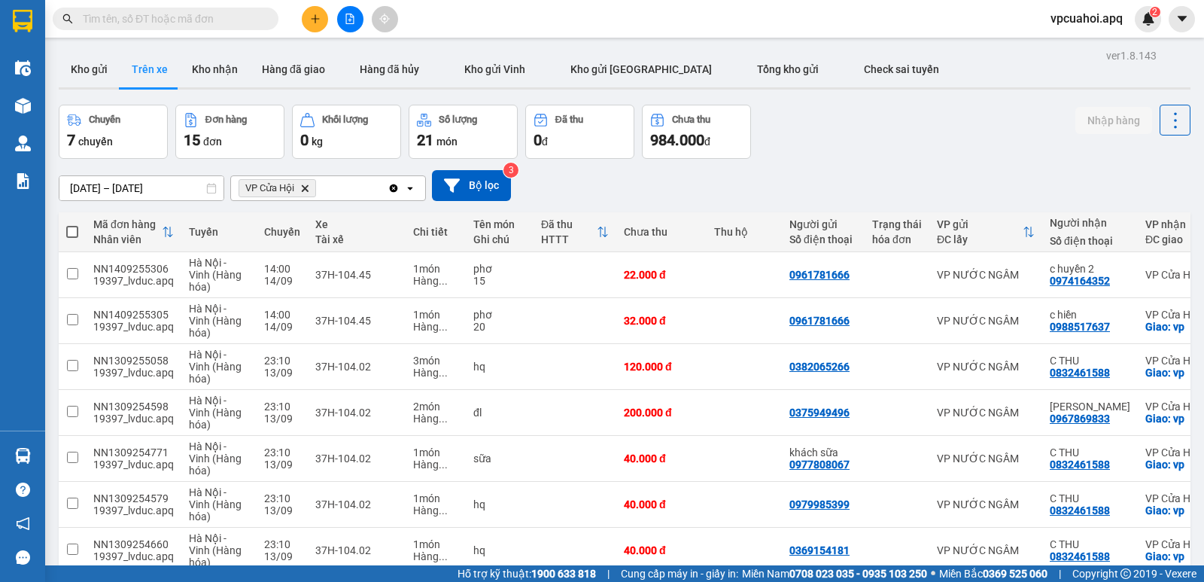
click at [303, 189] on icon "Delete" at bounding box center [304, 188] width 9 height 9
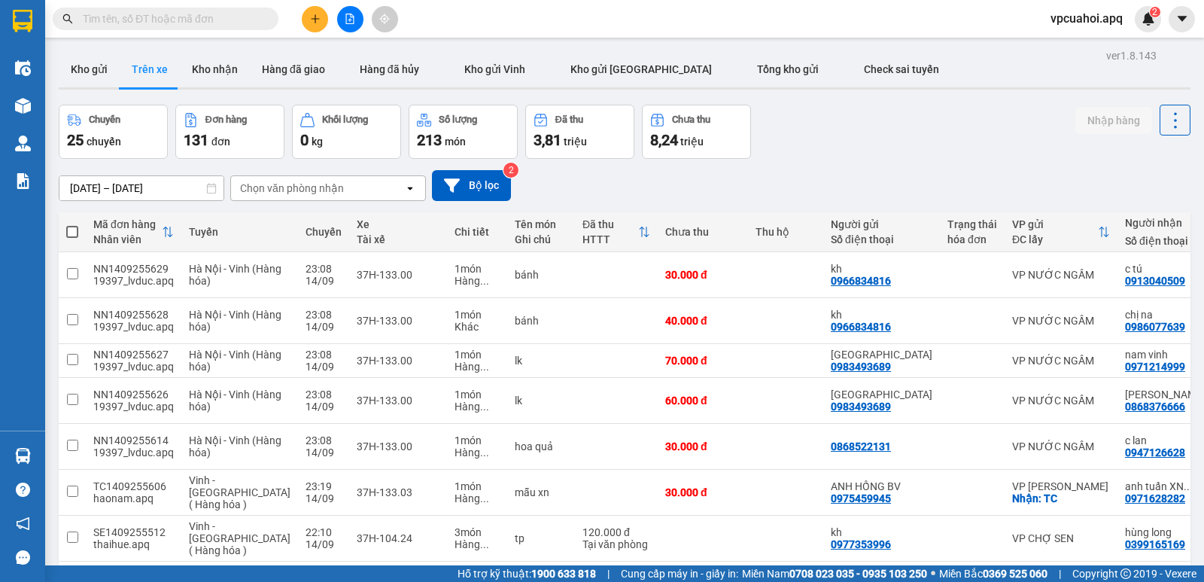
click at [347, 188] on div "Chọn văn phòng nhận" at bounding box center [317, 188] width 173 height 24
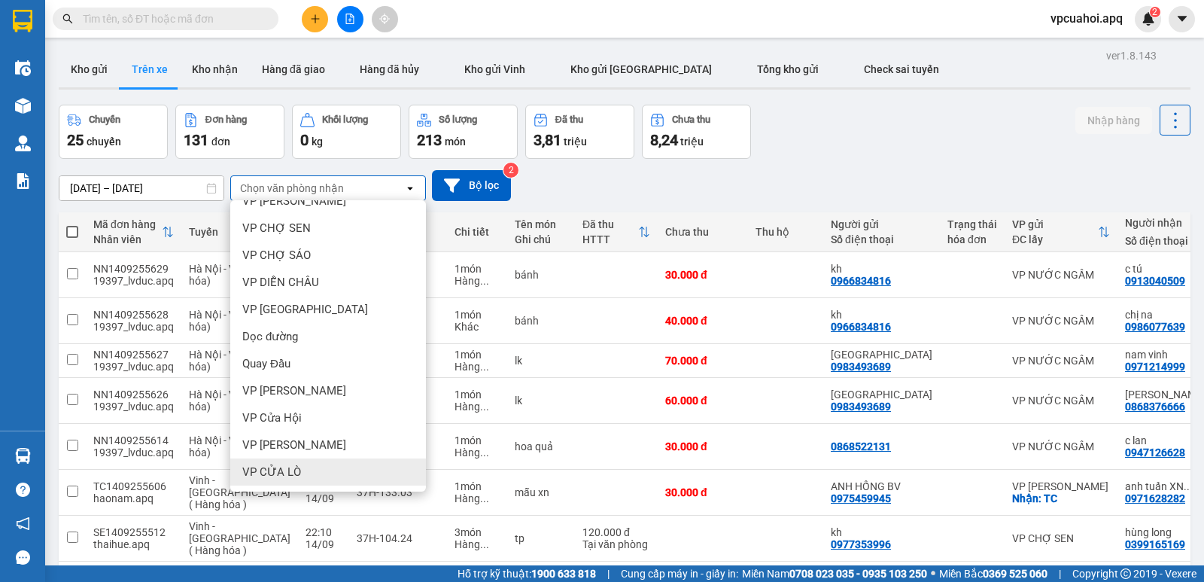
click at [280, 476] on span "VP CỬA LÒ" at bounding box center [271, 471] width 59 height 15
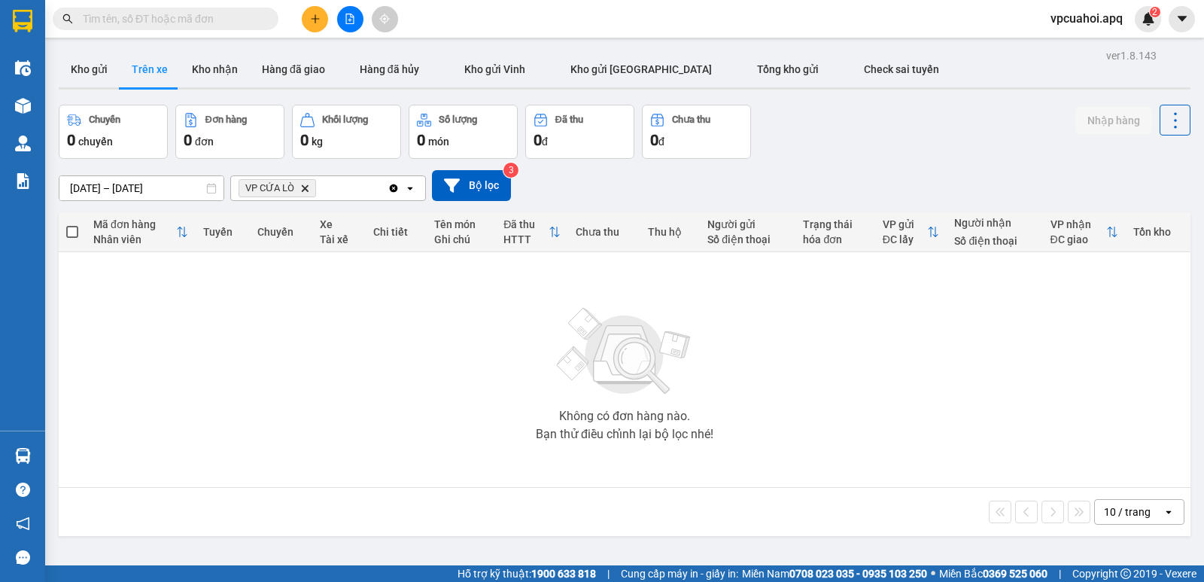
click at [308, 189] on icon "Delete" at bounding box center [304, 188] width 9 height 9
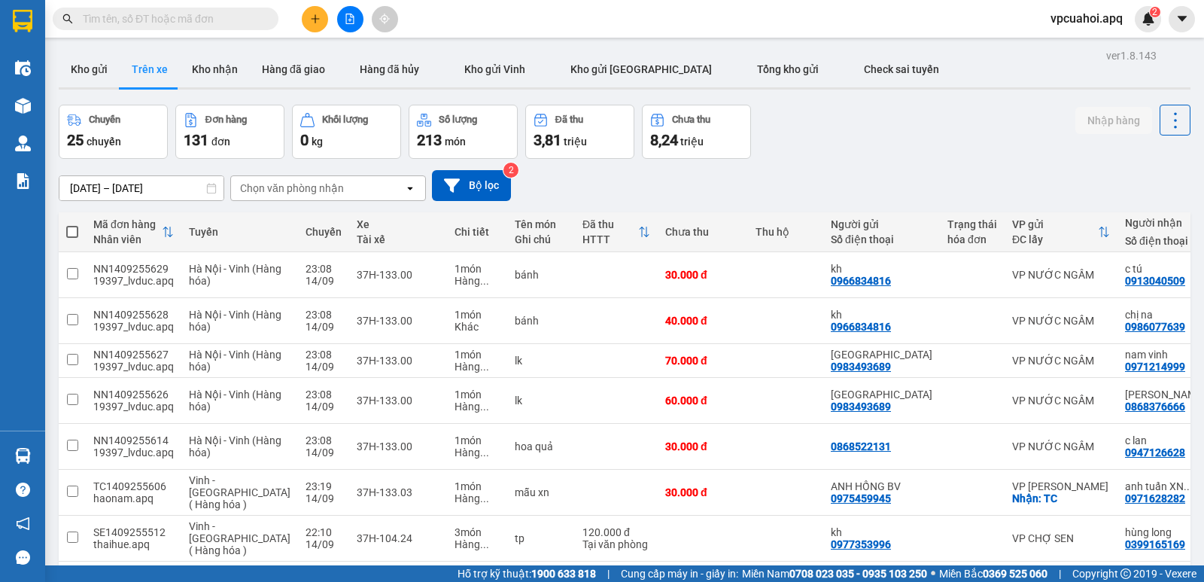
click at [352, 187] on div "Chọn văn phòng nhận" at bounding box center [317, 188] width 173 height 24
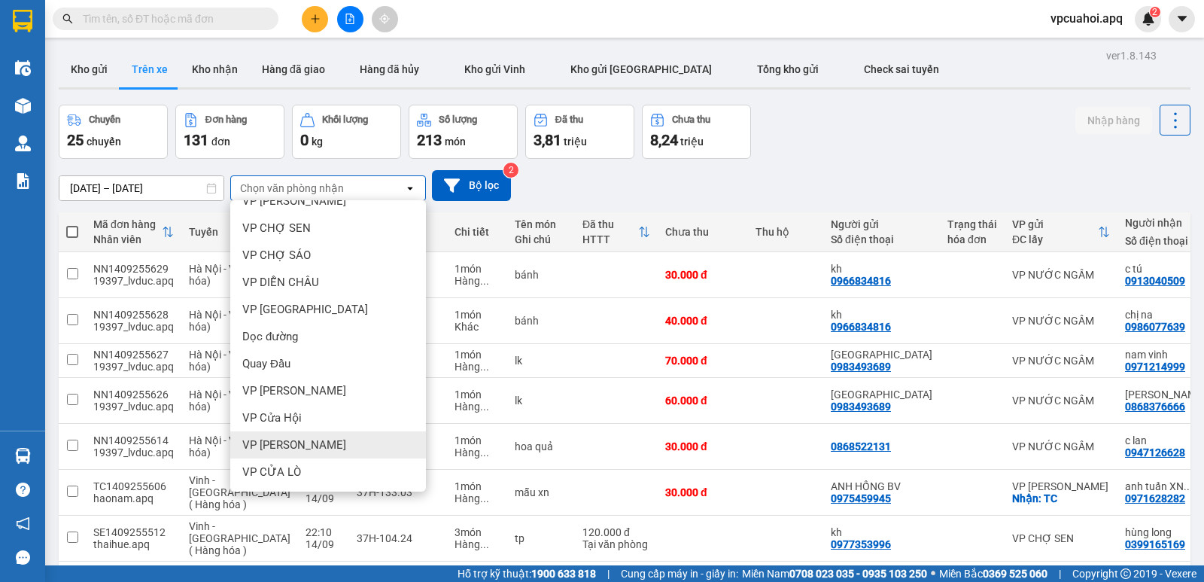
click at [306, 449] on span "VP [PERSON_NAME]" at bounding box center [294, 444] width 104 height 15
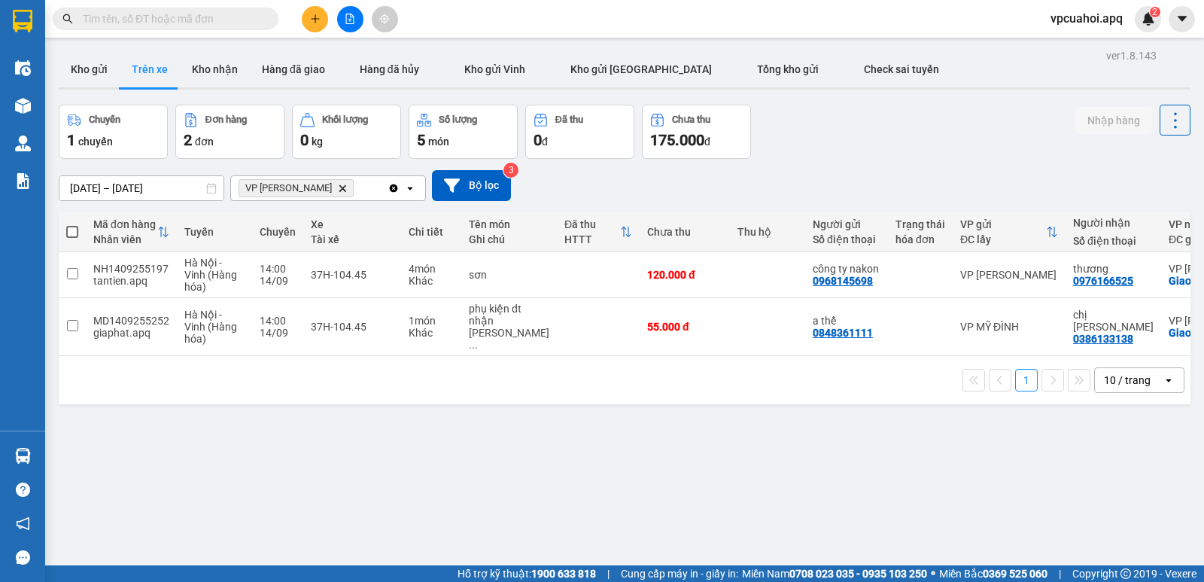
click at [338, 190] on icon "Delete" at bounding box center [342, 188] width 9 height 9
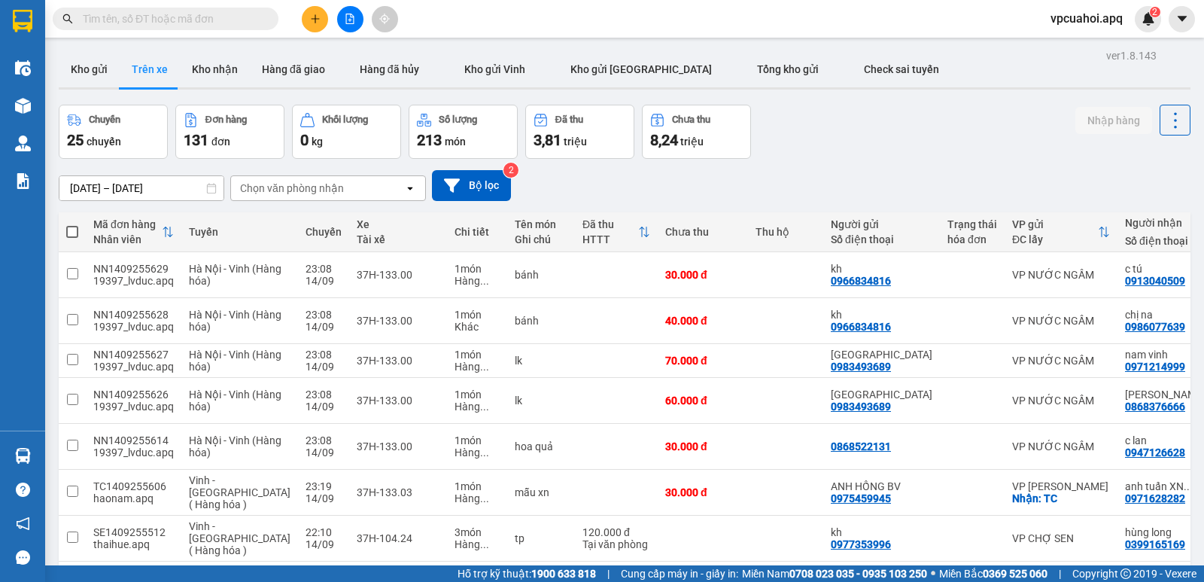
click at [333, 182] on div "Chọn văn phòng nhận" at bounding box center [292, 188] width 104 height 15
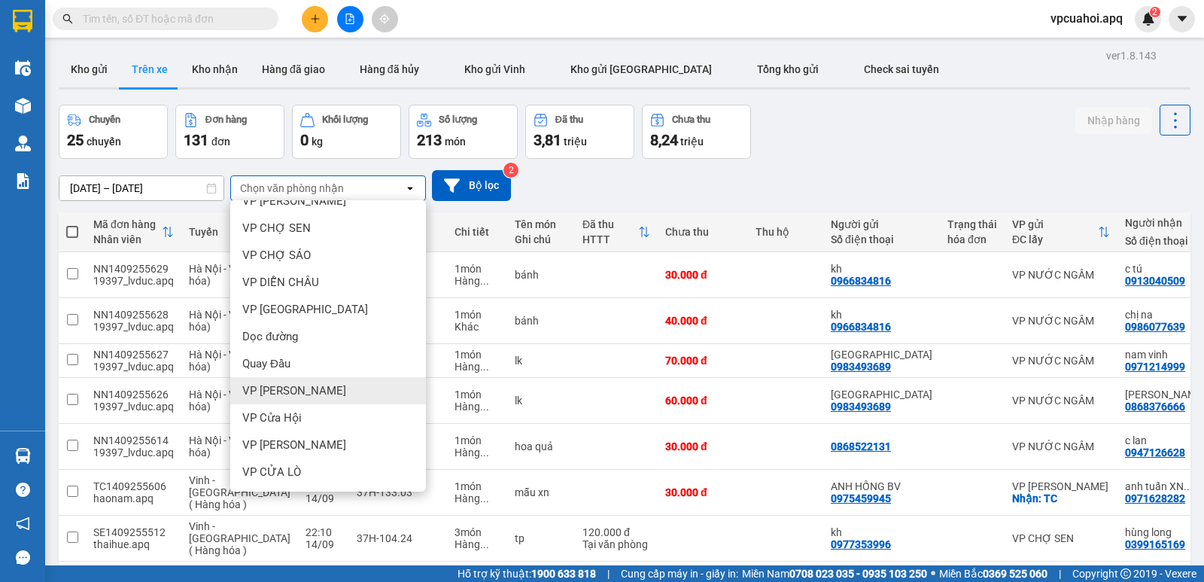
click at [296, 390] on span "VP [PERSON_NAME]" at bounding box center [294, 390] width 104 height 15
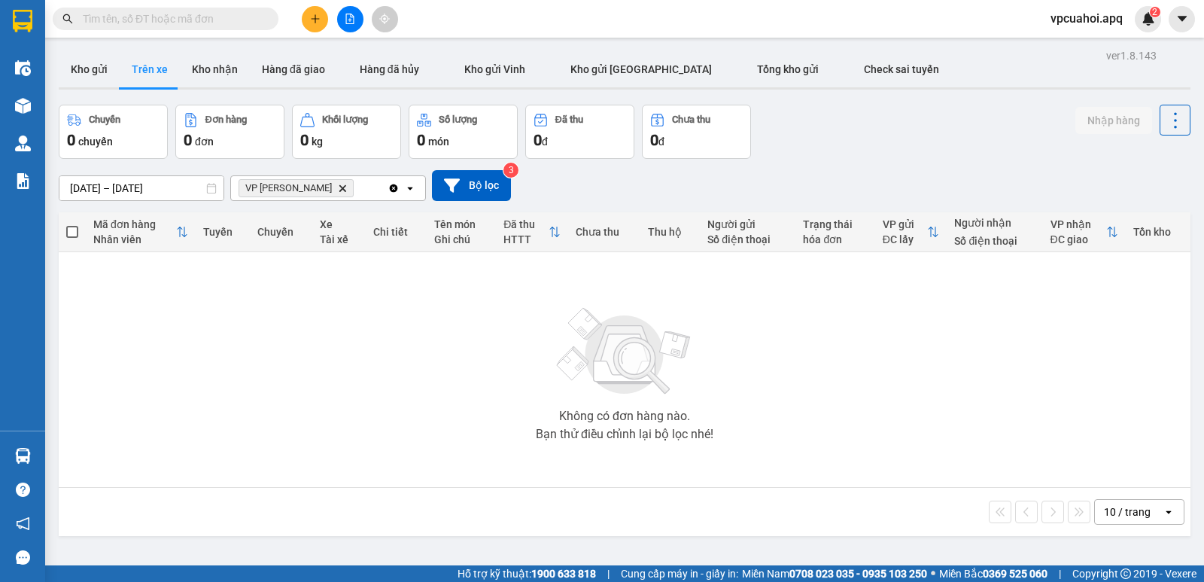
click at [338, 189] on icon "Delete" at bounding box center [342, 188] width 9 height 9
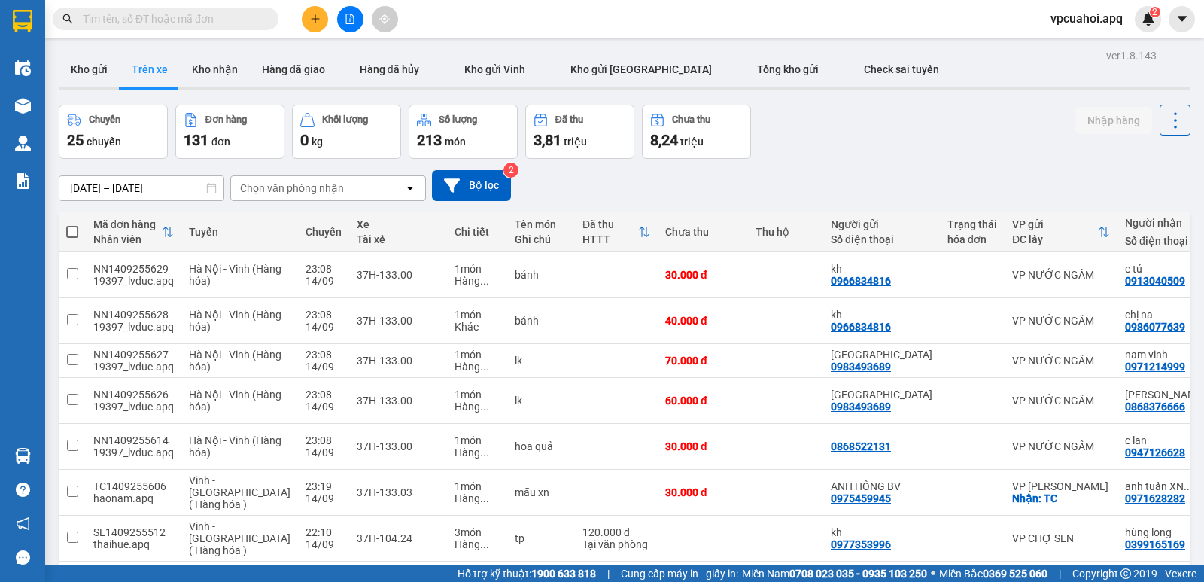
click at [344, 190] on div "Chọn văn phòng nhận" at bounding box center [317, 188] width 173 height 24
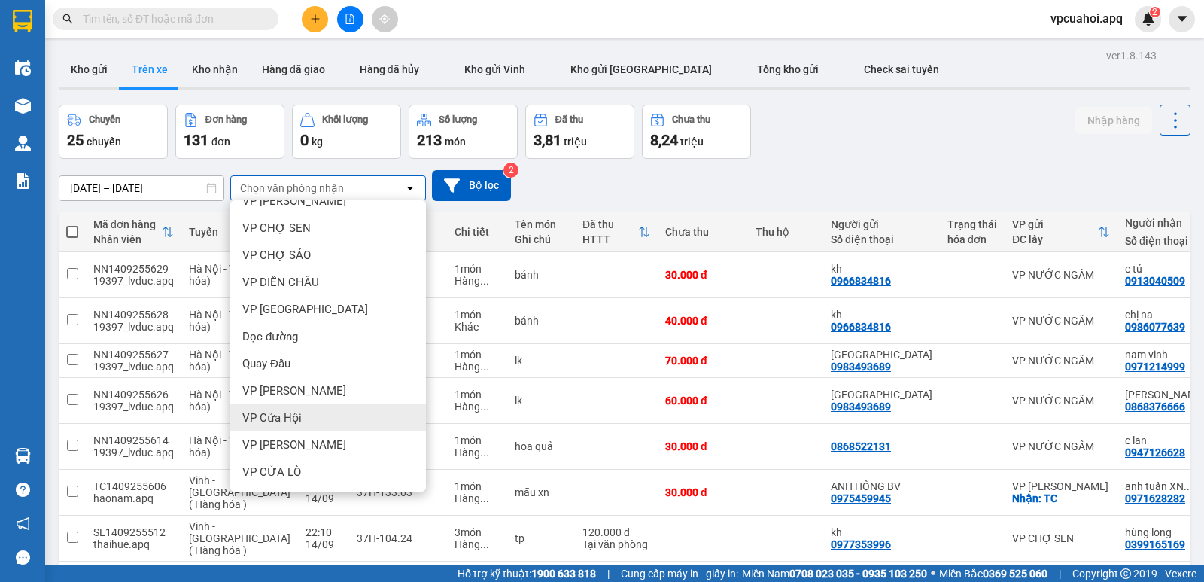
click at [300, 423] on div "VP Cửa Hội" at bounding box center [328, 417] width 196 height 27
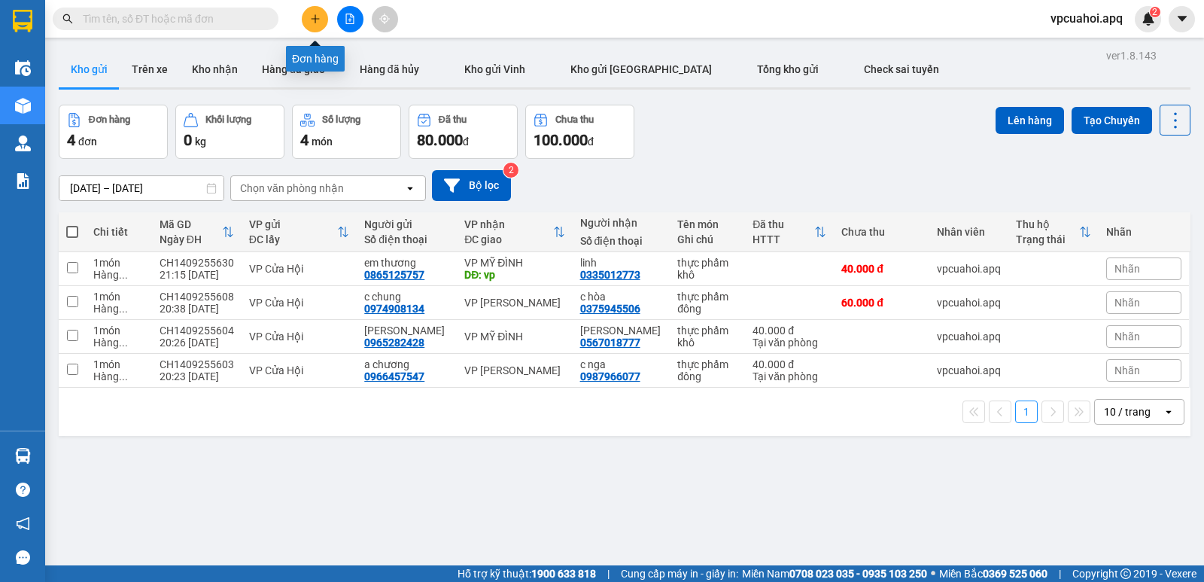
click at [316, 11] on button at bounding box center [315, 19] width 26 height 26
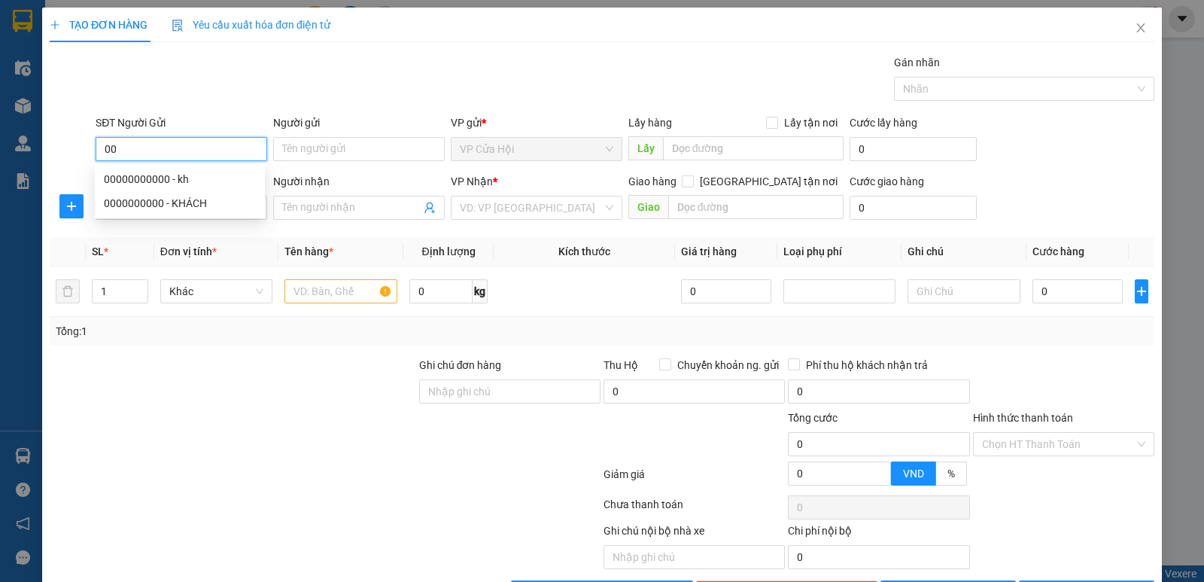
type input "0"
click at [242, 178] on div "0000000000000 - bích hợp" at bounding box center [180, 179] width 152 height 17
type input "0000000000000"
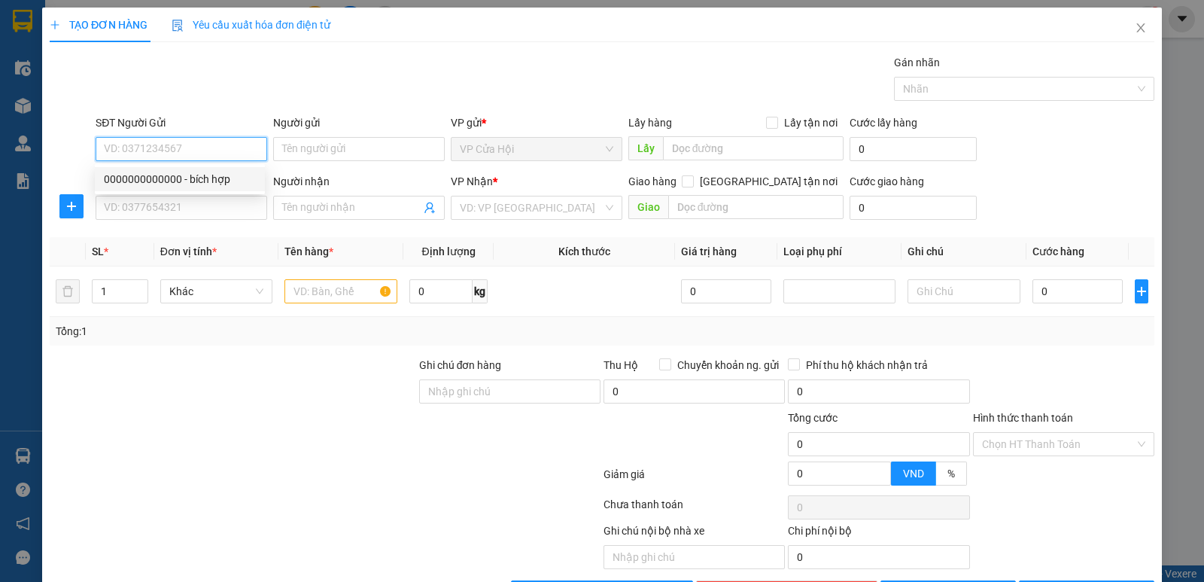
type input "bích hợp"
click at [192, 143] on input "0000000000000" at bounding box center [182, 149] width 172 height 24
type input "0"
click at [295, 78] on div "Gói vận chuyển * Tiêu chuẩn Gán nhãn Nhãn" at bounding box center [625, 80] width 1065 height 53
click at [171, 145] on input "SĐT Người Gửi" at bounding box center [182, 149] width 172 height 24
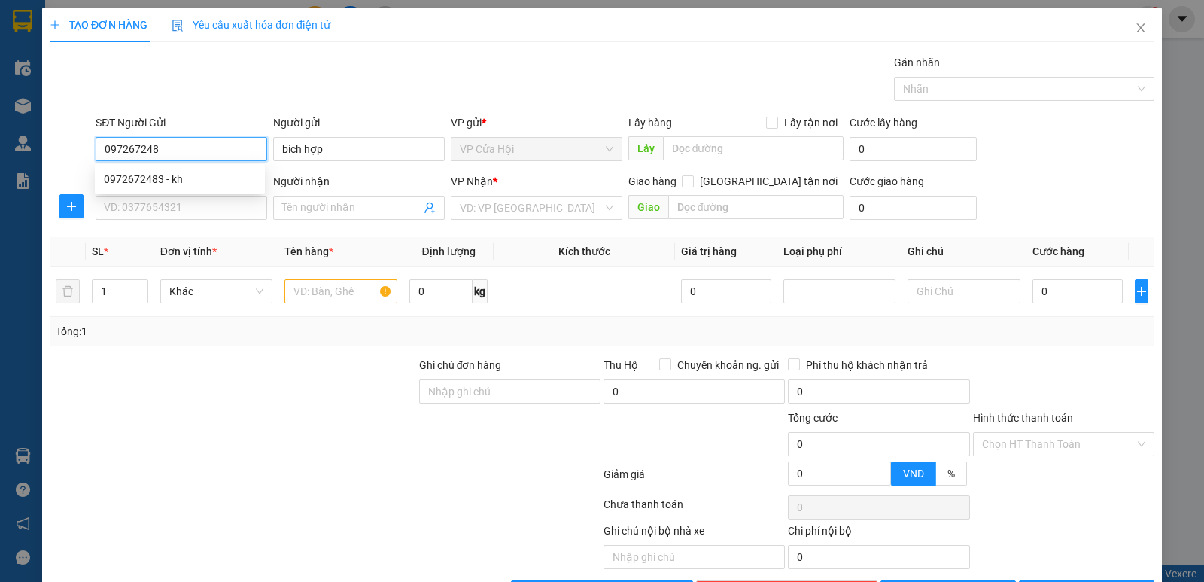
type input "0972672483"
click at [165, 185] on div "0972672483 - kh" at bounding box center [180, 179] width 152 height 17
type input "kh"
type input "0972672483"
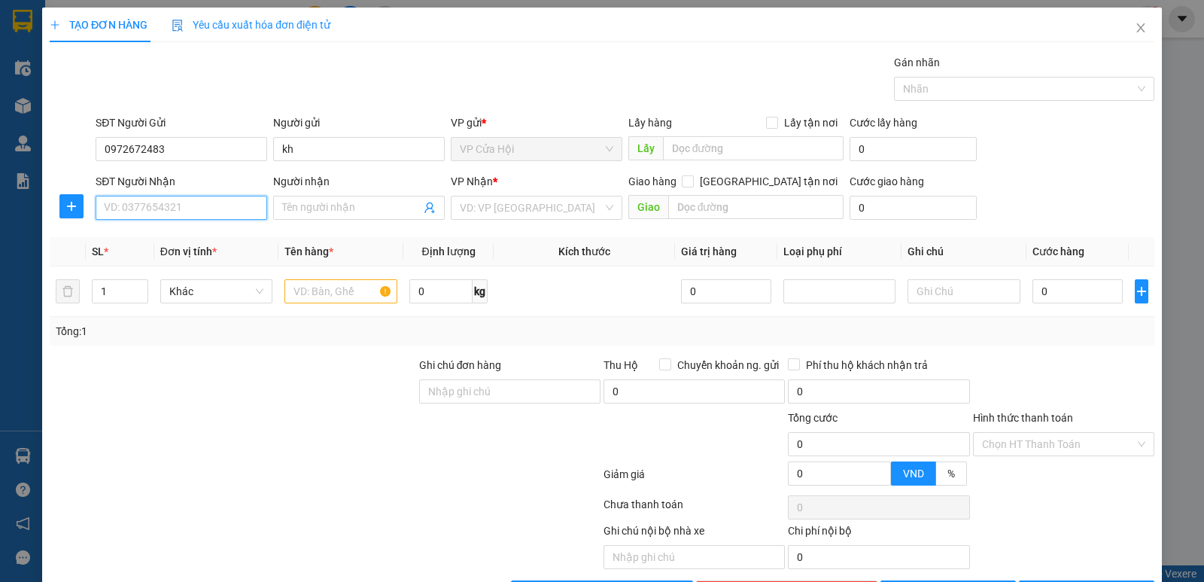
click at [199, 200] on input "SĐT Người Nhận" at bounding box center [182, 208] width 172 height 24
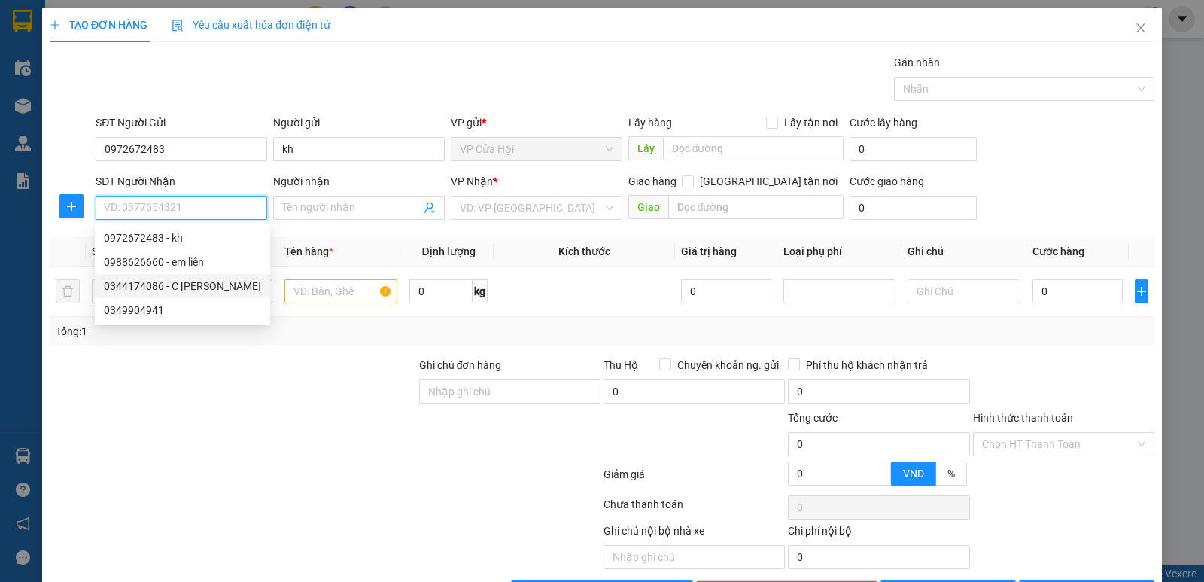
click at [128, 291] on div "0344174086 - C lê Na" at bounding box center [182, 286] width 157 height 17
type input "0344174086"
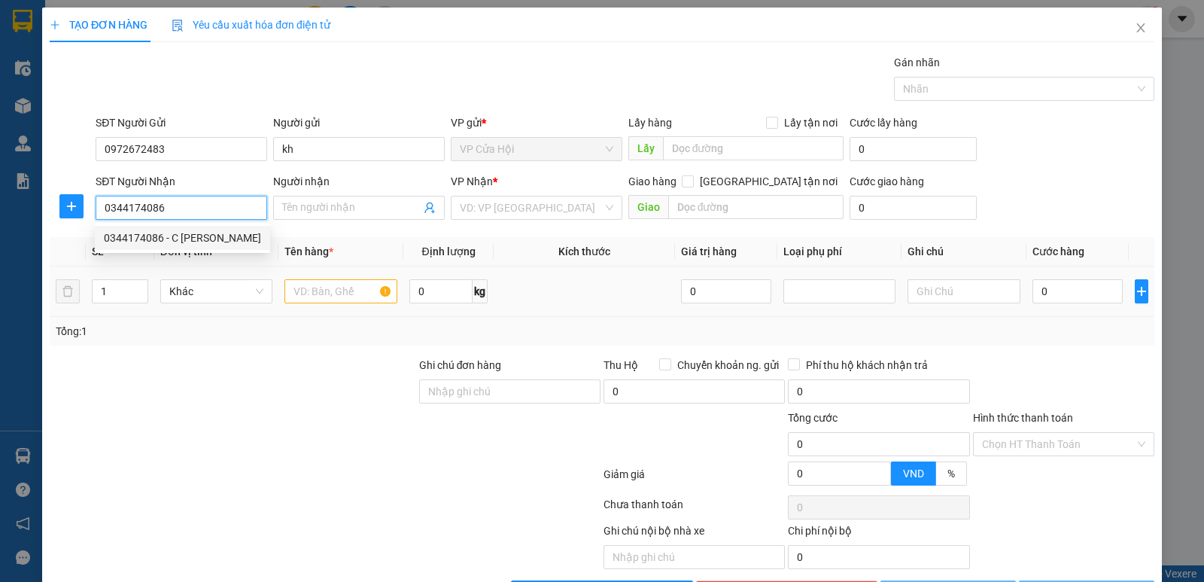
type input "C lê Na"
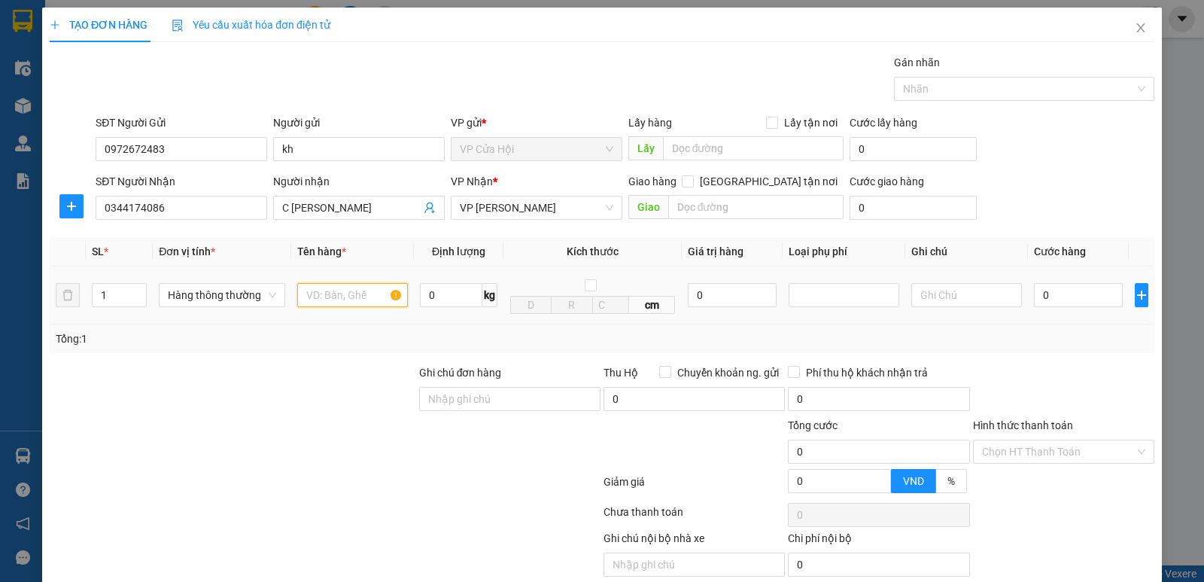
click at [312, 295] on input "text" at bounding box center [352, 295] width 111 height 24
type input "thực phẩm đông"
click at [549, 224] on div "VP Nhận * VP NGỌC HỒI" at bounding box center [537, 199] width 172 height 53
click at [1054, 292] on input "0" at bounding box center [1078, 295] width 89 height 24
type input "4"
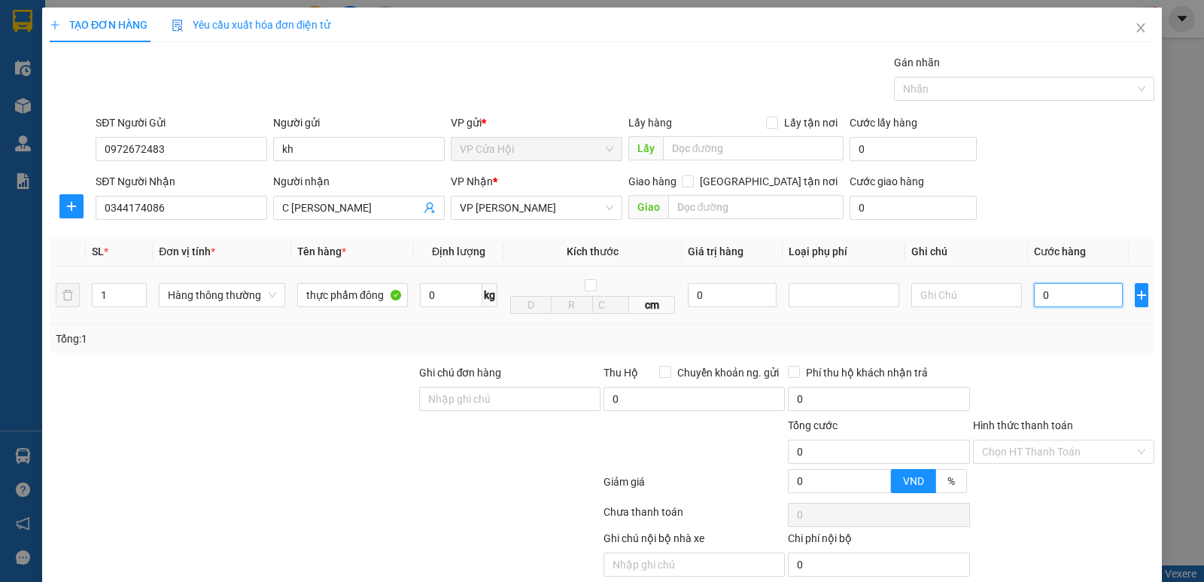
type input "4"
type input "40"
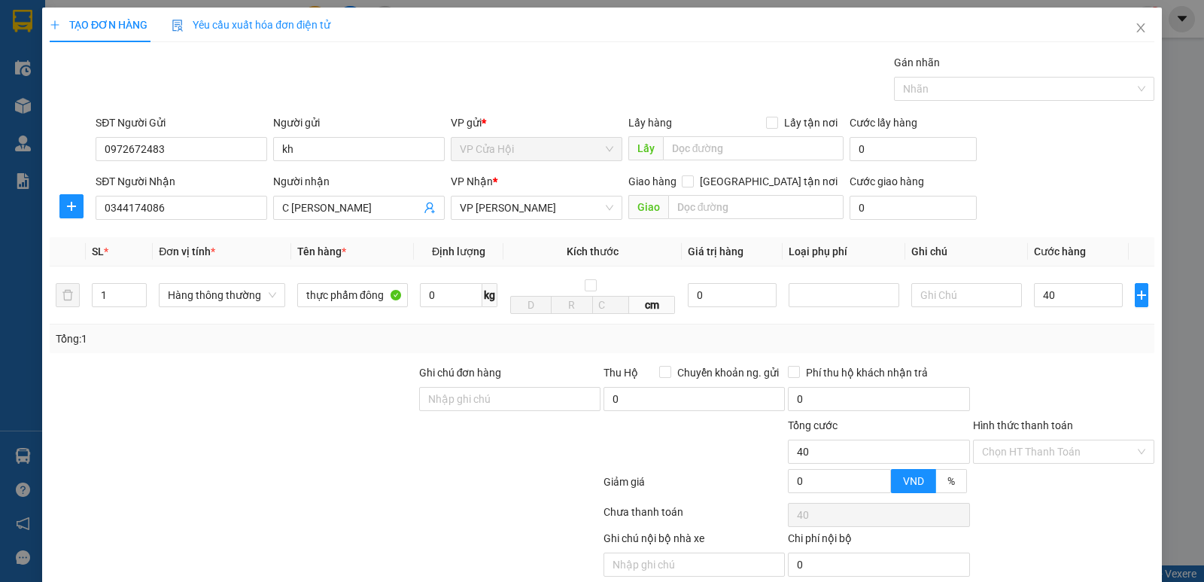
type input "40.000"
click at [1074, 330] on div "Tổng: 1" at bounding box center [602, 338] width 1105 height 29
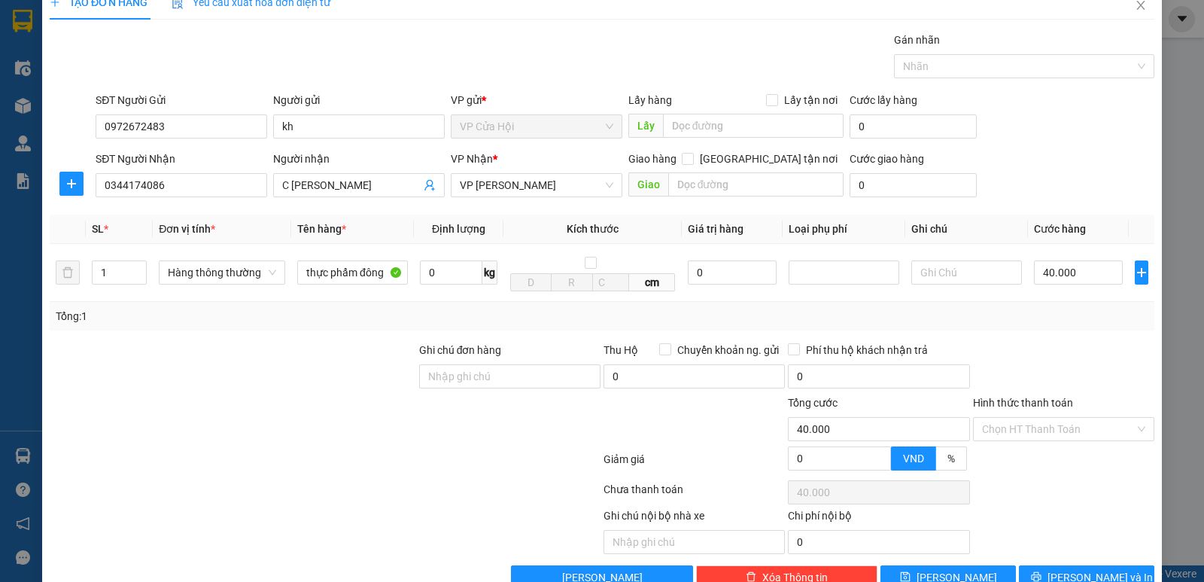
scroll to position [60, 0]
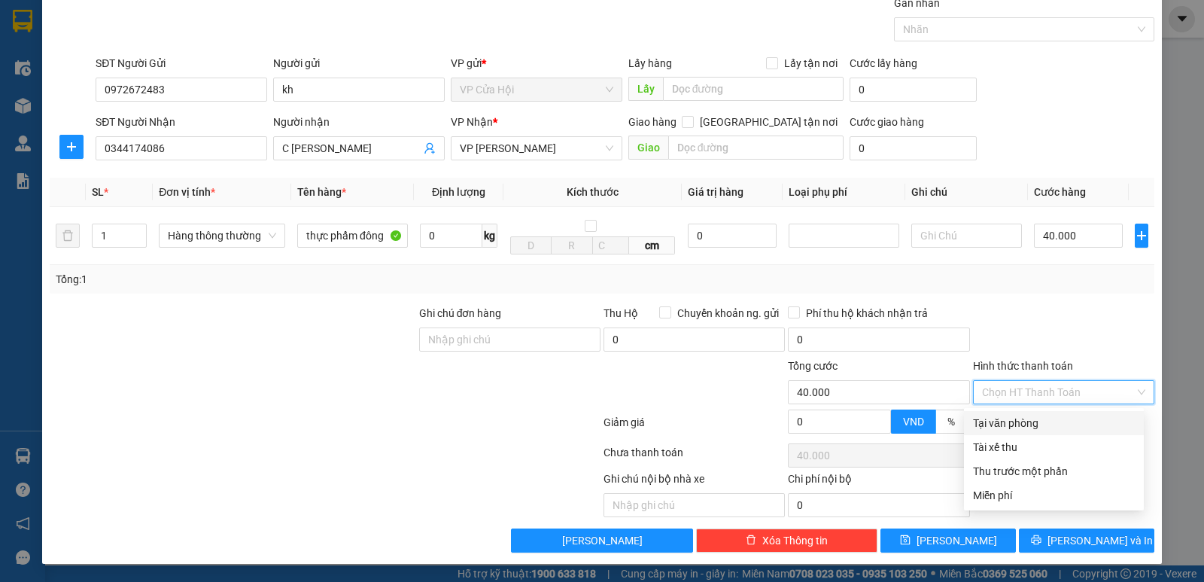
click at [1063, 391] on input "Hình thức thanh toán" at bounding box center [1058, 392] width 153 height 23
drag, startPoint x: 1017, startPoint y: 428, endPoint x: 1028, endPoint y: 440, distance: 16.0
click at [1017, 427] on div "Tại văn phòng" at bounding box center [1054, 423] width 162 height 17
type input "0"
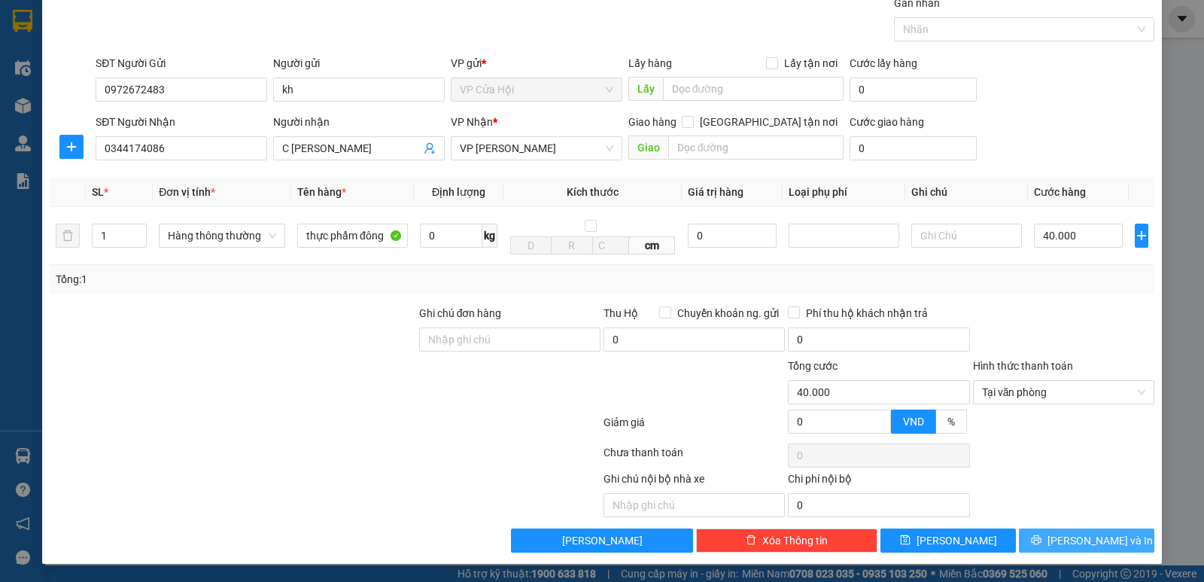
click at [1093, 540] on span "[PERSON_NAME] và In" at bounding box center [1100, 540] width 105 height 17
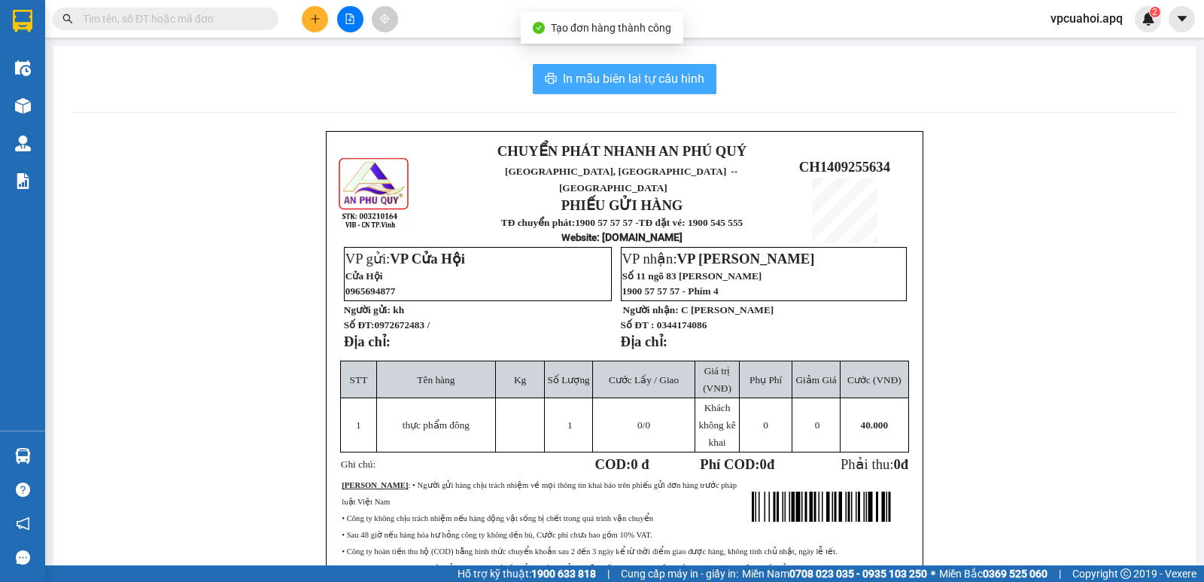
click at [649, 84] on span "In mẫu biên lai tự cấu hình" at bounding box center [633, 78] width 141 height 19
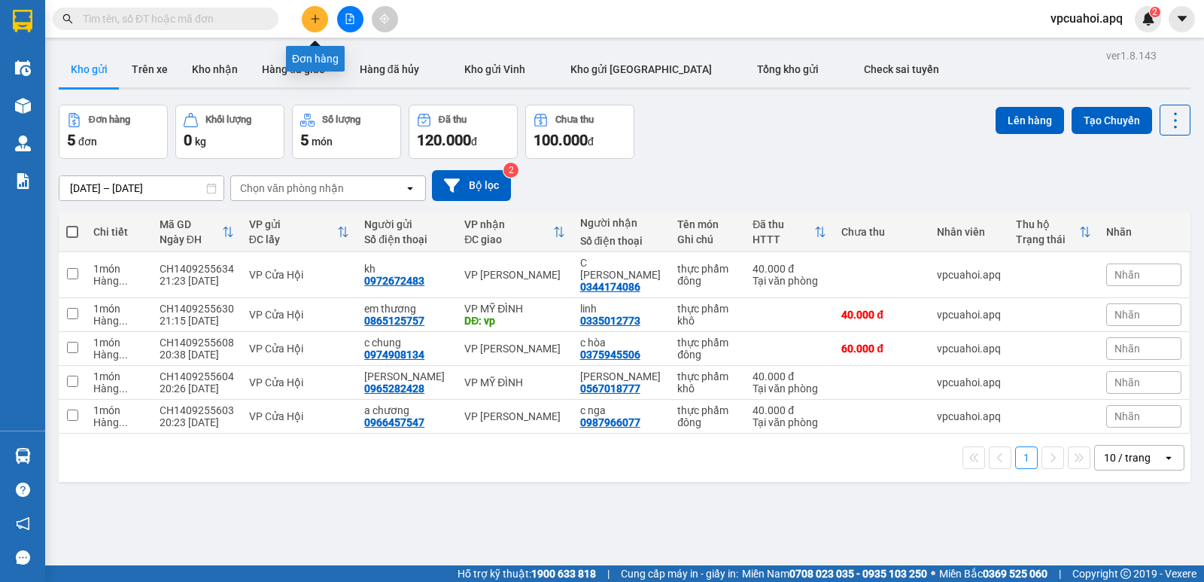
click at [313, 19] on icon "plus" at bounding box center [315, 18] width 8 height 1
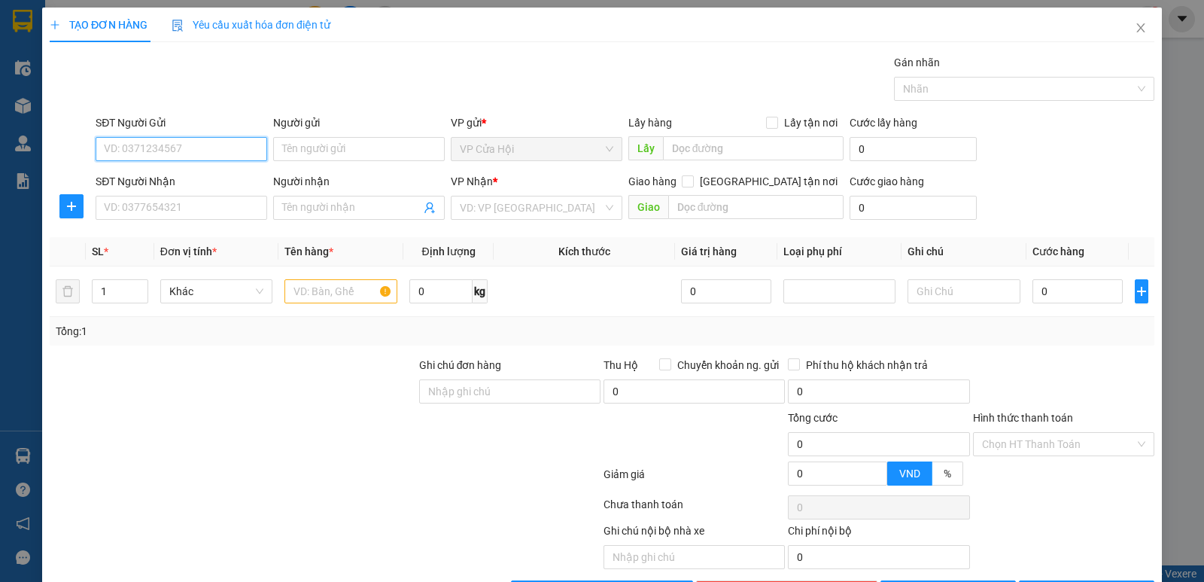
click at [129, 147] on input "SĐT Người Gửi" at bounding box center [182, 149] width 172 height 24
type input "0949019716"
drag, startPoint x: 196, startPoint y: 179, endPoint x: 218, endPoint y: 210, distance: 38.2
click at [196, 178] on div "0949019716 - chị thẩm" at bounding box center [180, 179] width 152 height 17
type input "chị thẩm"
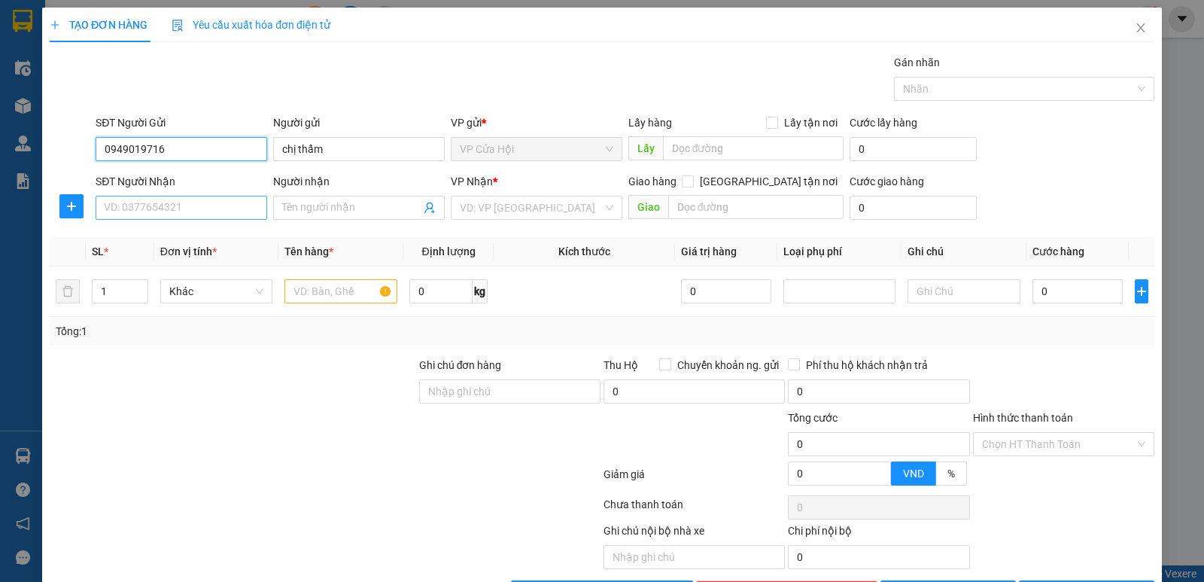
type input "0949019716"
click at [218, 211] on input "SĐT Người Nhận" at bounding box center [182, 208] width 172 height 24
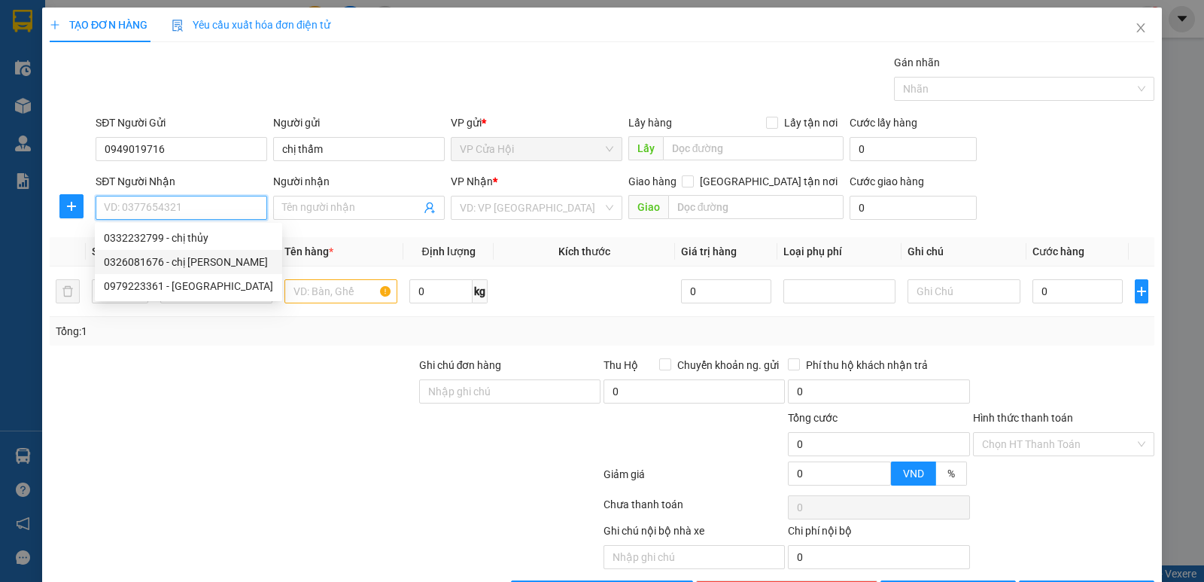
click at [160, 264] on div "0326081676 - chị vinh" at bounding box center [188, 262] width 169 height 17
type input "0326081676"
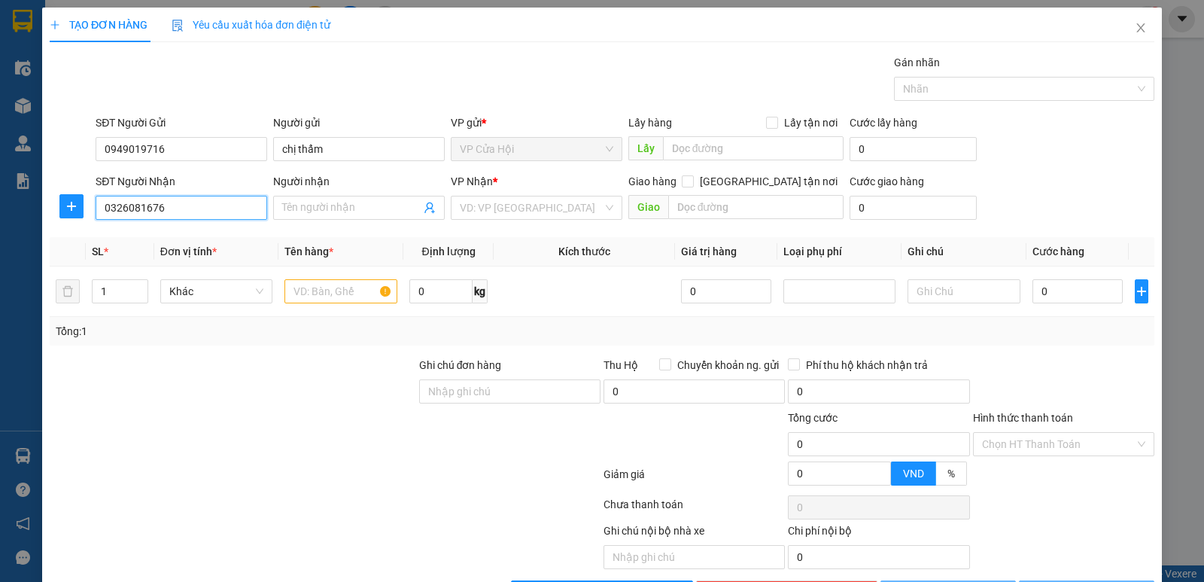
type input "chị vinh"
checkbox input "true"
type input "số 11 ,ngõ 32B ,phố sơn tây ,ba đình,hà nội"
type input "50.000"
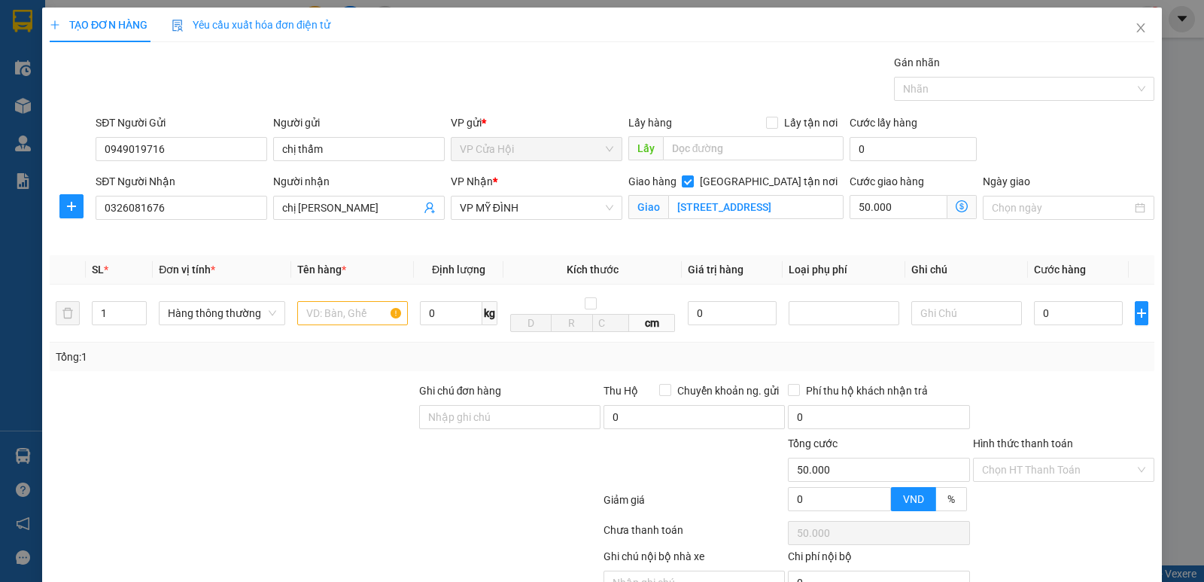
click at [956, 205] on icon "dollar-circle" at bounding box center [962, 206] width 12 height 12
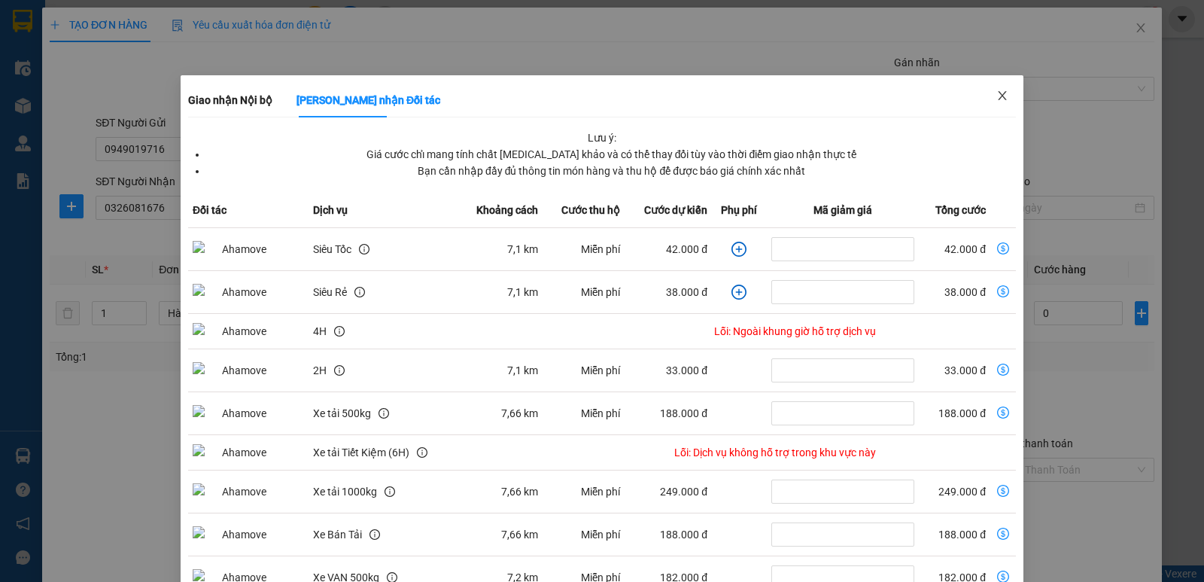
click at [996, 100] on icon "close" at bounding box center [1002, 96] width 12 height 12
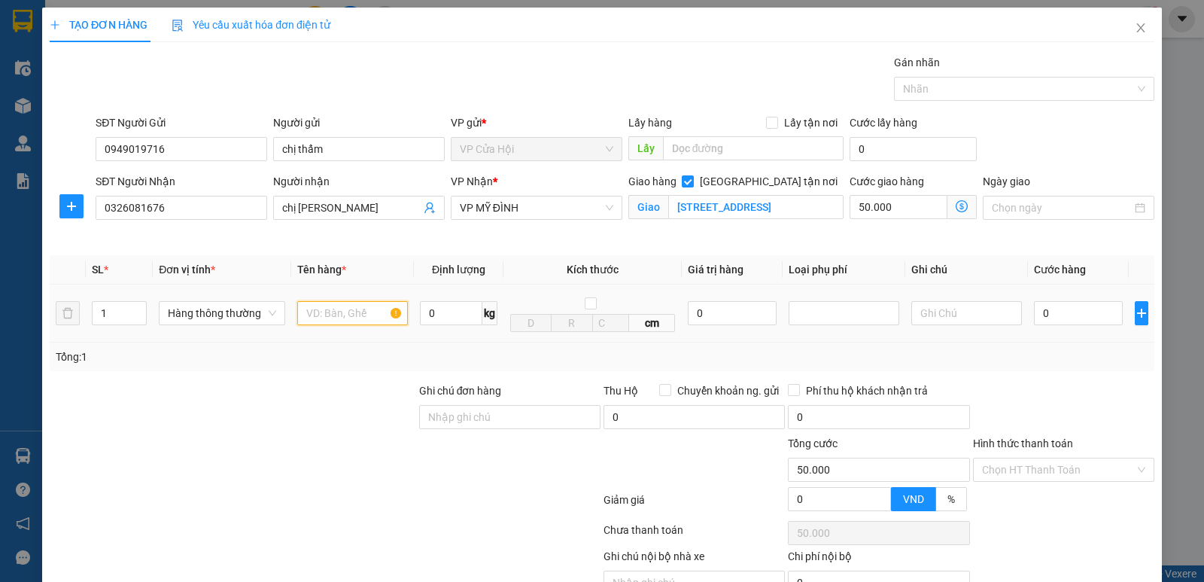
click at [313, 311] on input "text" at bounding box center [352, 313] width 111 height 24
type input "thực phẩm đông"
click at [513, 243] on div "VP Nhận * VP MỸ ĐÌNH" at bounding box center [537, 208] width 178 height 71
click at [423, 467] on div at bounding box center [510, 461] width 184 height 53
click at [898, 205] on input "50.000" at bounding box center [899, 207] width 98 height 24
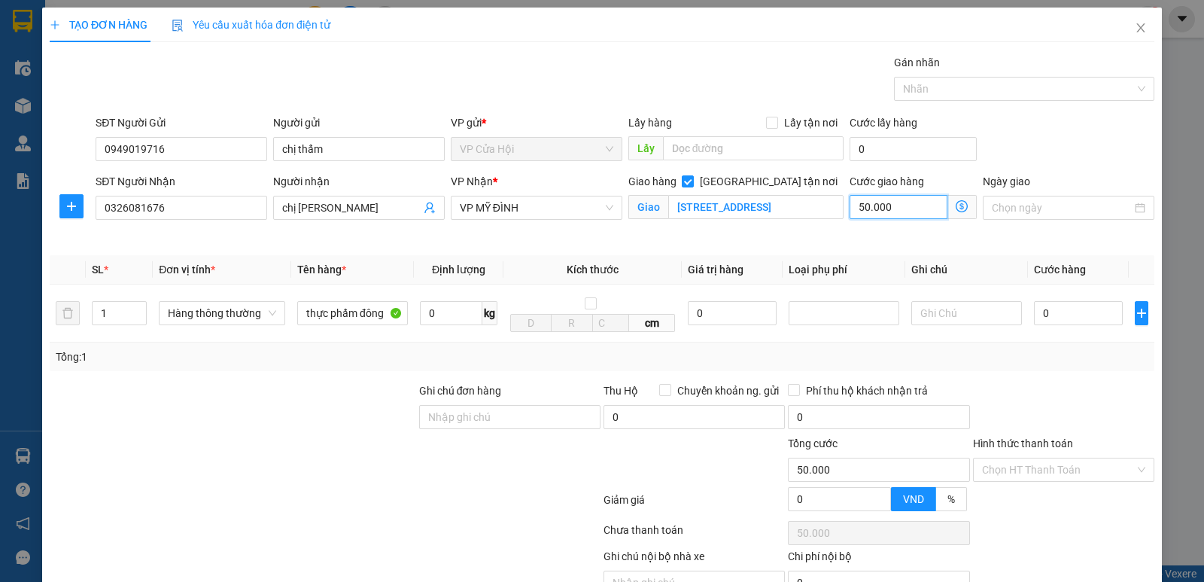
type input "0"
type input "6"
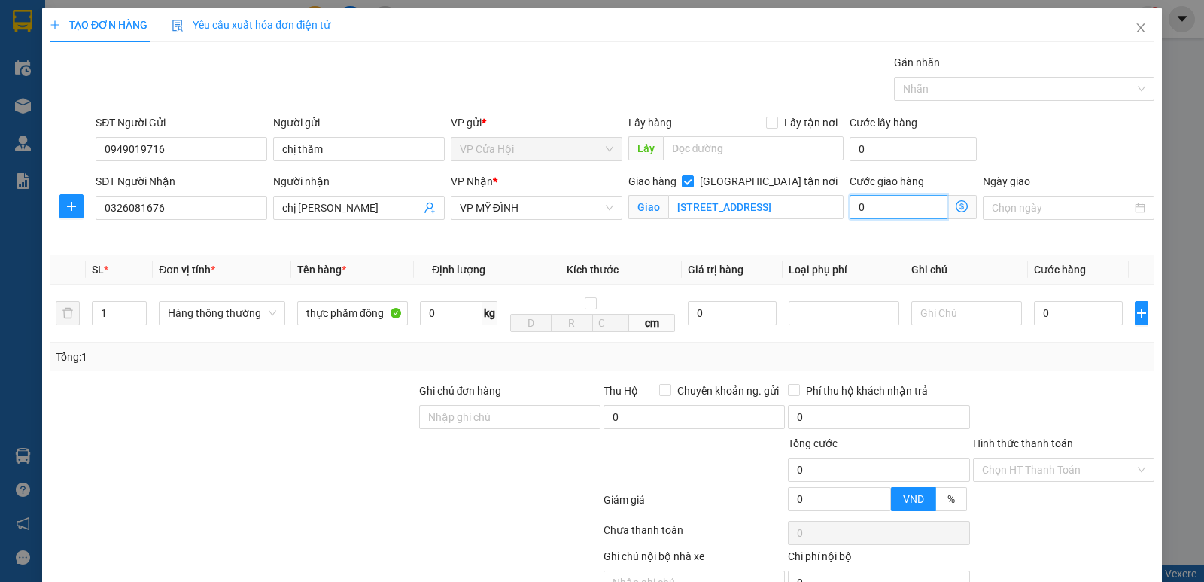
type input "6"
type input "60"
type input "60.000"
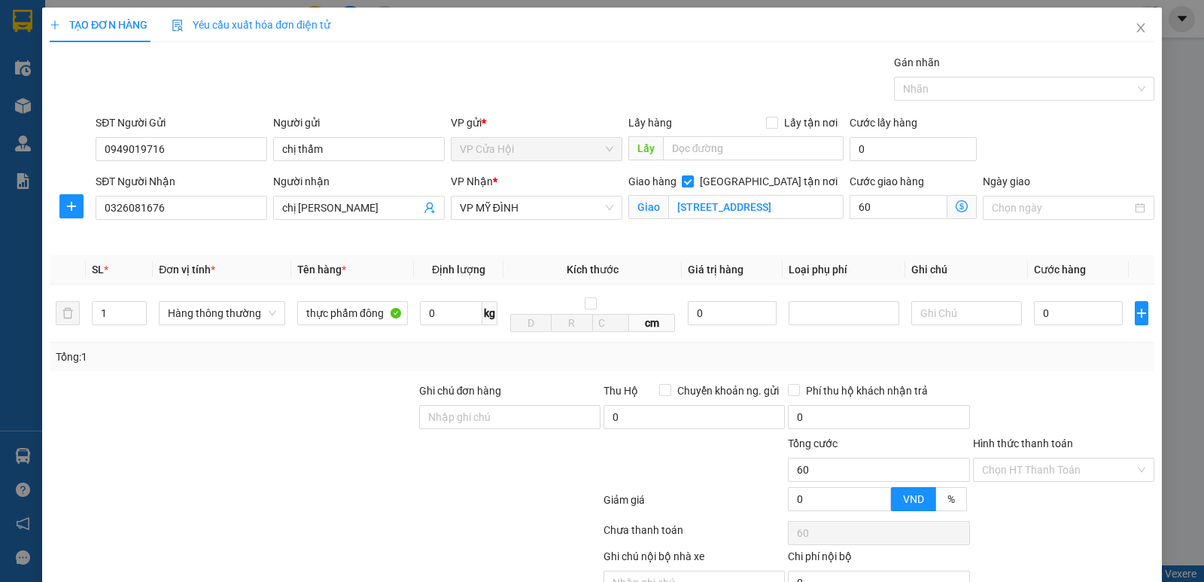
type input "60.000"
click at [840, 244] on div "Transit Pickup Surcharge Ids Transit Deliver Surcharge Ids Transit Deliver Surc…" at bounding box center [602, 342] width 1105 height 576
click at [1060, 313] on input "0" at bounding box center [1078, 313] width 89 height 24
type input "8"
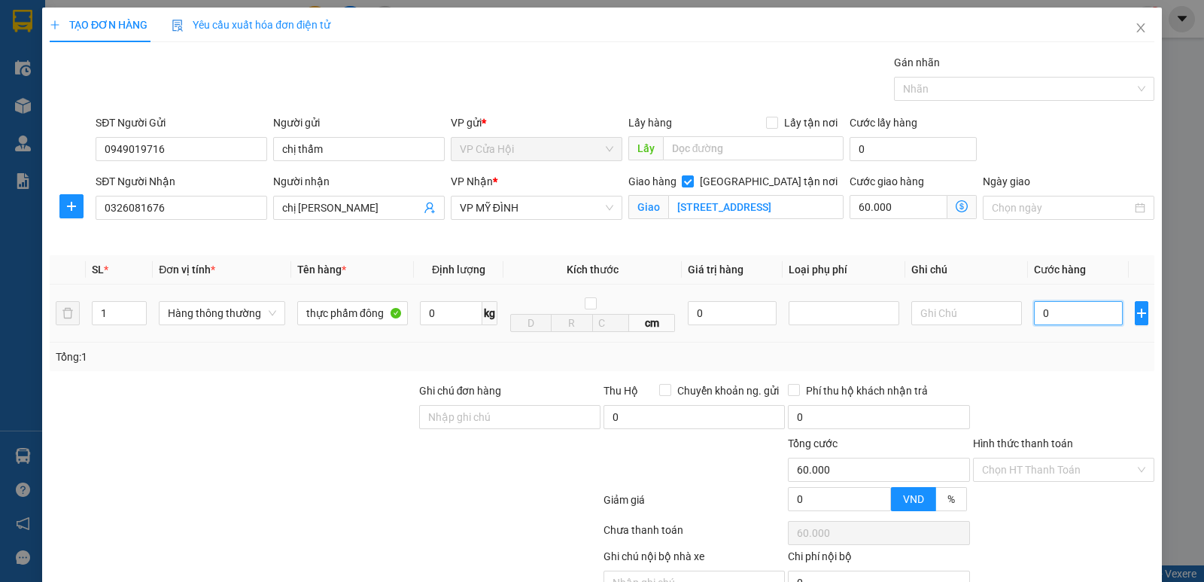
type input "60.008"
type input "80"
type input "60.080"
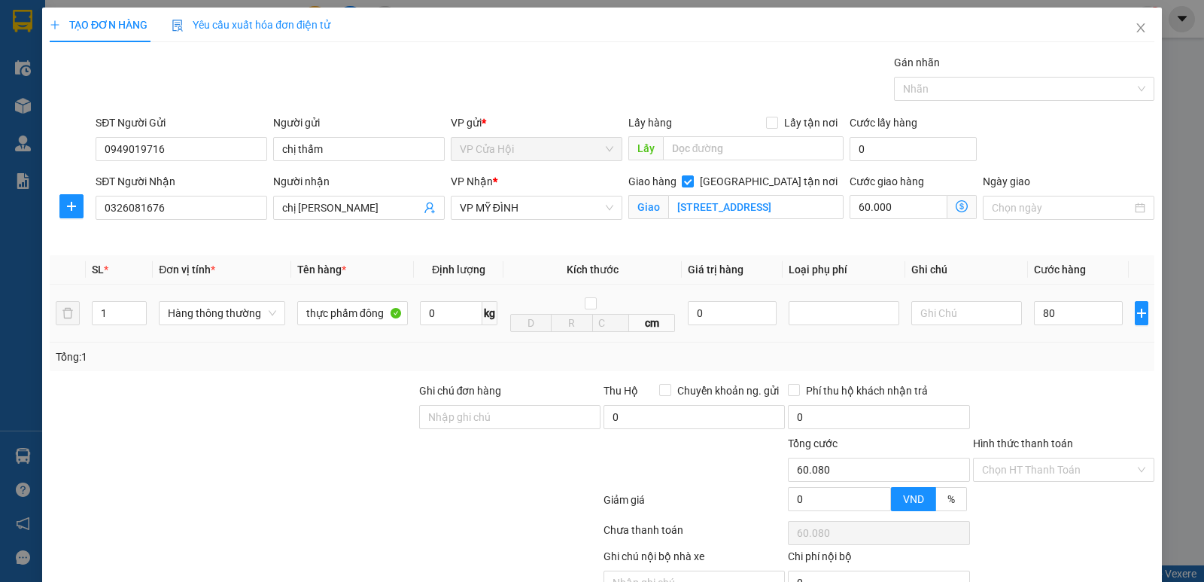
type input "80.000"
type input "140.000"
click at [1076, 340] on td "80.000" at bounding box center [1078, 313] width 101 height 58
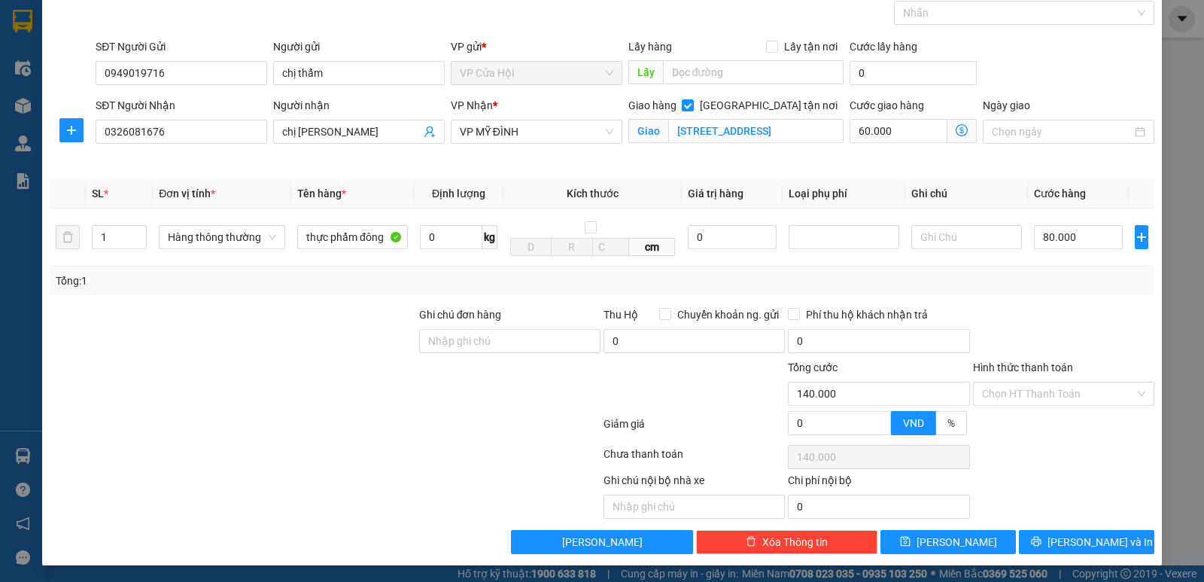
scroll to position [78, 0]
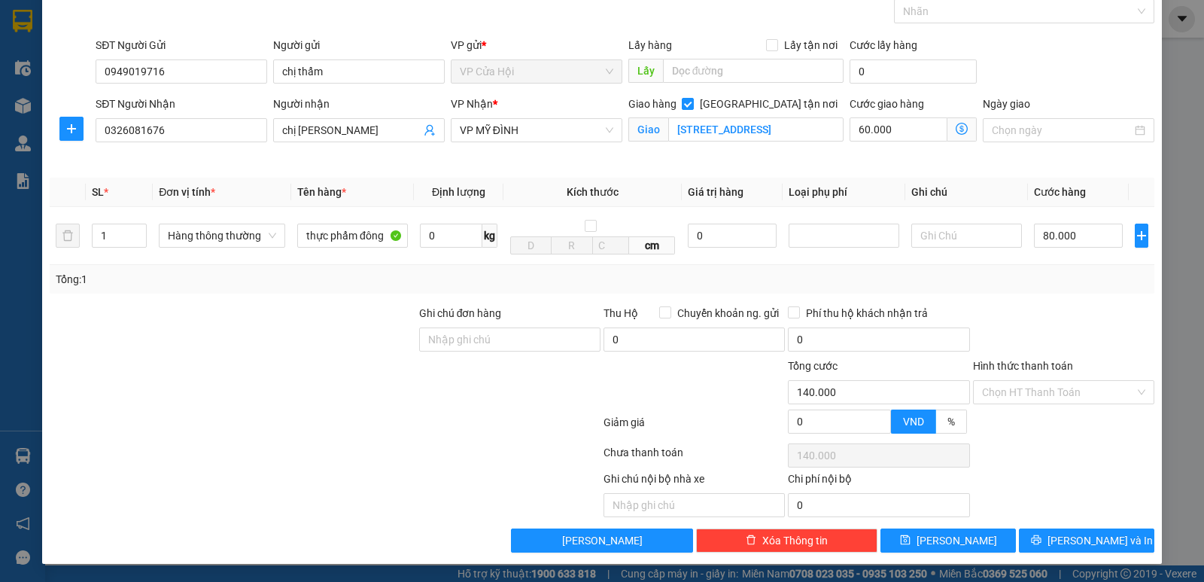
drag, startPoint x: 498, startPoint y: 373, endPoint x: 530, endPoint y: 382, distance: 32.9
click at [504, 376] on div at bounding box center [510, 383] width 184 height 53
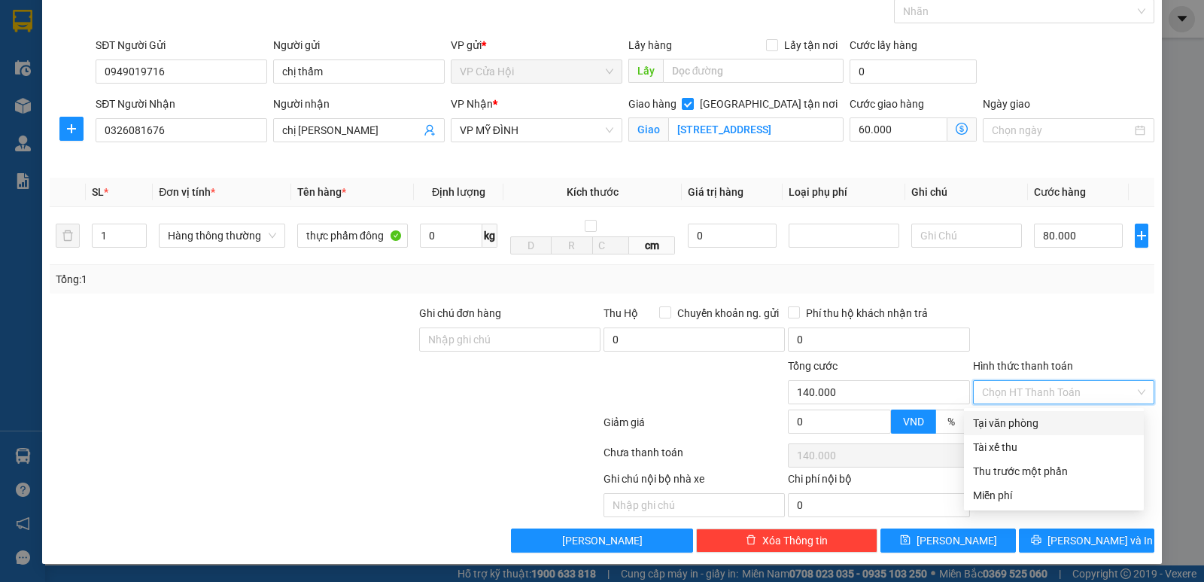
click at [1070, 394] on input "Hình thức thanh toán" at bounding box center [1058, 392] width 153 height 23
click at [1014, 428] on div "Tại văn phòng" at bounding box center [1054, 423] width 162 height 17
type input "0"
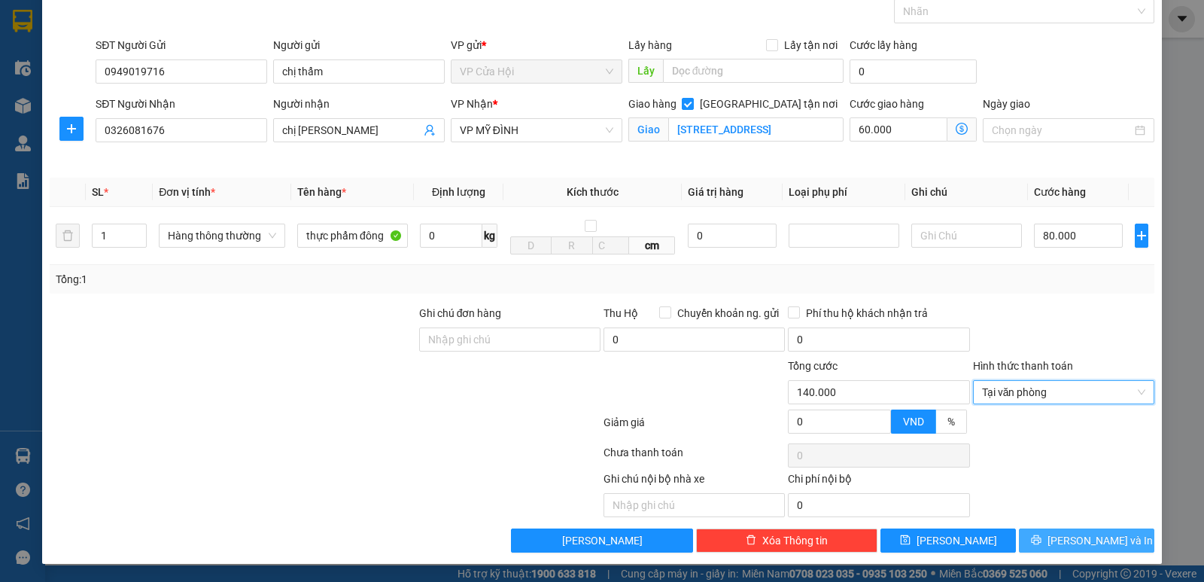
click at [1041, 538] on icon "printer" at bounding box center [1036, 540] width 10 height 10
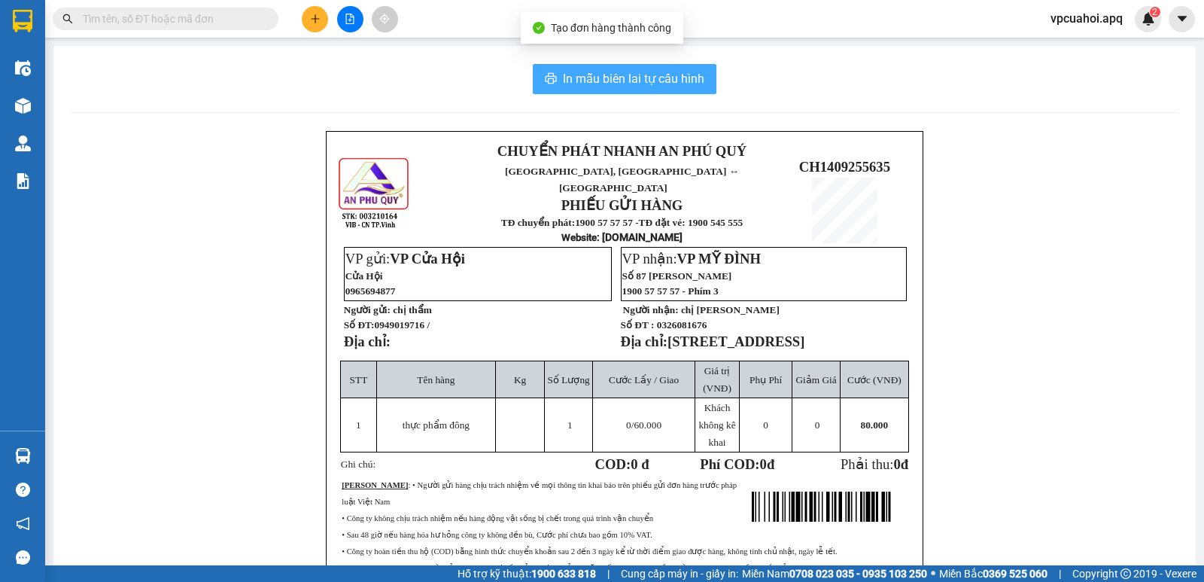
click at [642, 84] on span "In mẫu biên lai tự cấu hình" at bounding box center [633, 78] width 141 height 19
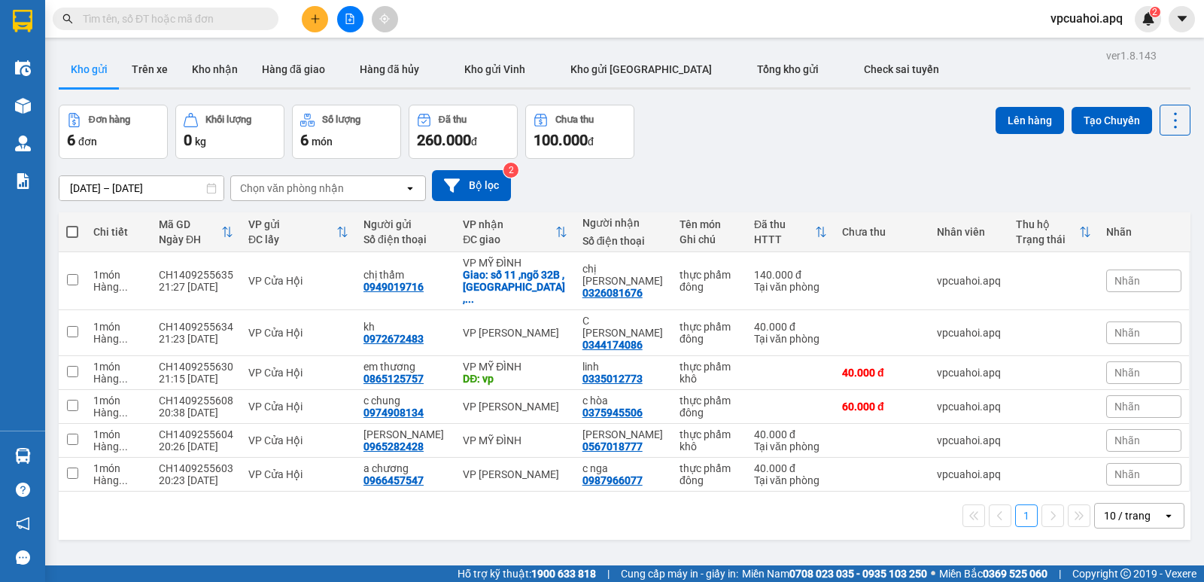
drag, startPoint x: 141, startPoint y: 65, endPoint x: 181, endPoint y: 112, distance: 61.9
click at [141, 68] on button "Trên xe" at bounding box center [150, 69] width 60 height 36
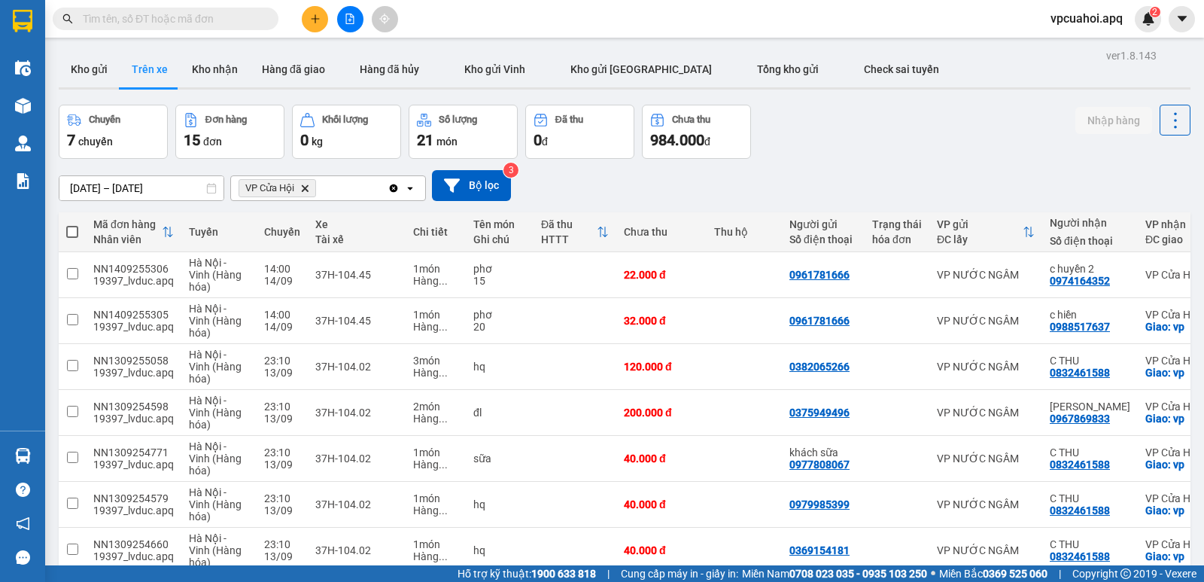
click at [306, 189] on icon "VP Cửa Hội, close by backspace" at bounding box center [305, 187] width 7 height 7
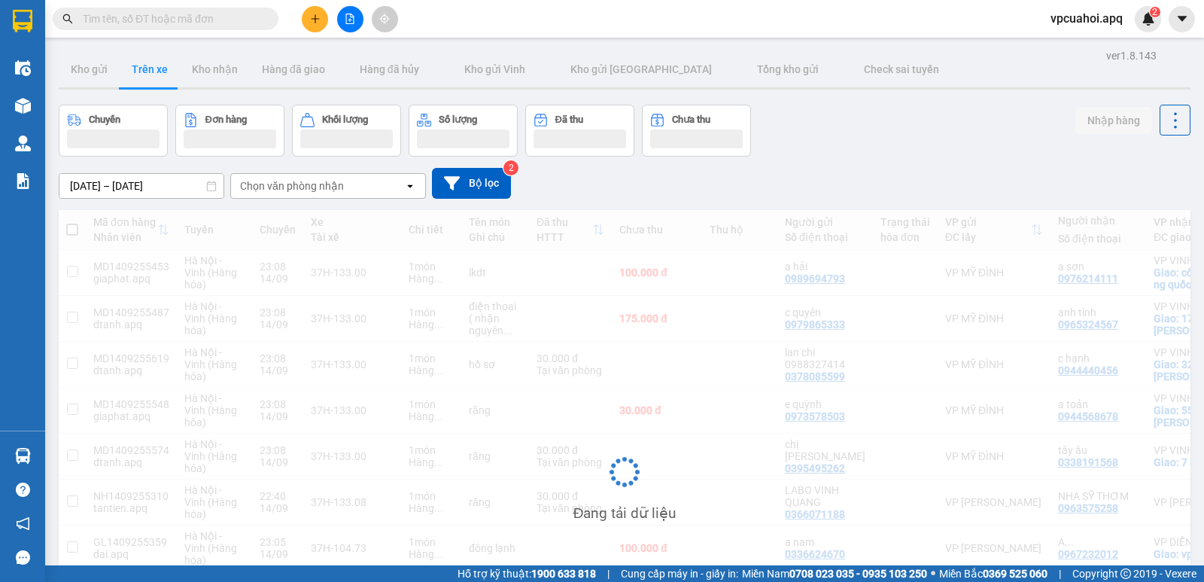
click at [354, 189] on div "Chọn văn phòng nhận" at bounding box center [317, 186] width 173 height 24
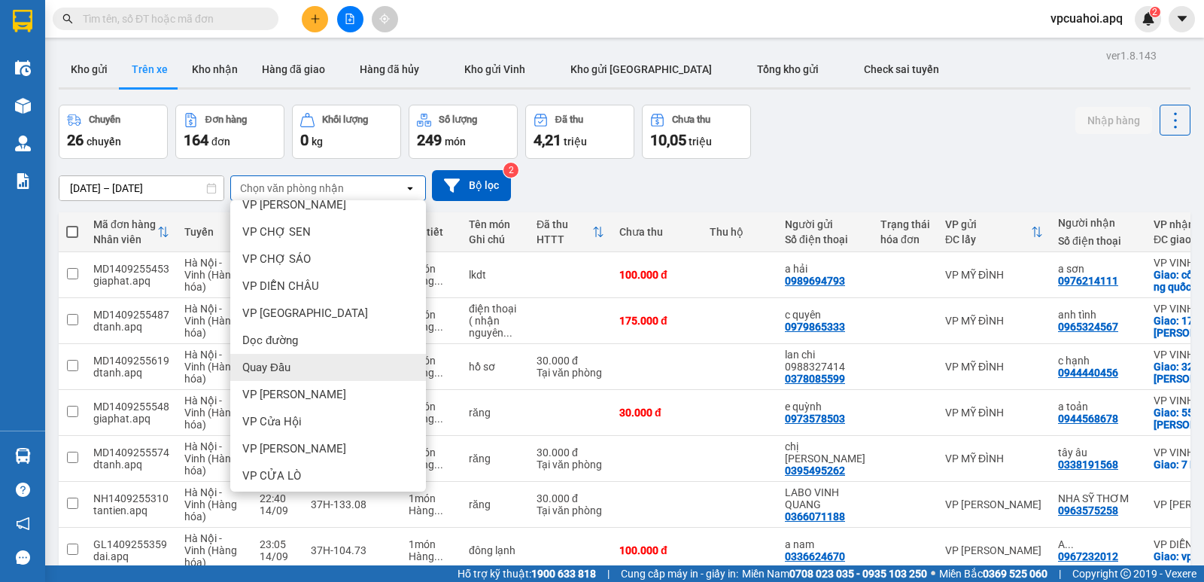
scroll to position [181, 0]
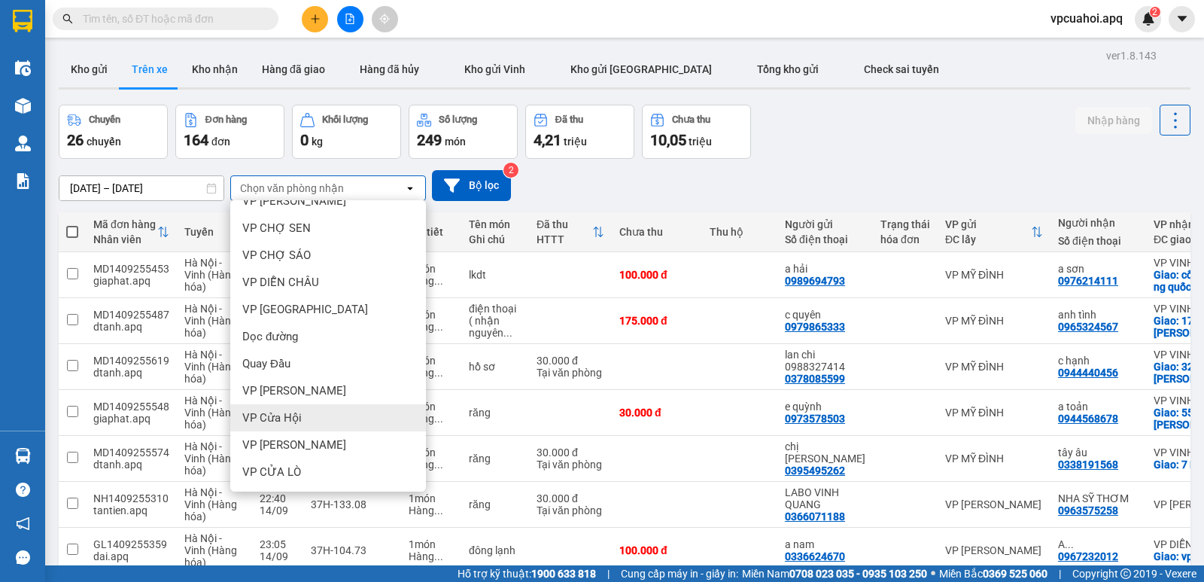
click at [296, 415] on span "VP Cửa Hội" at bounding box center [271, 417] width 59 height 15
